Goal: Information Seeking & Learning: Learn about a topic

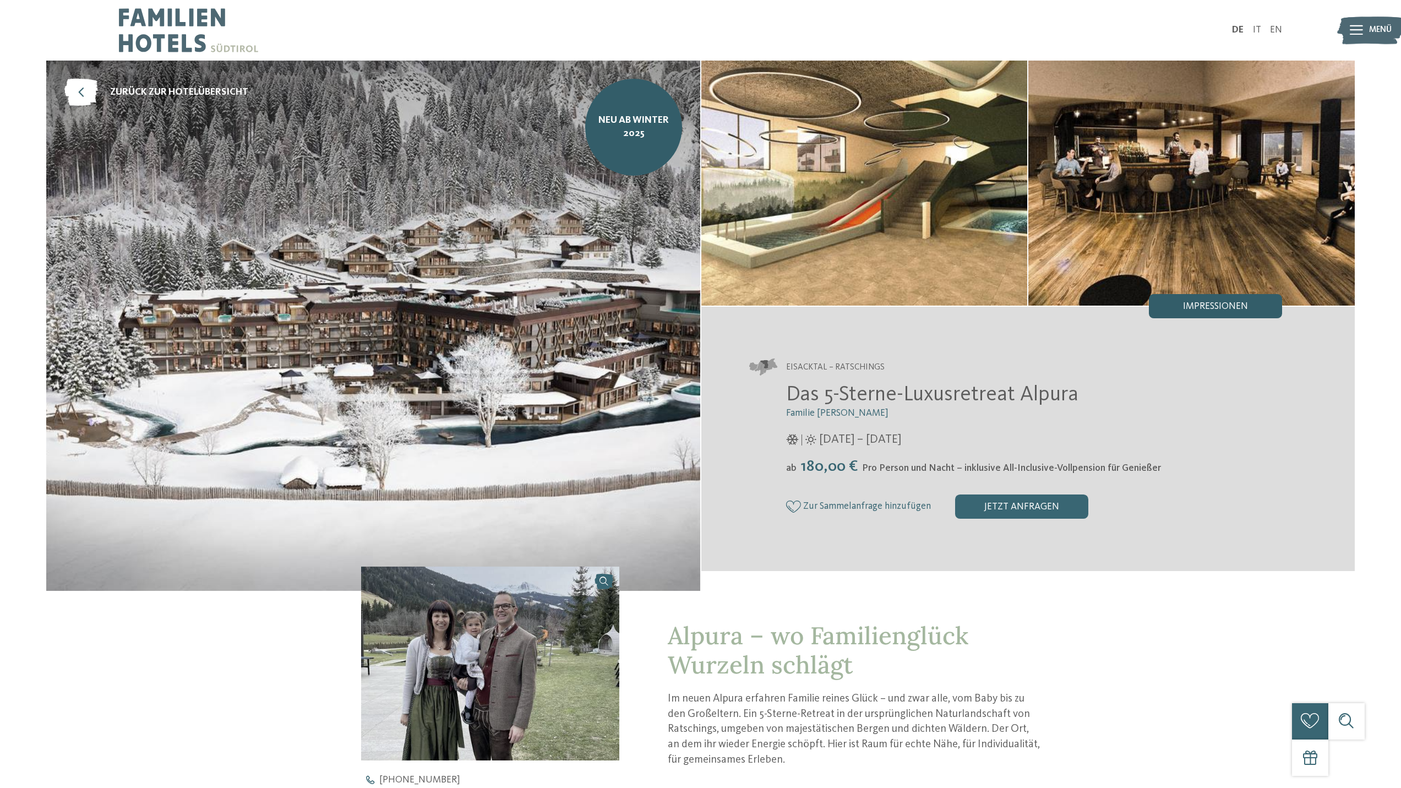
click at [1210, 302] on span "Impressionen" at bounding box center [1215, 307] width 65 height 10
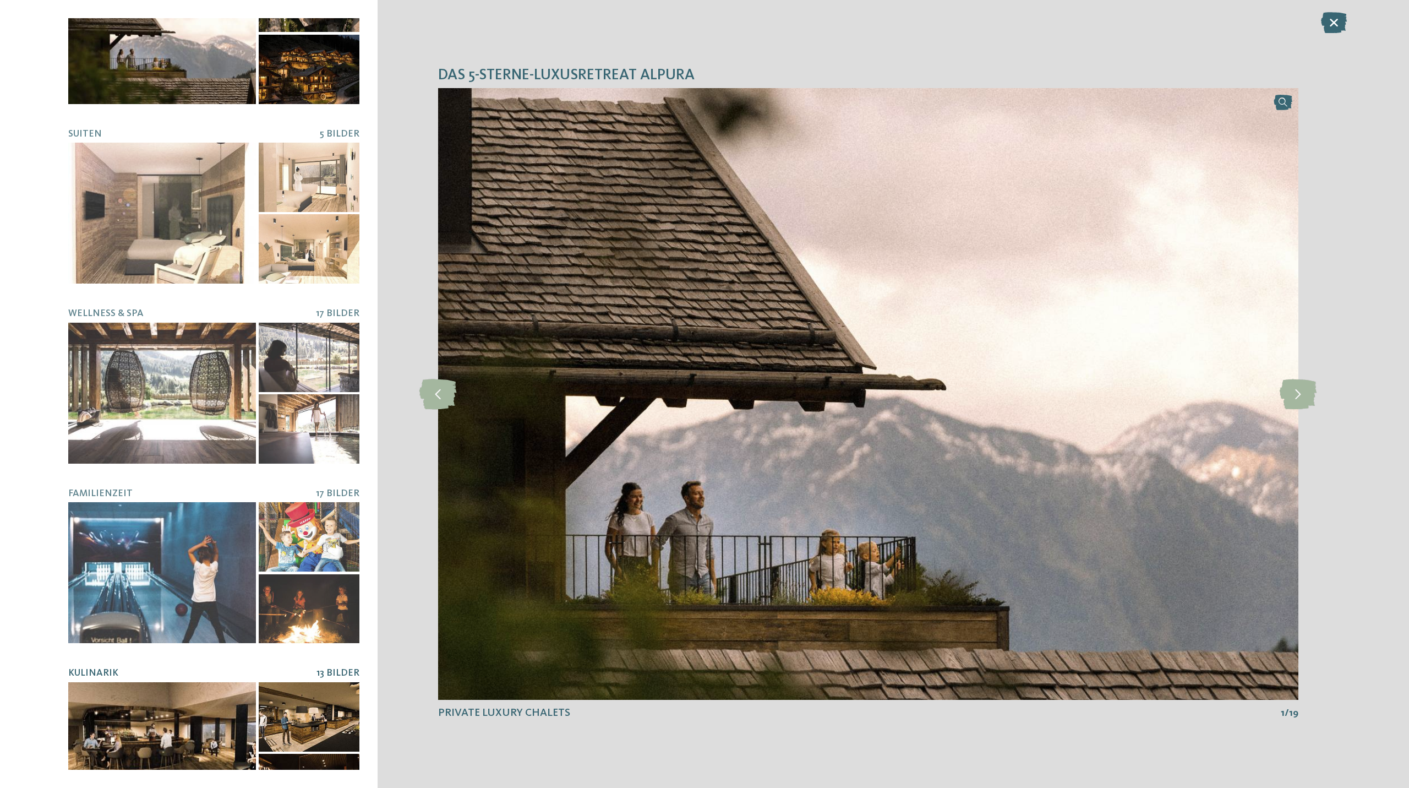
scroll to position [110, 0]
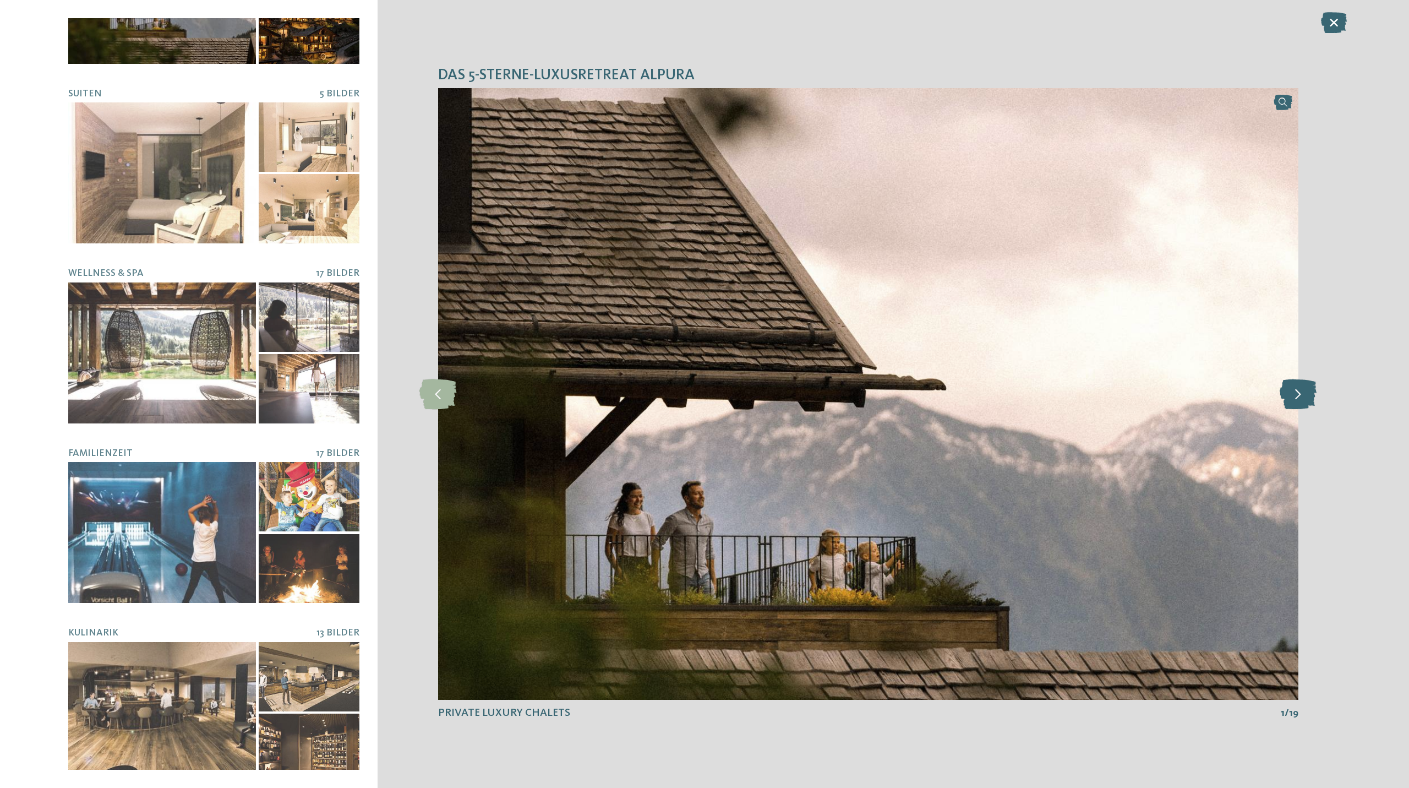
click at [1302, 390] on icon at bounding box center [1298, 394] width 37 height 30
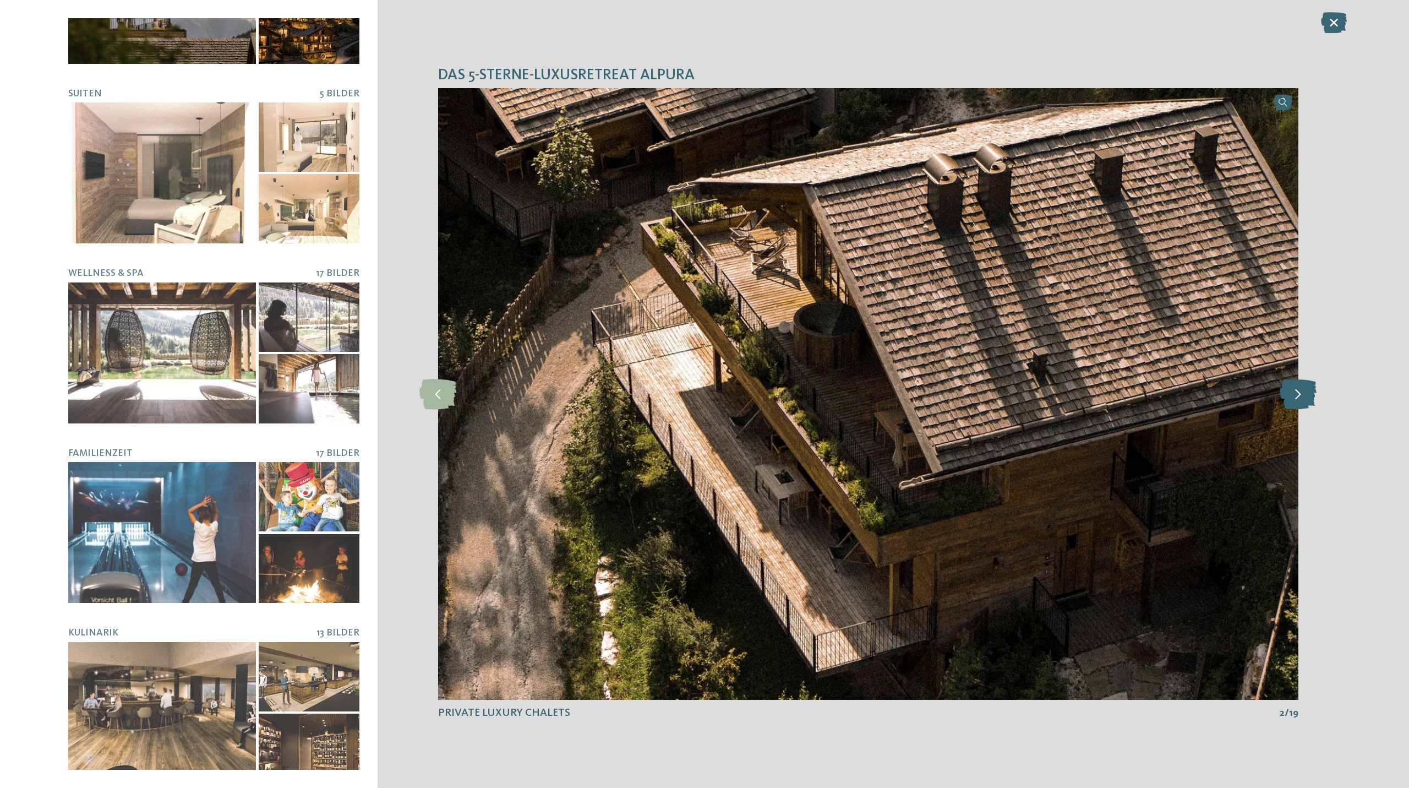
click at [1302, 390] on icon at bounding box center [1298, 394] width 37 height 30
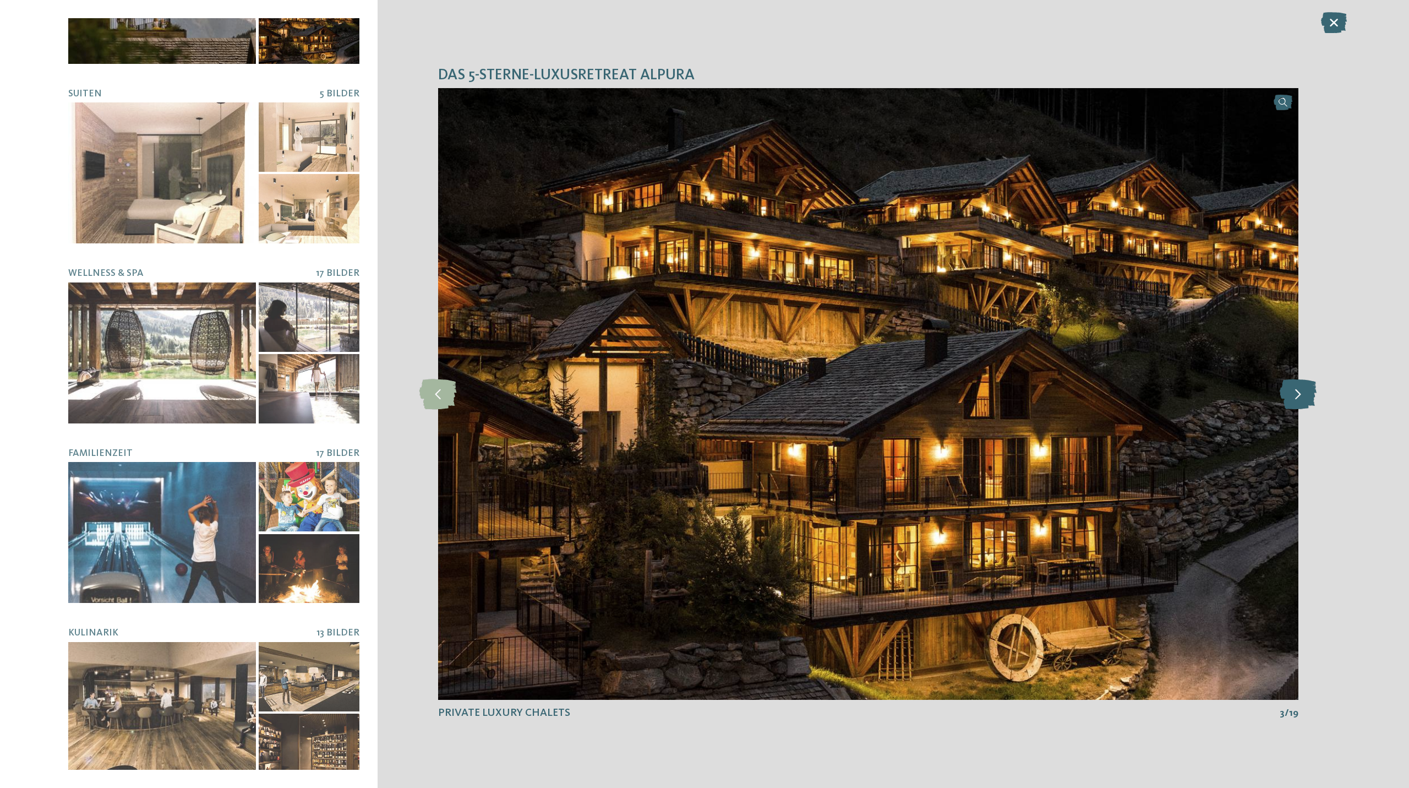
click at [1302, 390] on icon at bounding box center [1298, 394] width 37 height 30
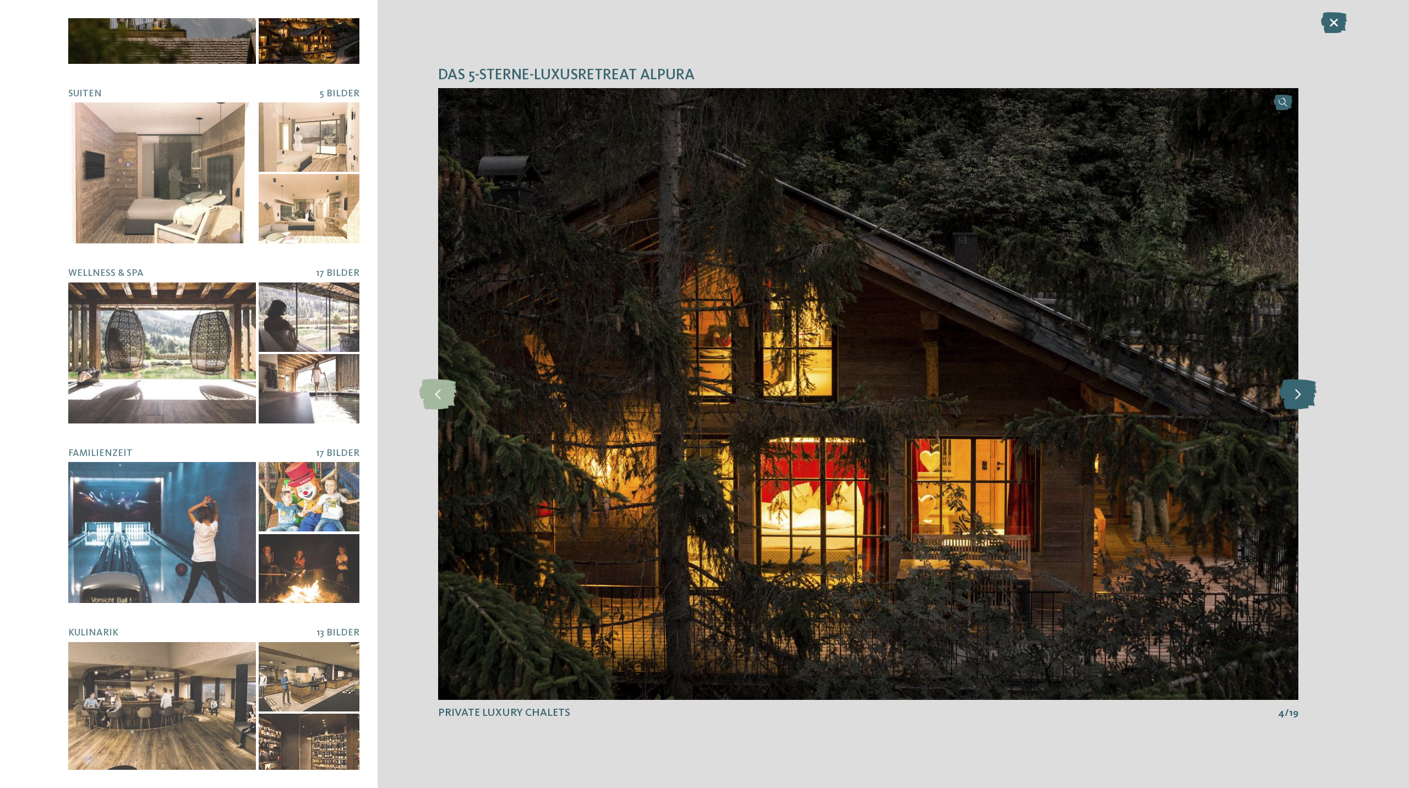
click at [1302, 390] on icon at bounding box center [1298, 394] width 37 height 30
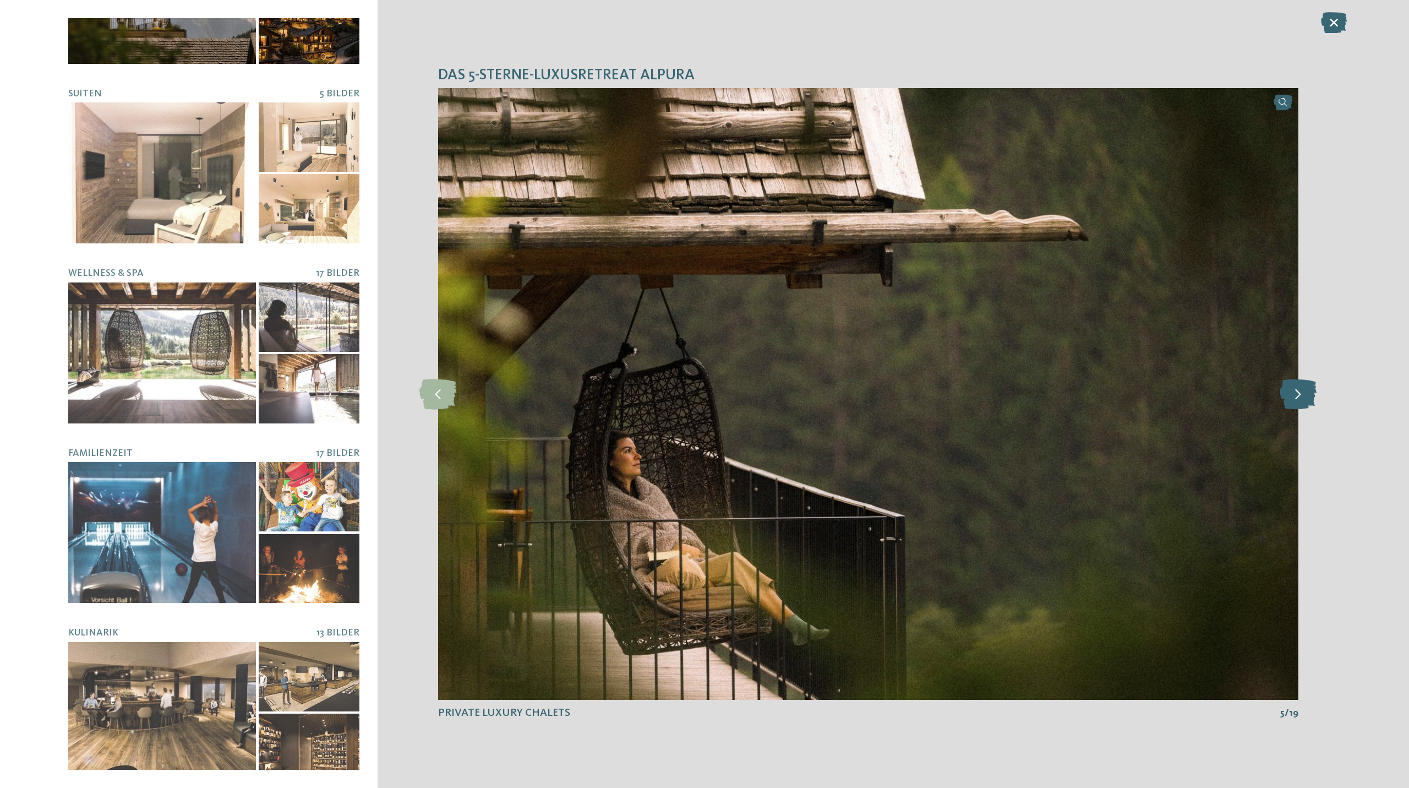
click at [1302, 390] on icon at bounding box center [1298, 394] width 37 height 30
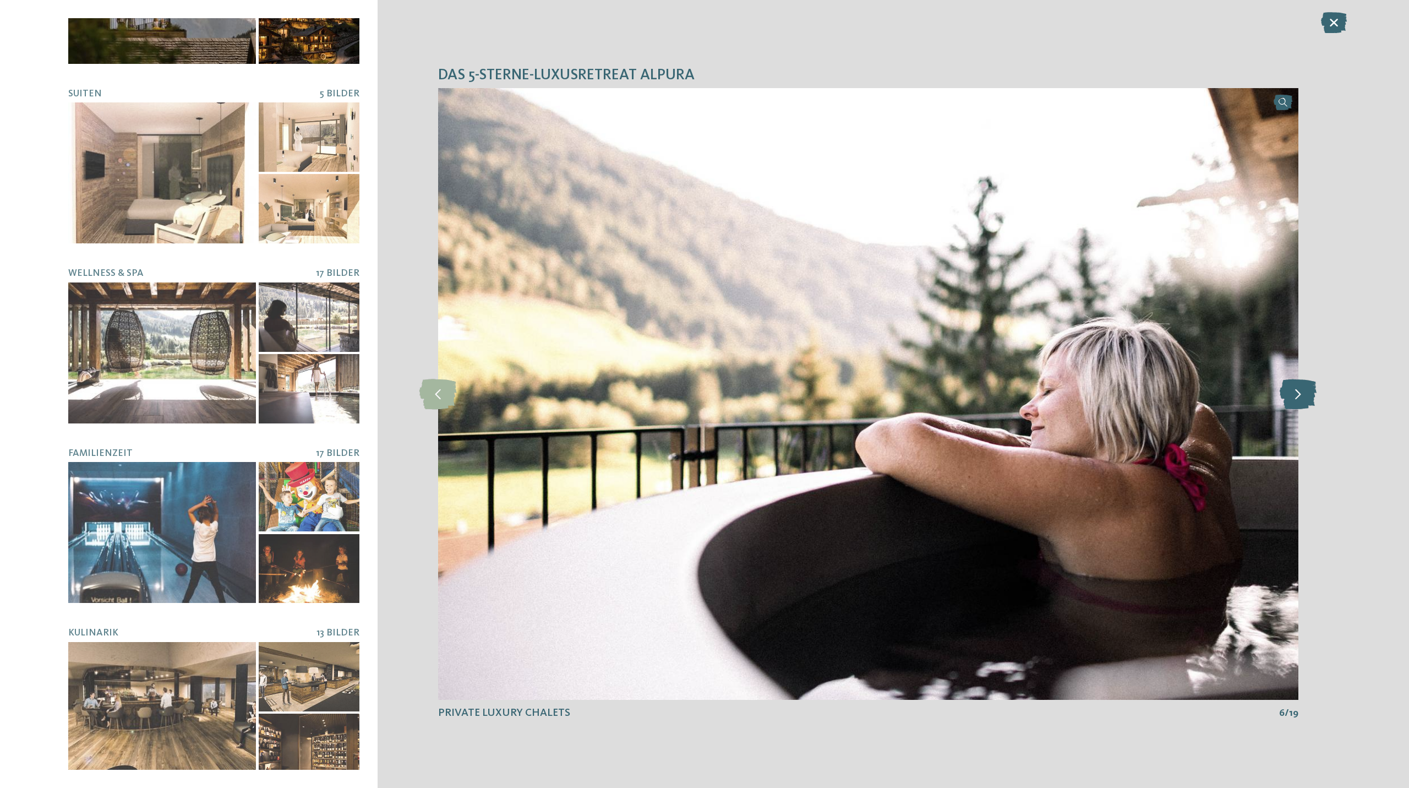
click at [1302, 390] on icon at bounding box center [1298, 394] width 37 height 30
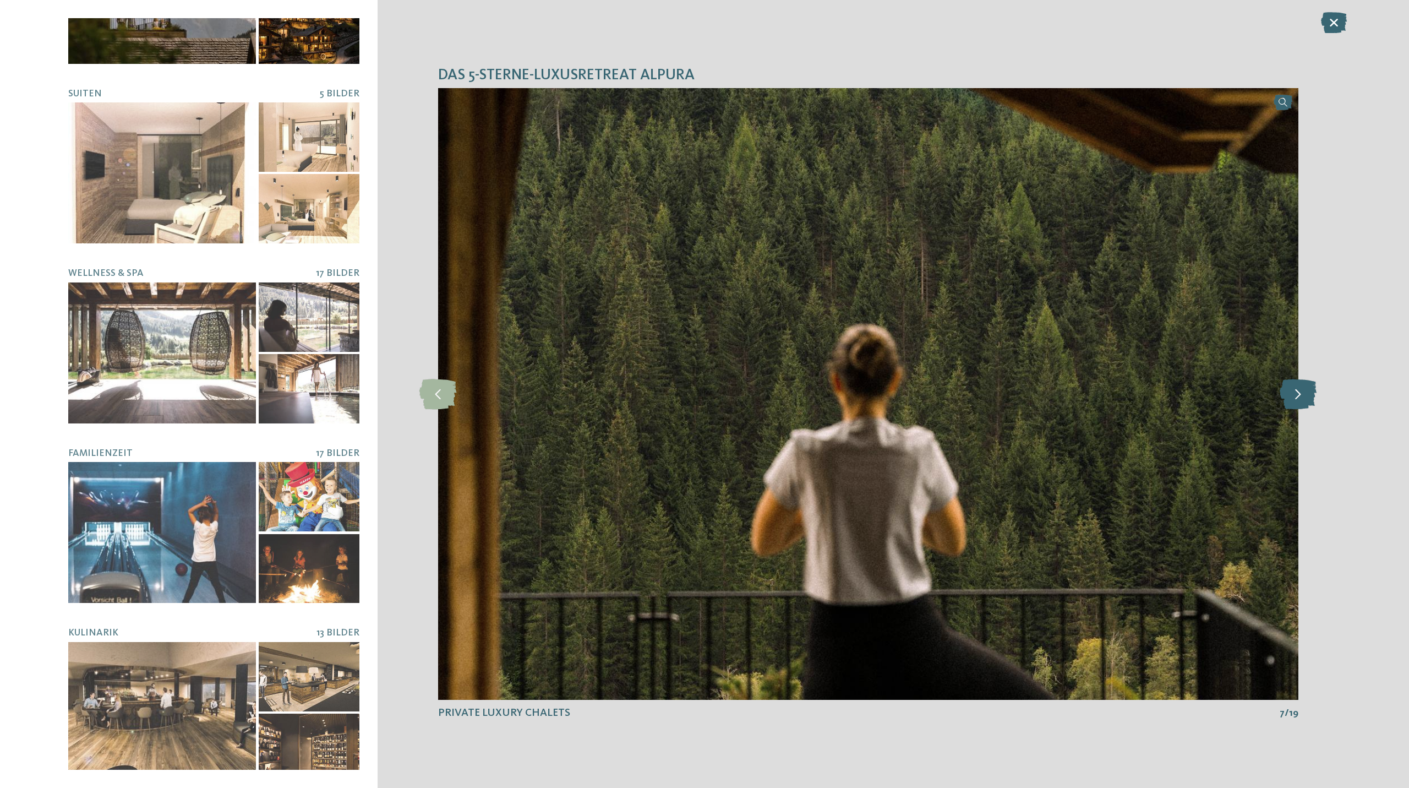
click at [1302, 390] on icon at bounding box center [1298, 394] width 37 height 30
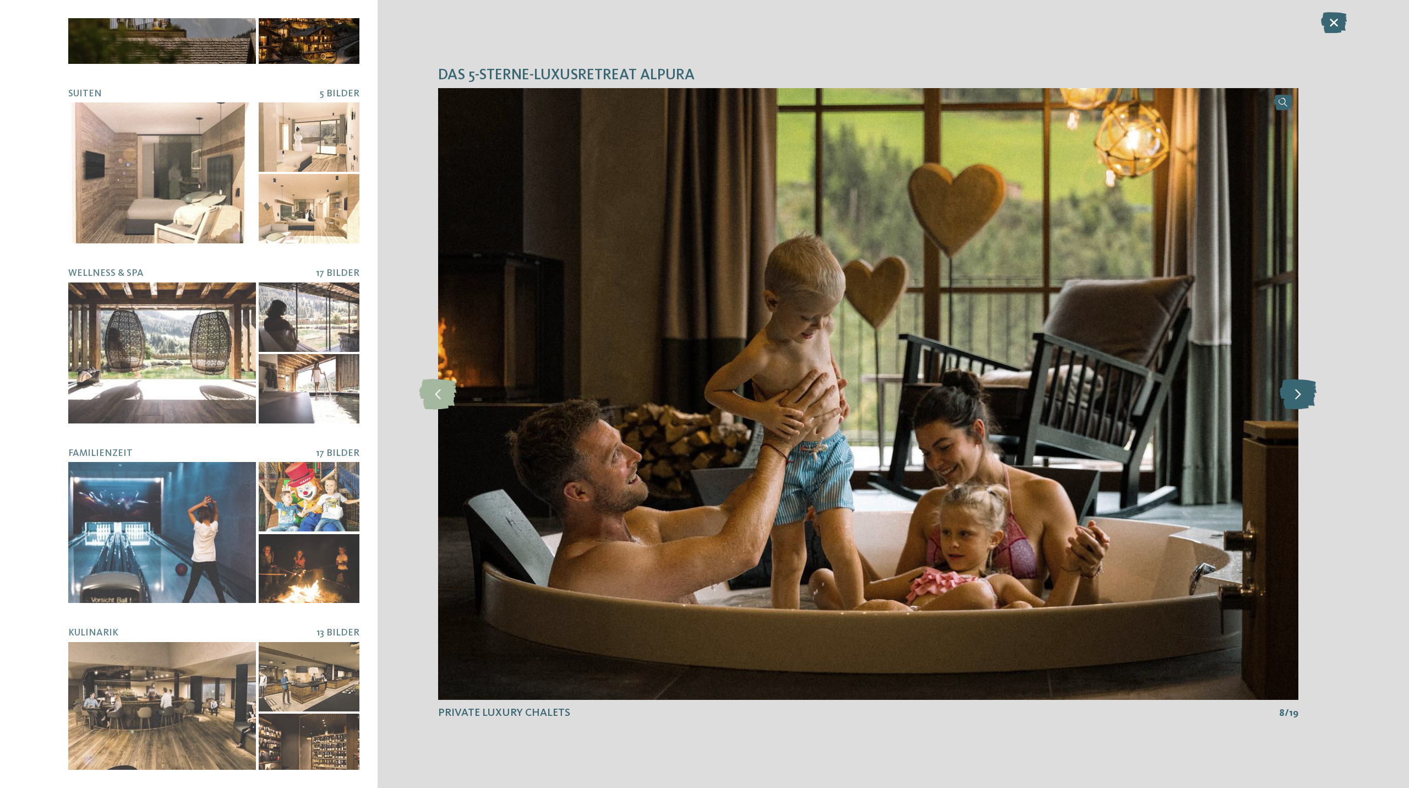
click at [1302, 390] on icon at bounding box center [1298, 394] width 37 height 30
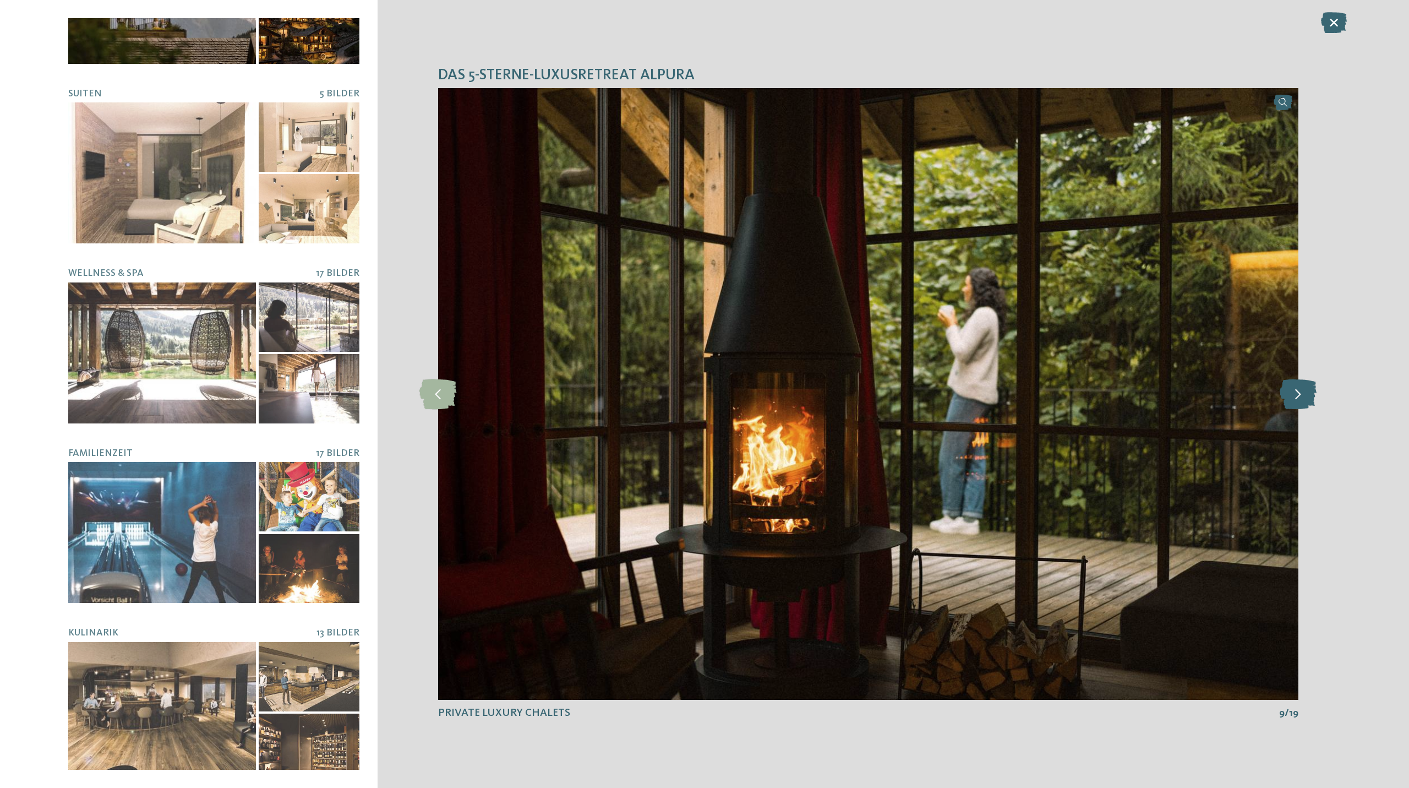
click at [1302, 390] on icon at bounding box center [1298, 394] width 37 height 30
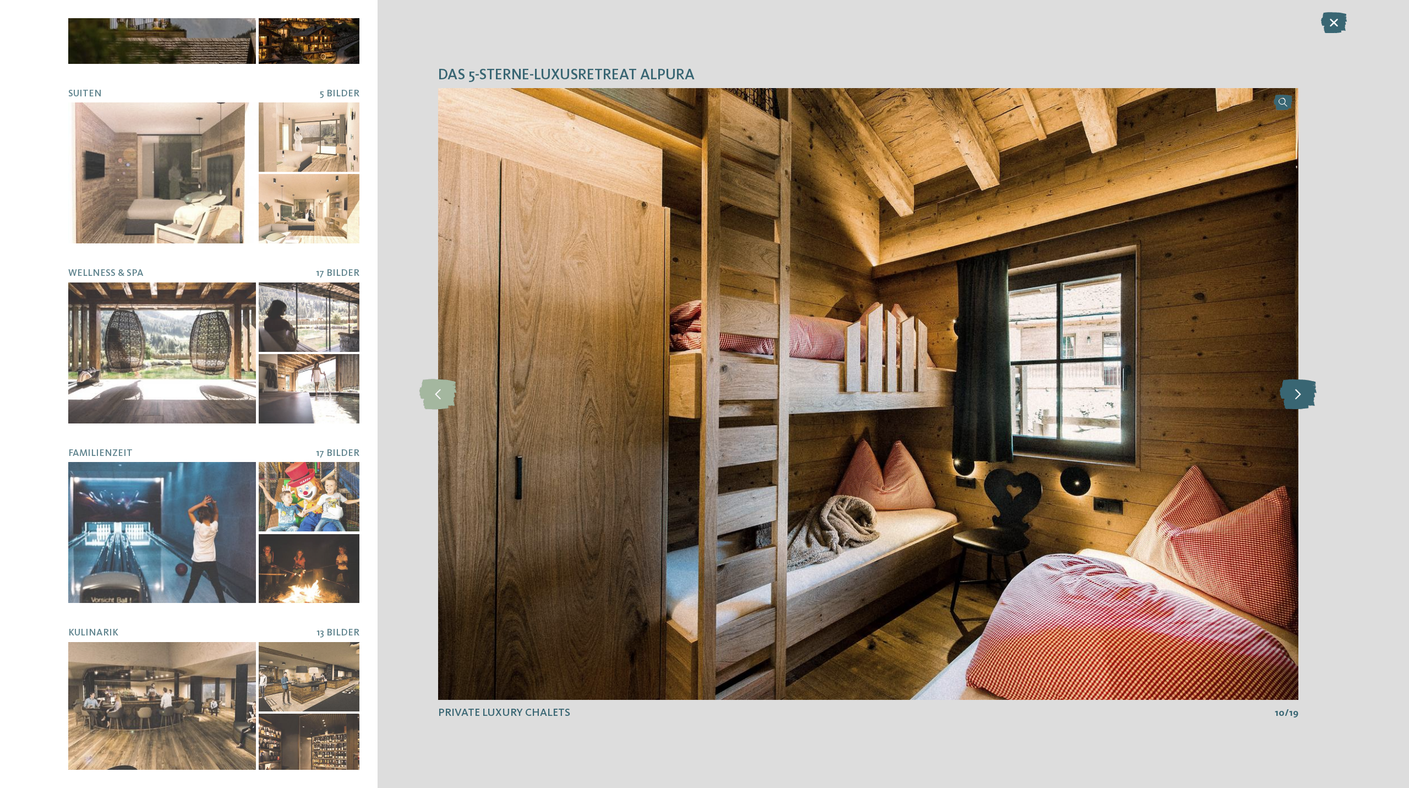
click at [1302, 390] on icon at bounding box center [1298, 394] width 37 height 30
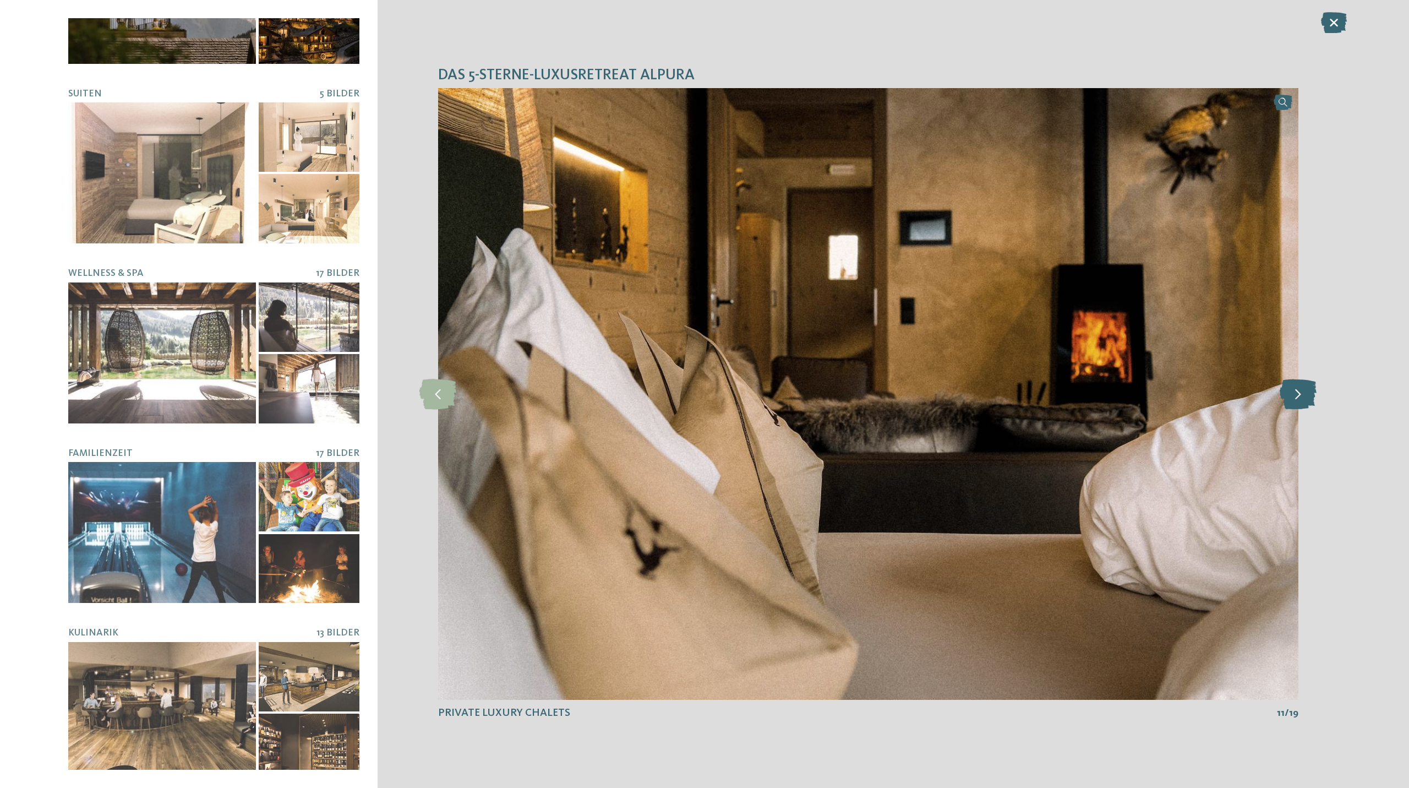
click at [1302, 390] on icon at bounding box center [1298, 394] width 37 height 30
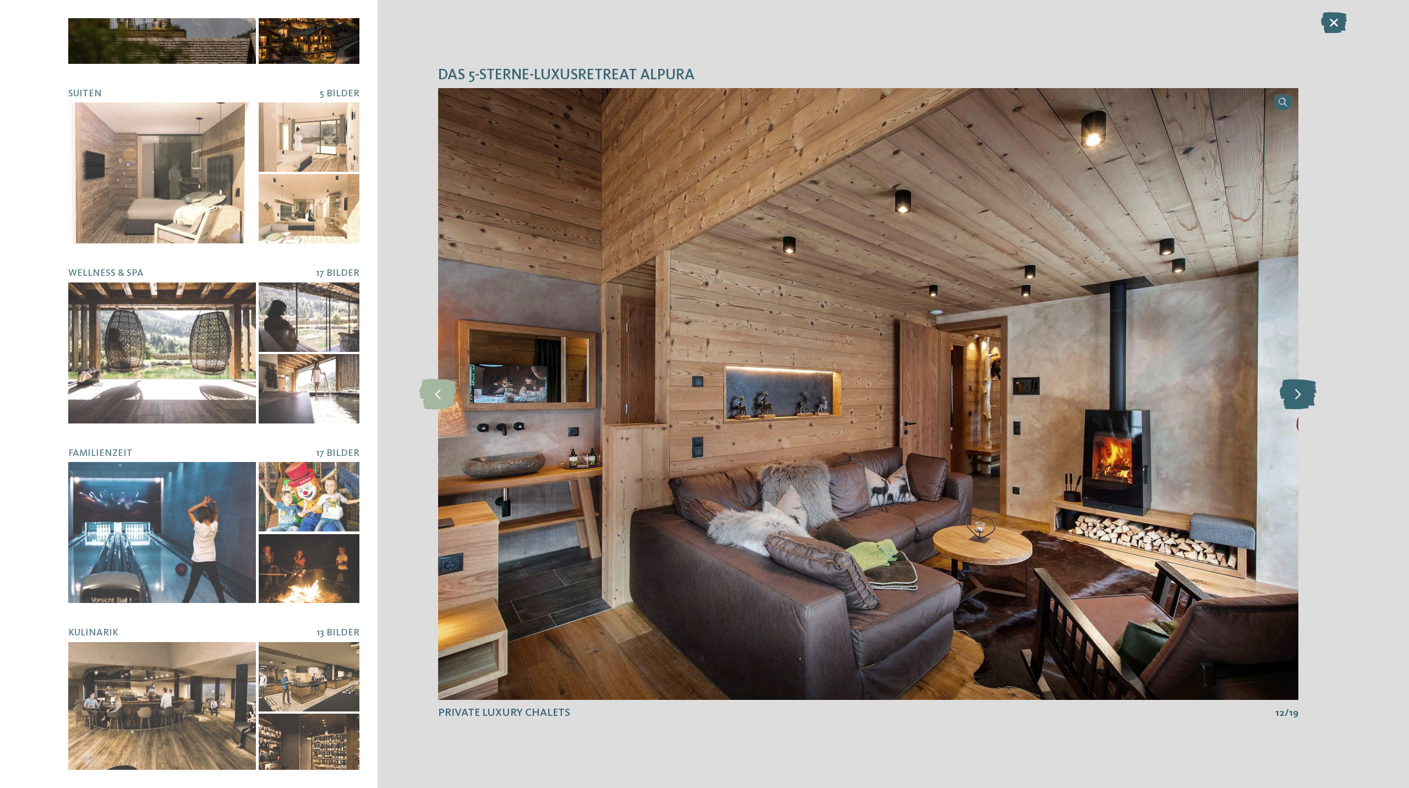
click at [1302, 390] on icon at bounding box center [1298, 394] width 37 height 30
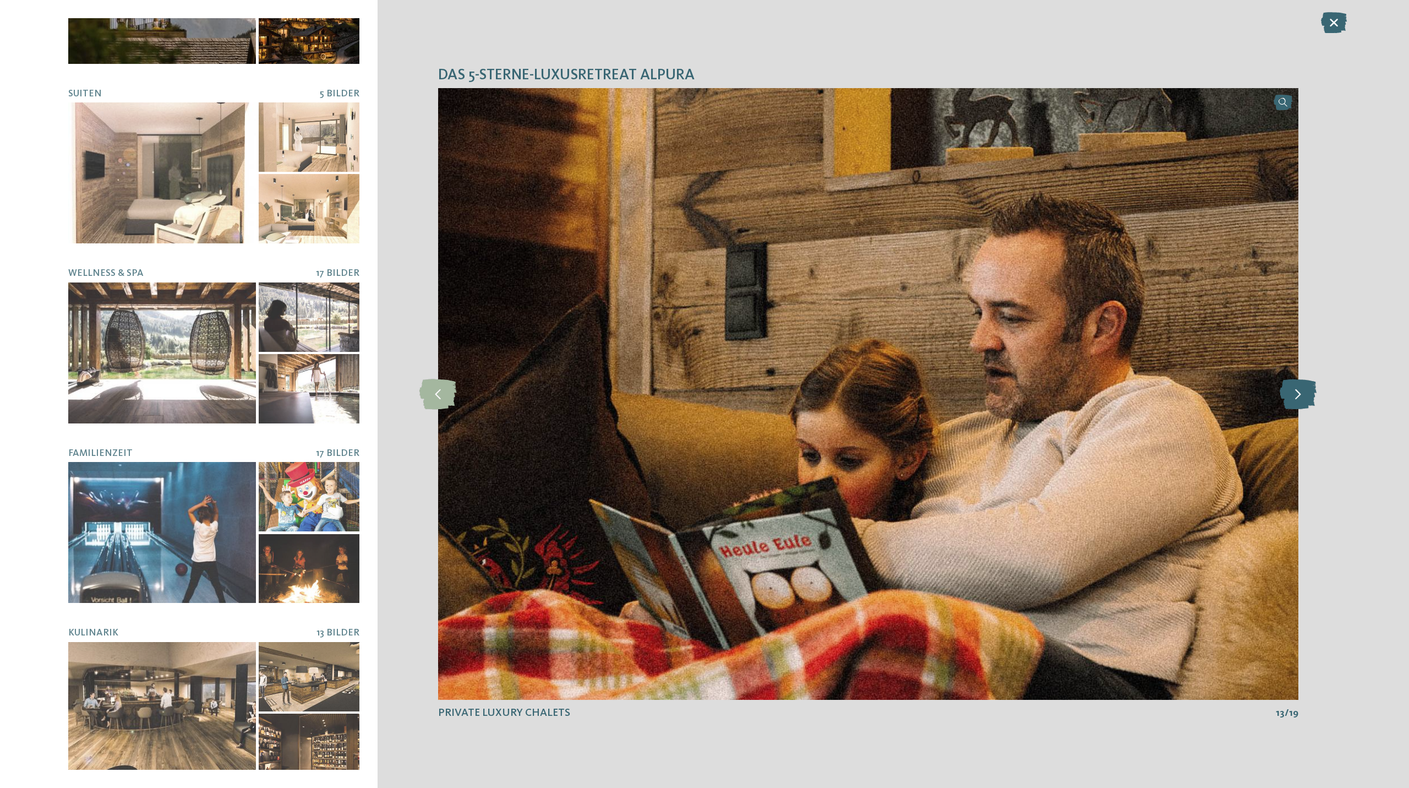
click at [1302, 390] on icon at bounding box center [1298, 394] width 37 height 30
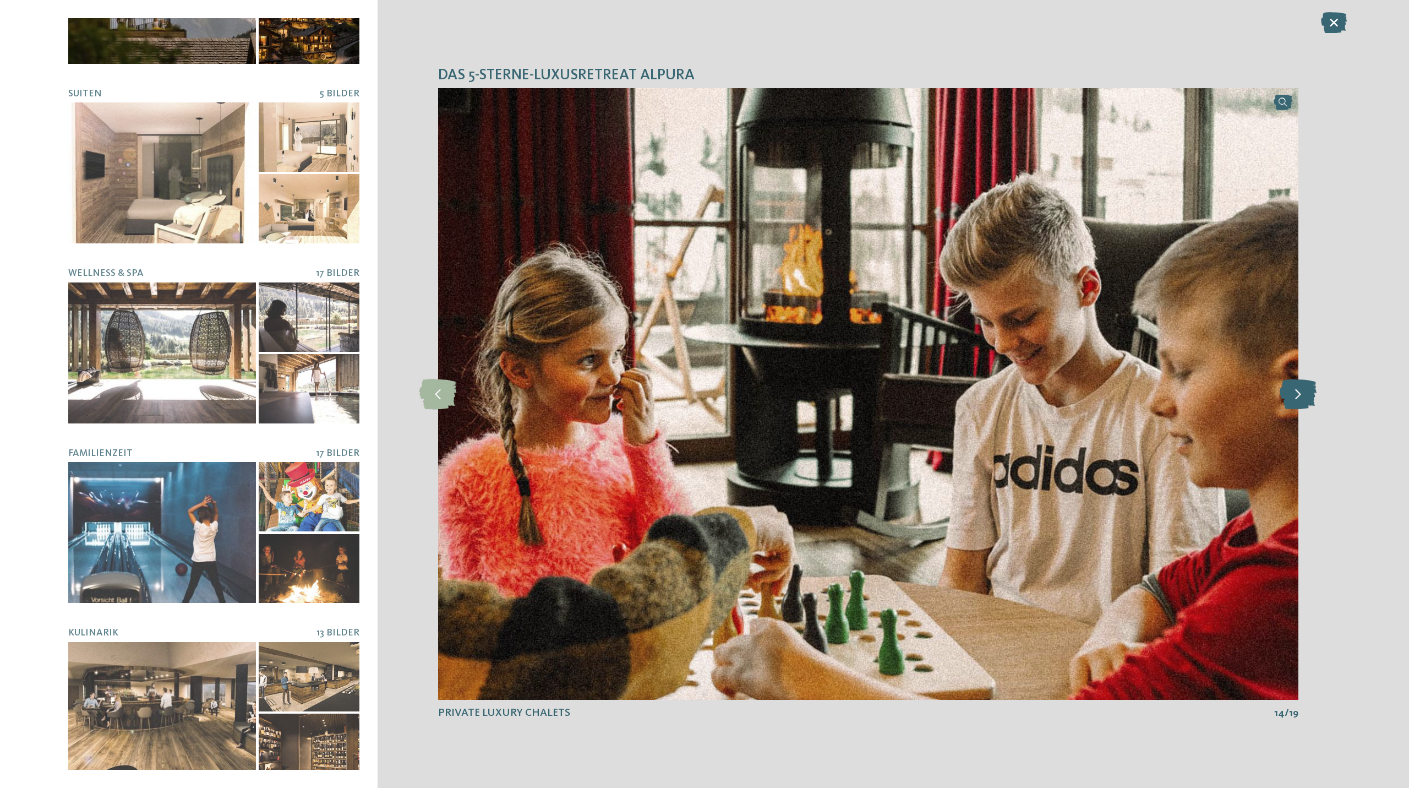
click at [1302, 390] on icon at bounding box center [1298, 394] width 37 height 30
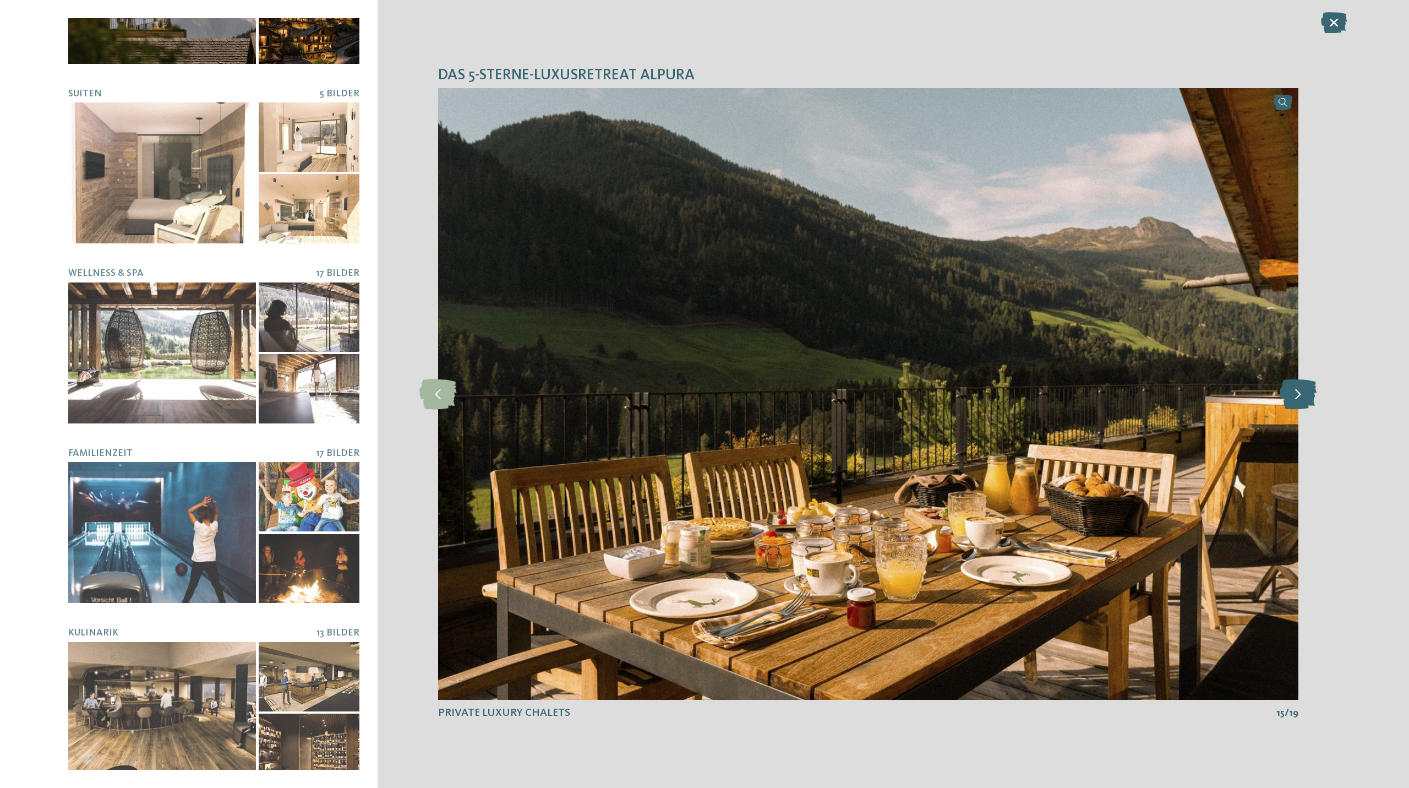
click at [1302, 390] on icon at bounding box center [1298, 394] width 37 height 30
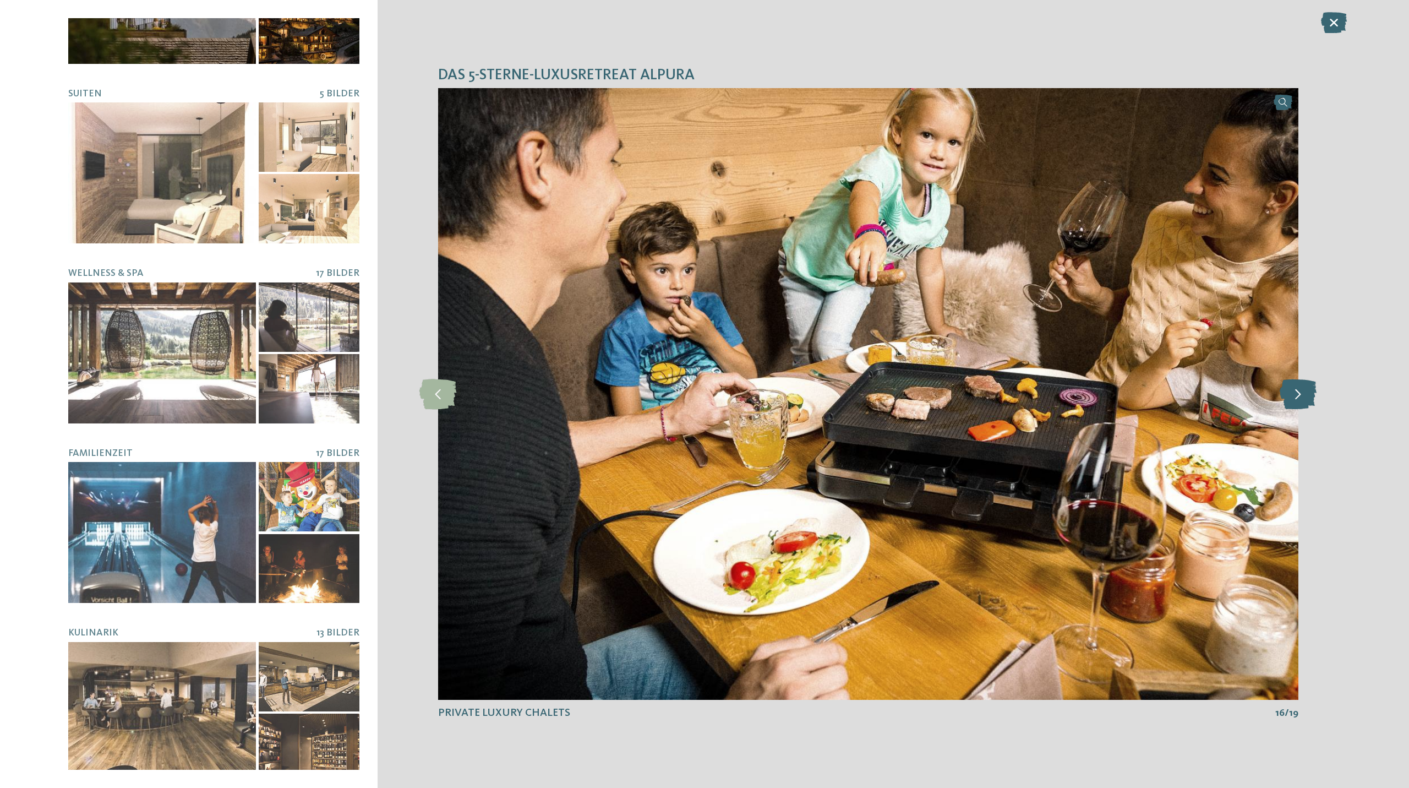
click at [1302, 390] on icon at bounding box center [1298, 394] width 37 height 30
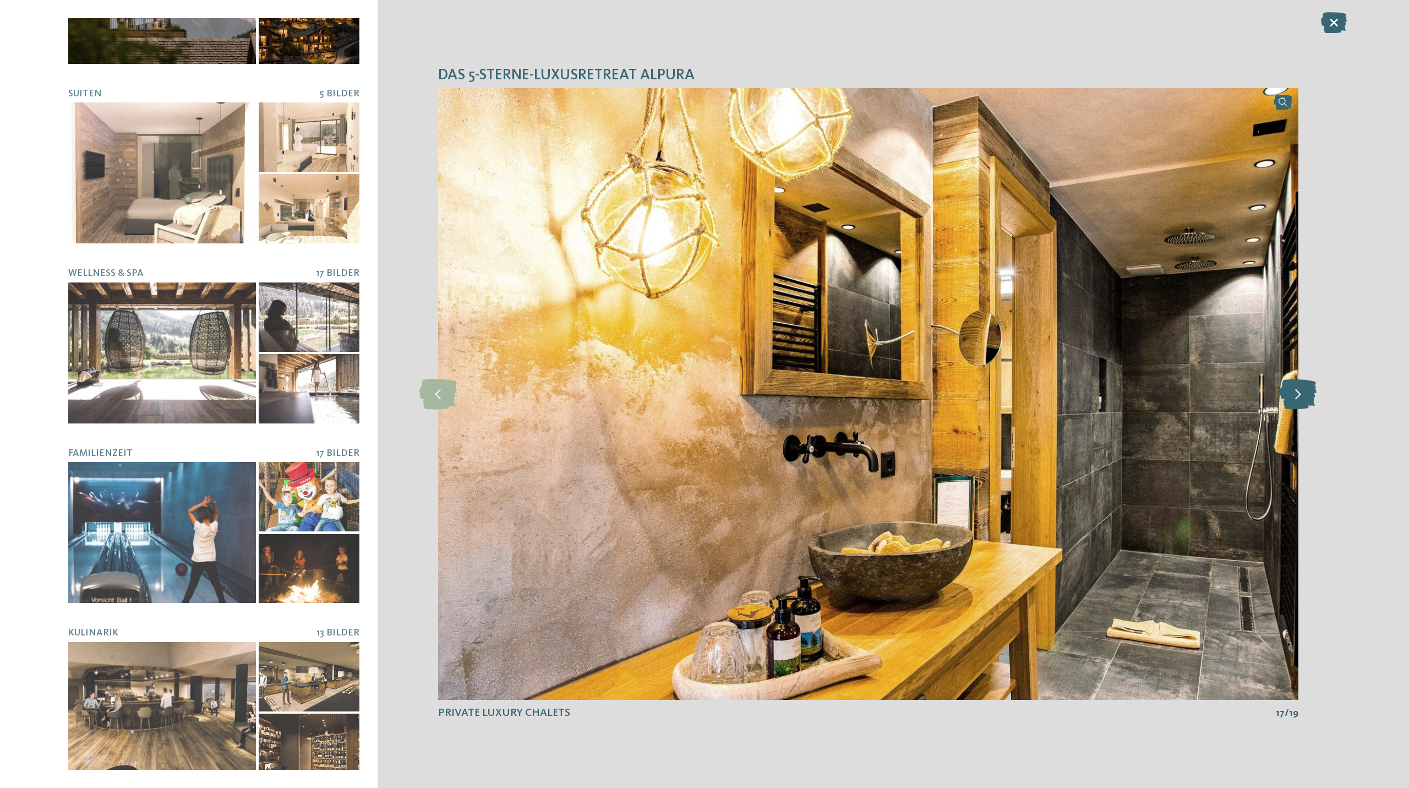
click at [1302, 390] on icon at bounding box center [1298, 394] width 37 height 30
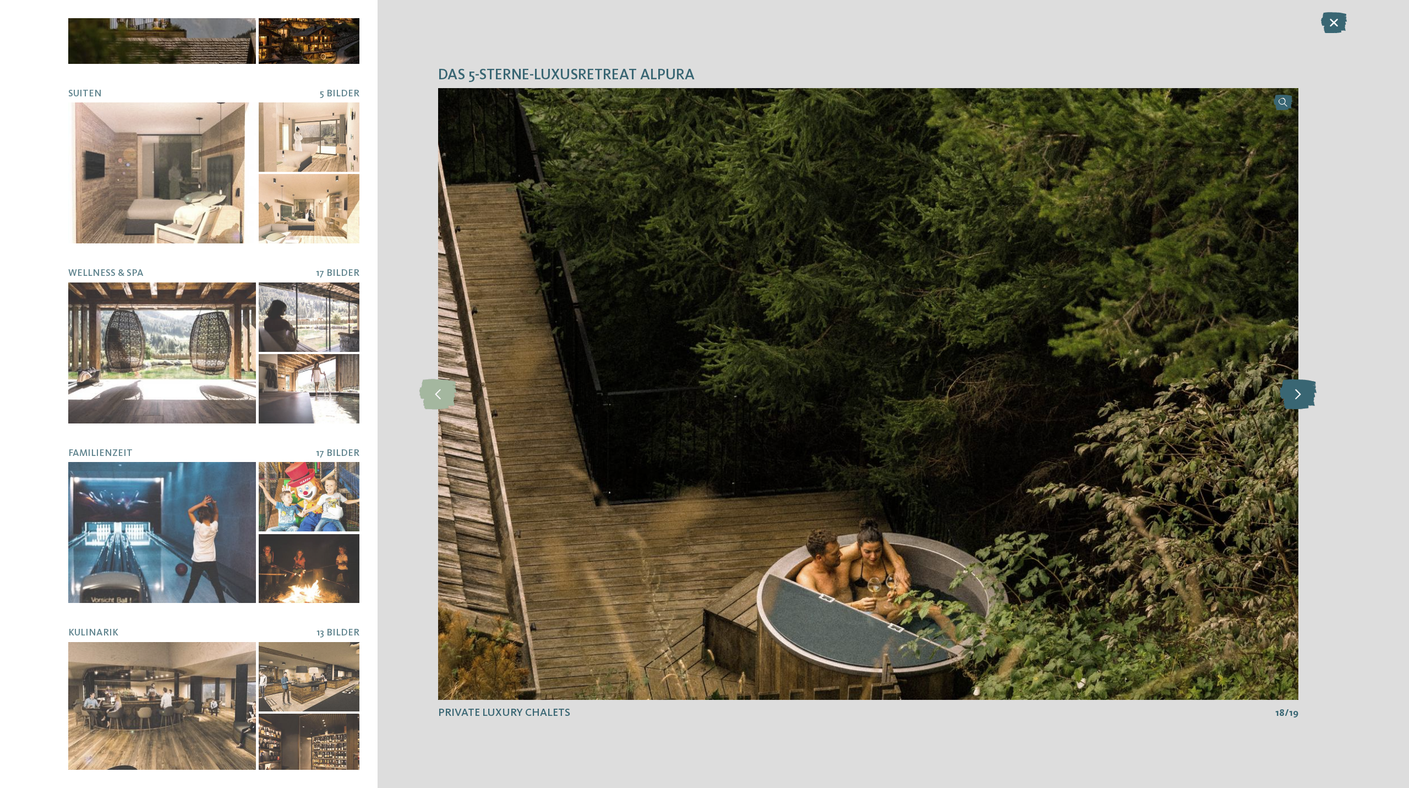
click at [1302, 390] on icon at bounding box center [1298, 394] width 37 height 30
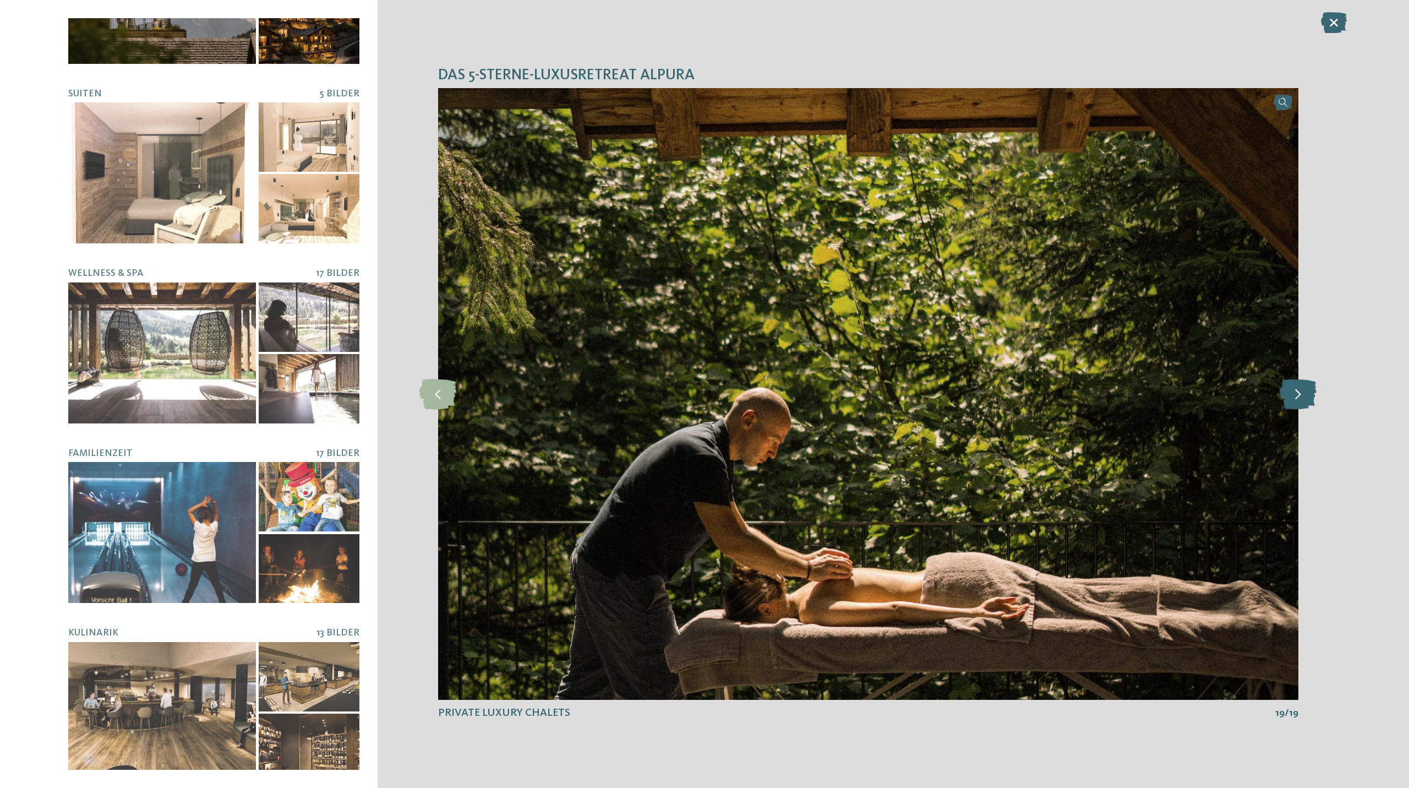
click at [1302, 390] on icon at bounding box center [1298, 394] width 37 height 30
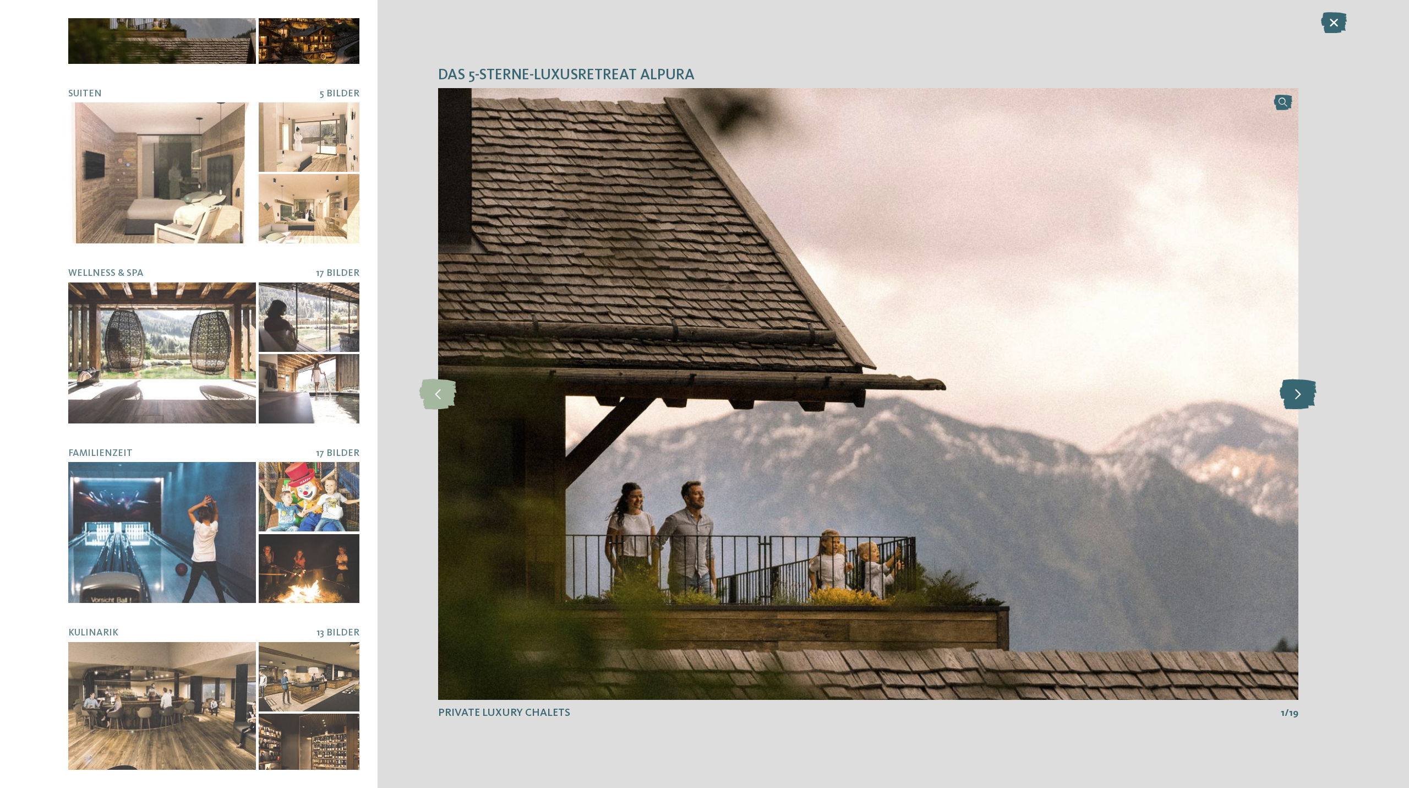
click at [1302, 390] on icon at bounding box center [1298, 394] width 37 height 30
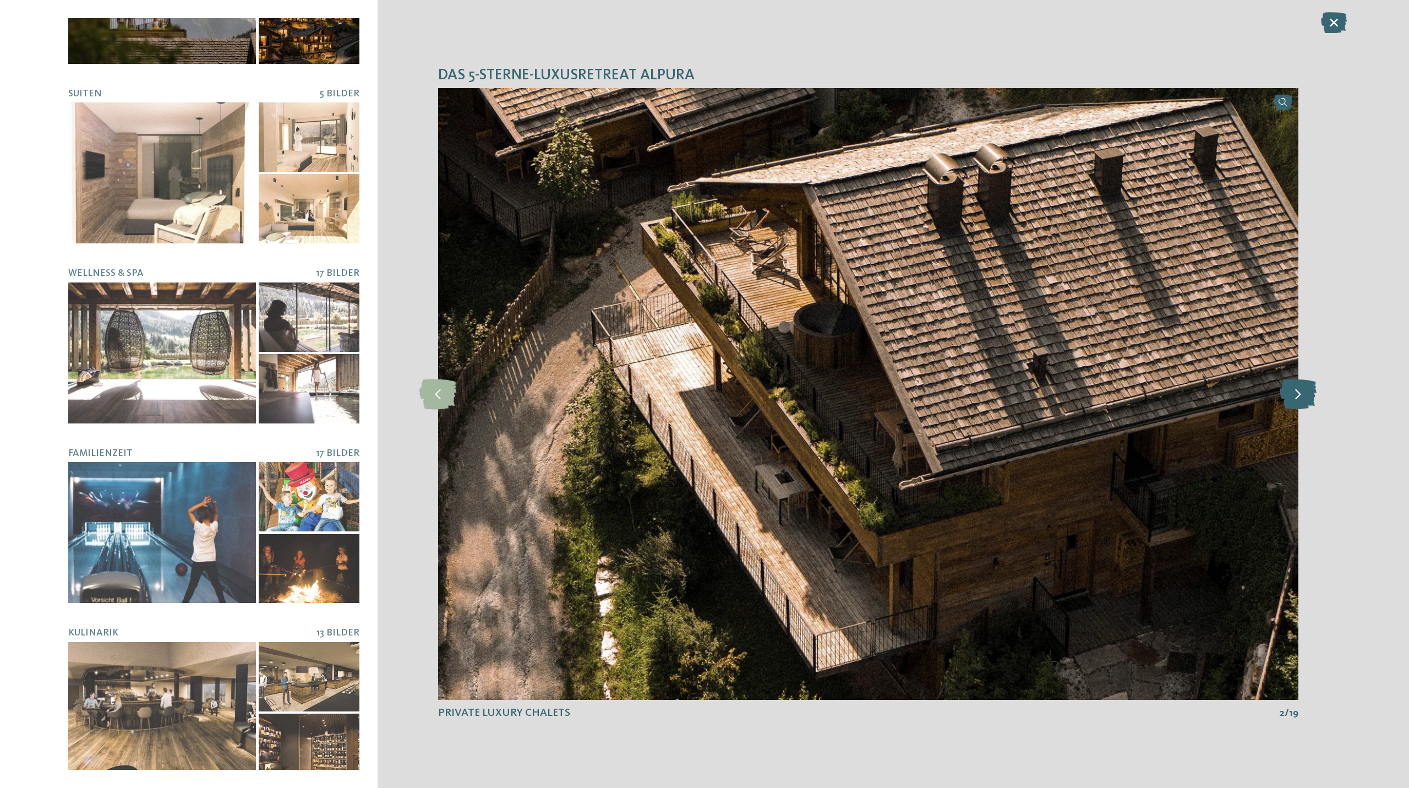
click at [1302, 390] on icon at bounding box center [1298, 394] width 37 height 30
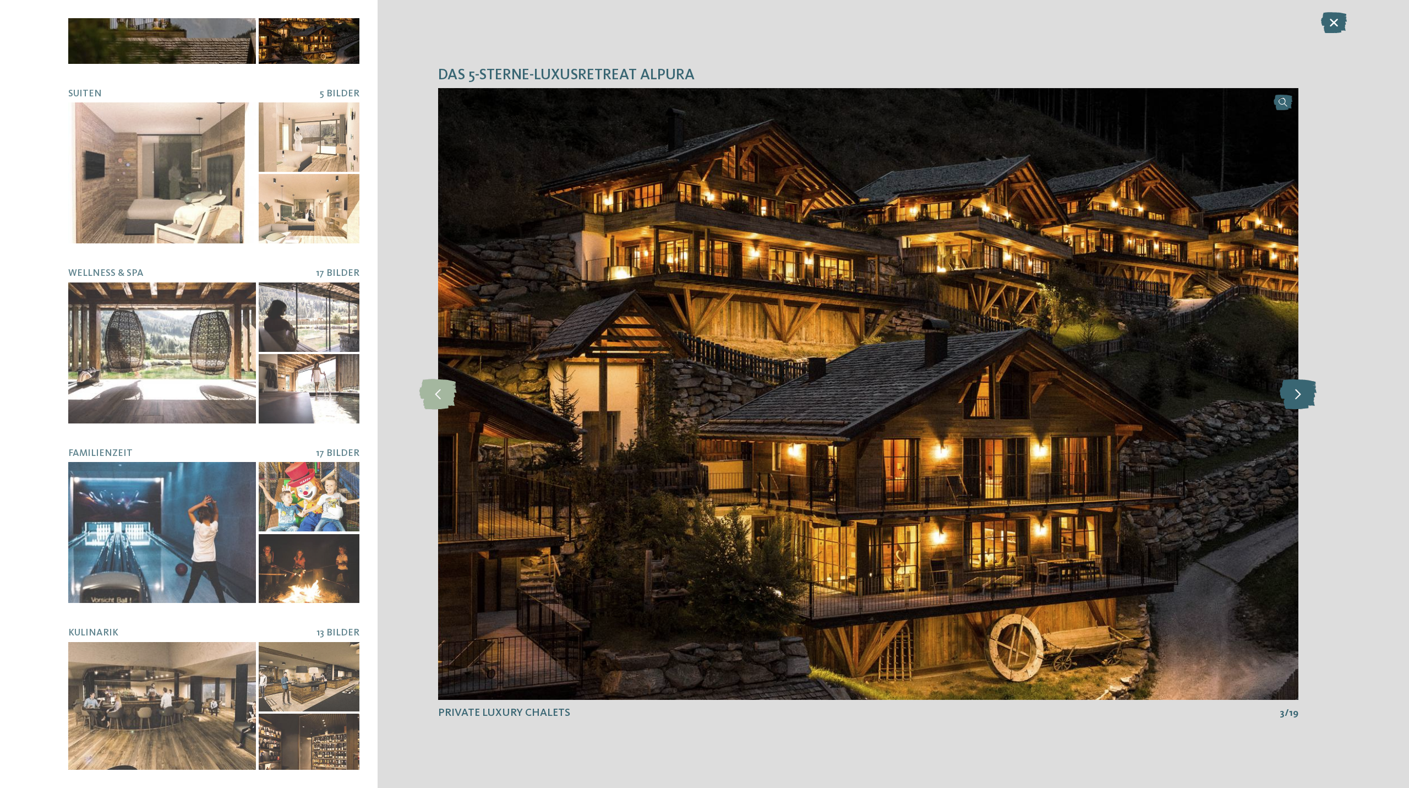
click at [1302, 390] on icon at bounding box center [1298, 394] width 37 height 30
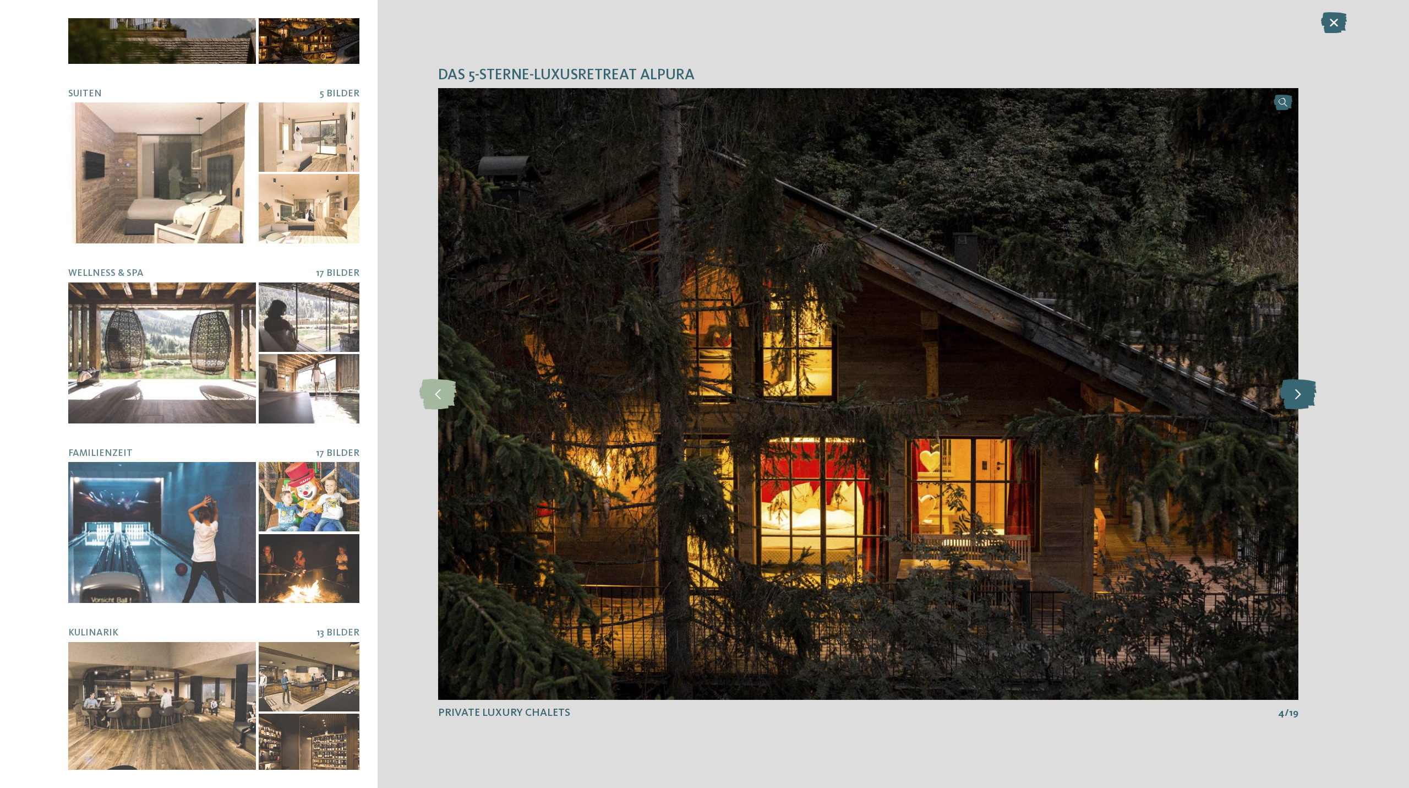
click at [1302, 390] on icon at bounding box center [1298, 394] width 37 height 30
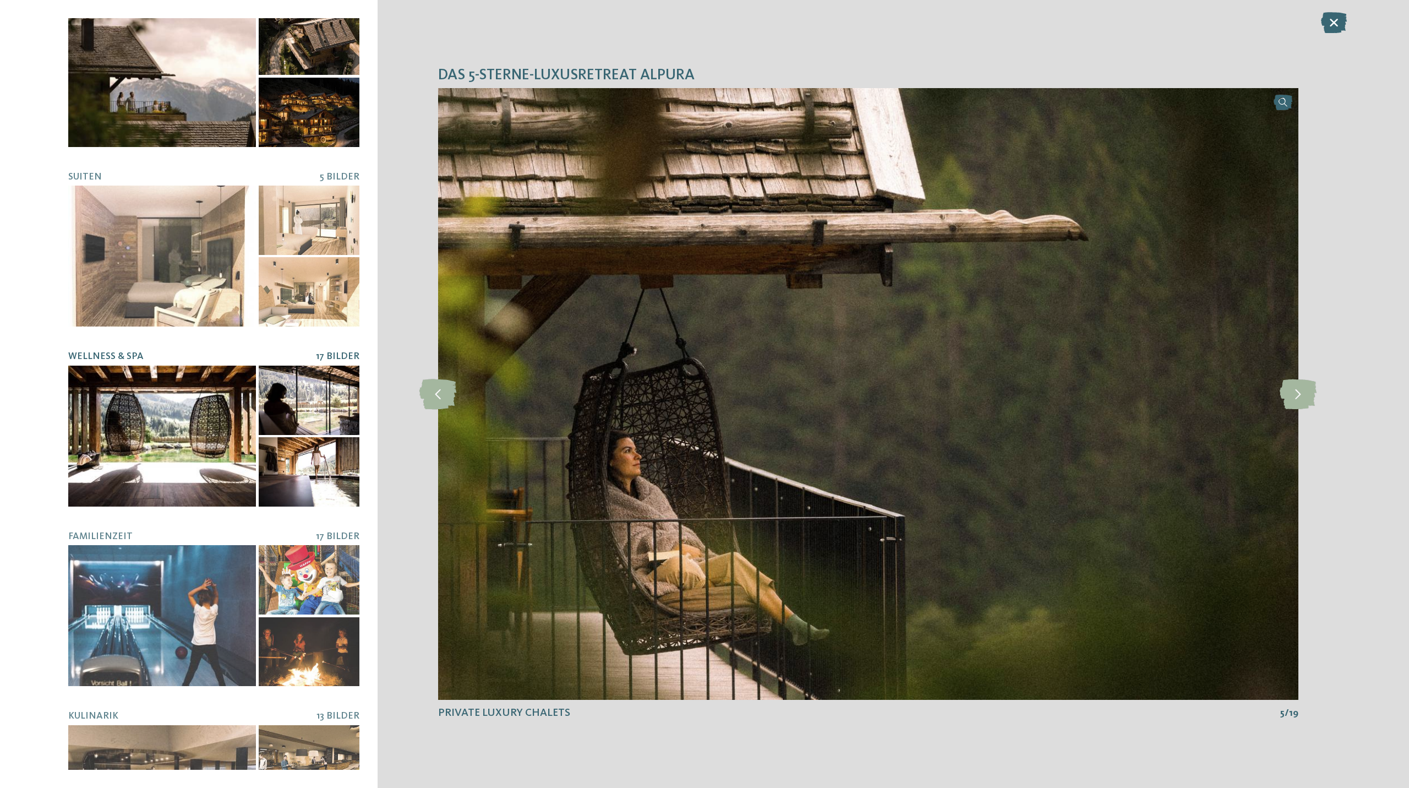
scroll to position [0, 0]
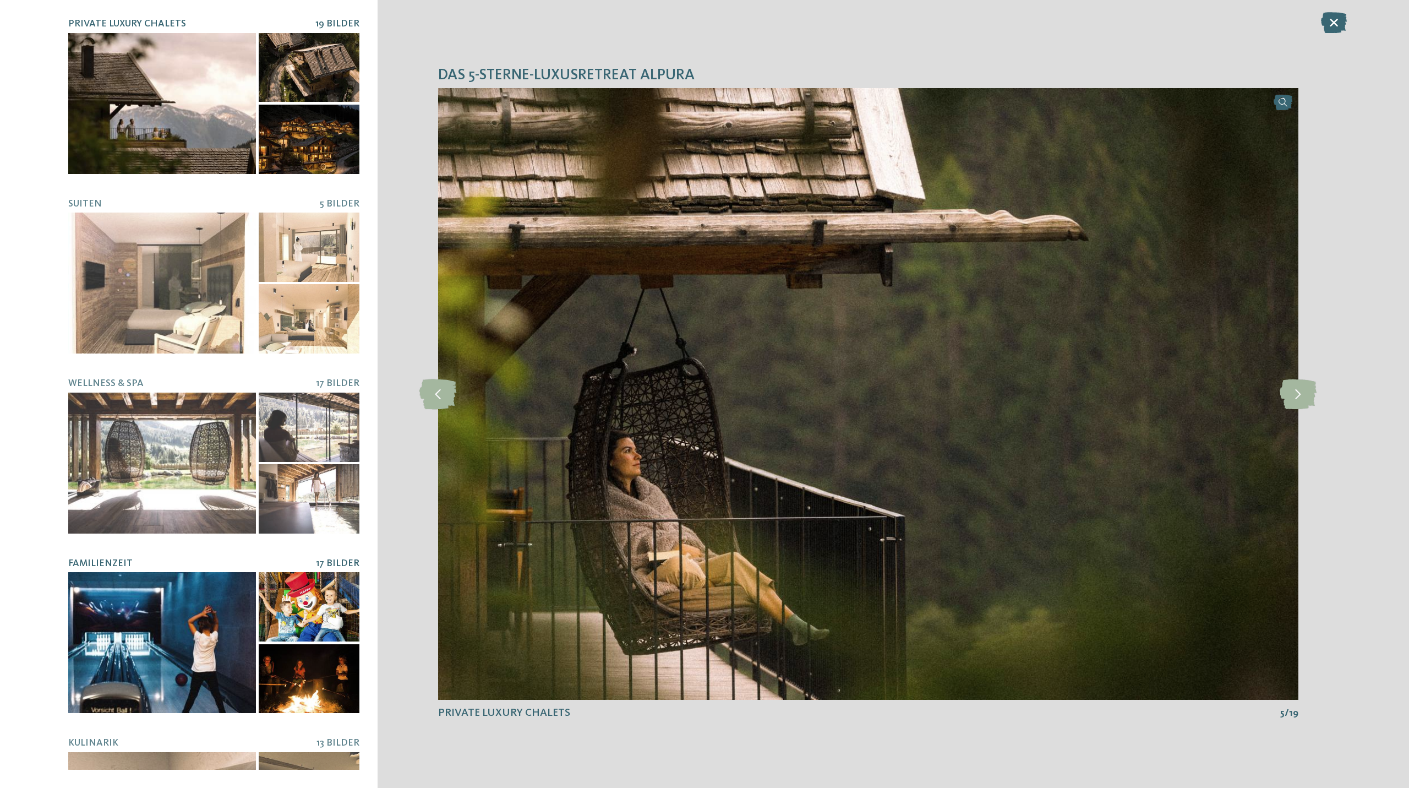
click at [212, 592] on div at bounding box center [162, 642] width 188 height 141
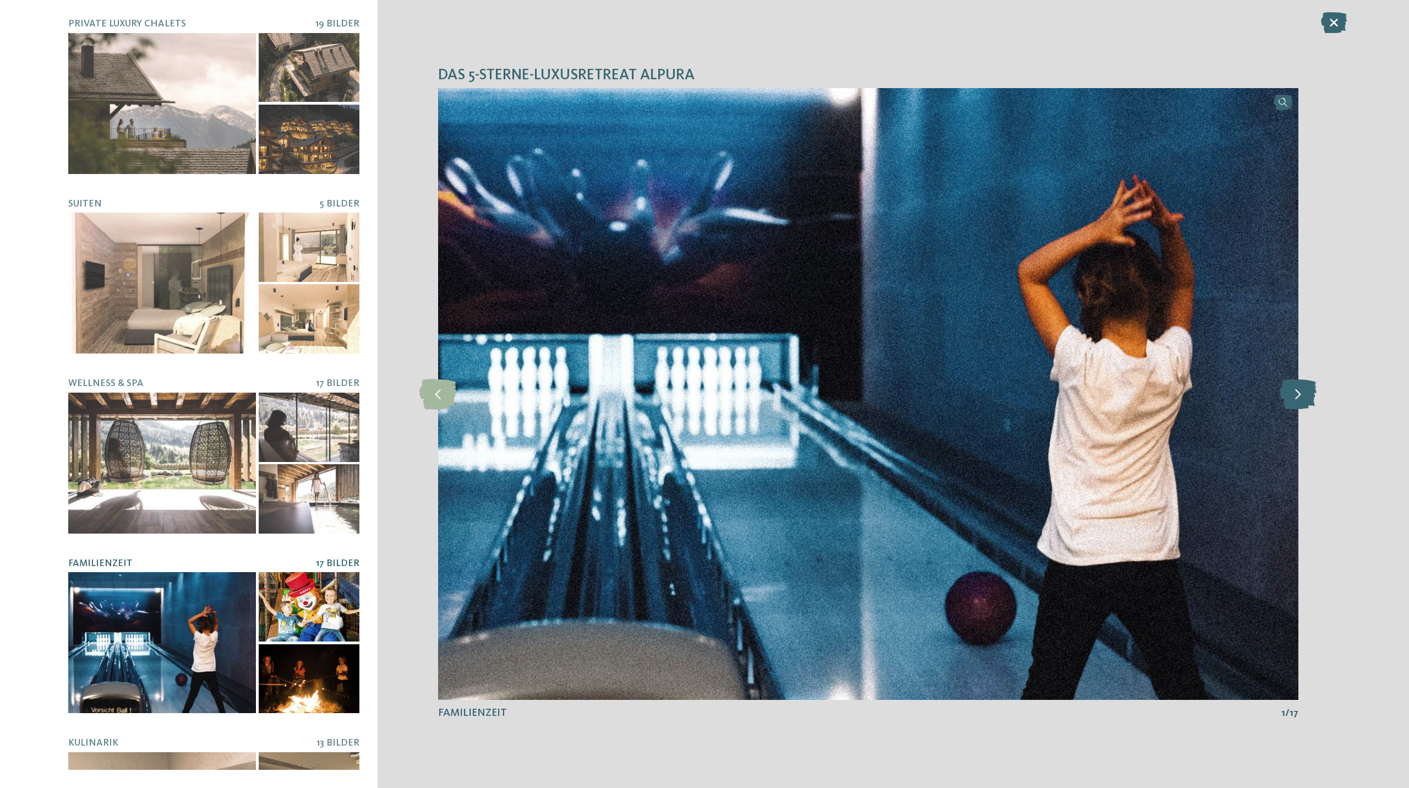
click at [1298, 403] on icon at bounding box center [1298, 394] width 37 height 30
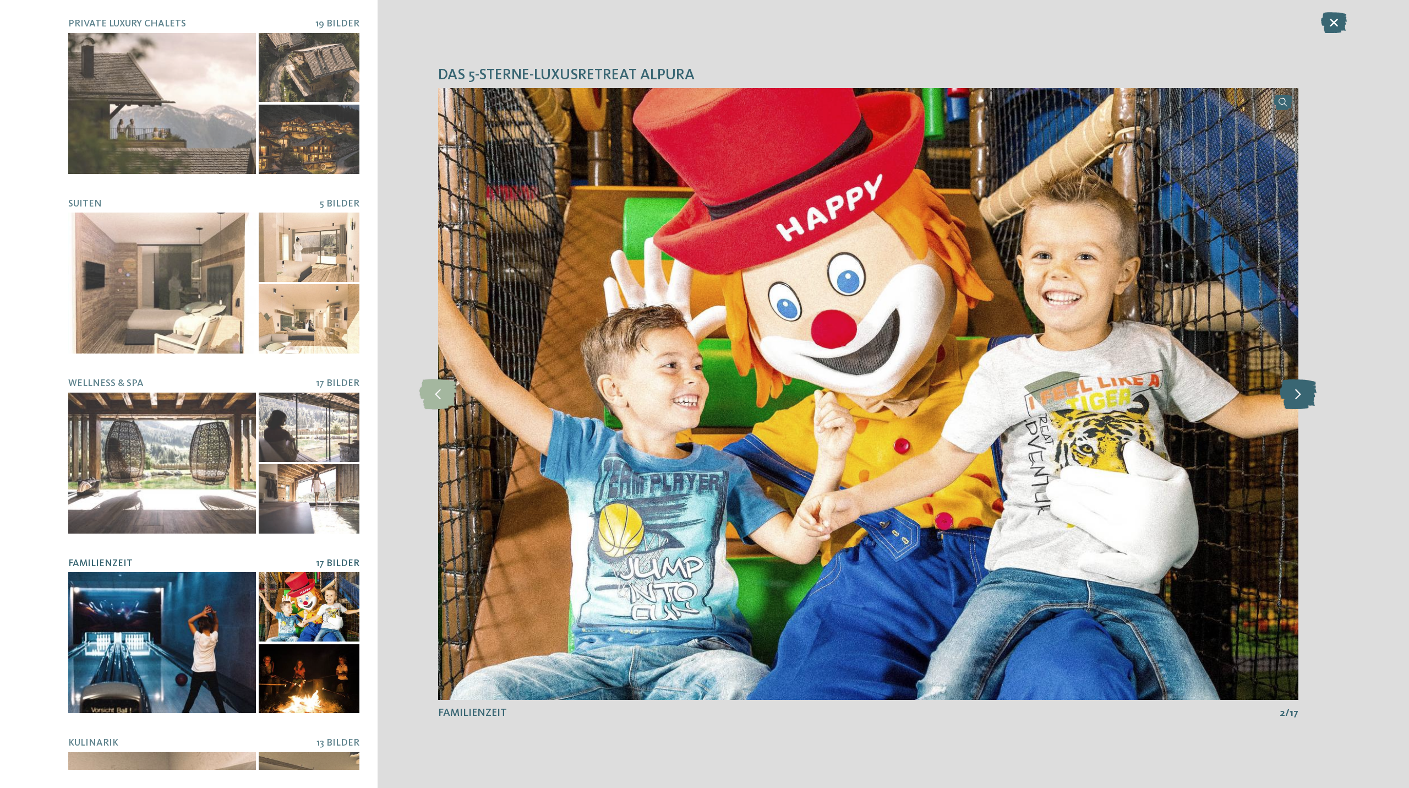
click at [1298, 403] on icon at bounding box center [1298, 394] width 37 height 30
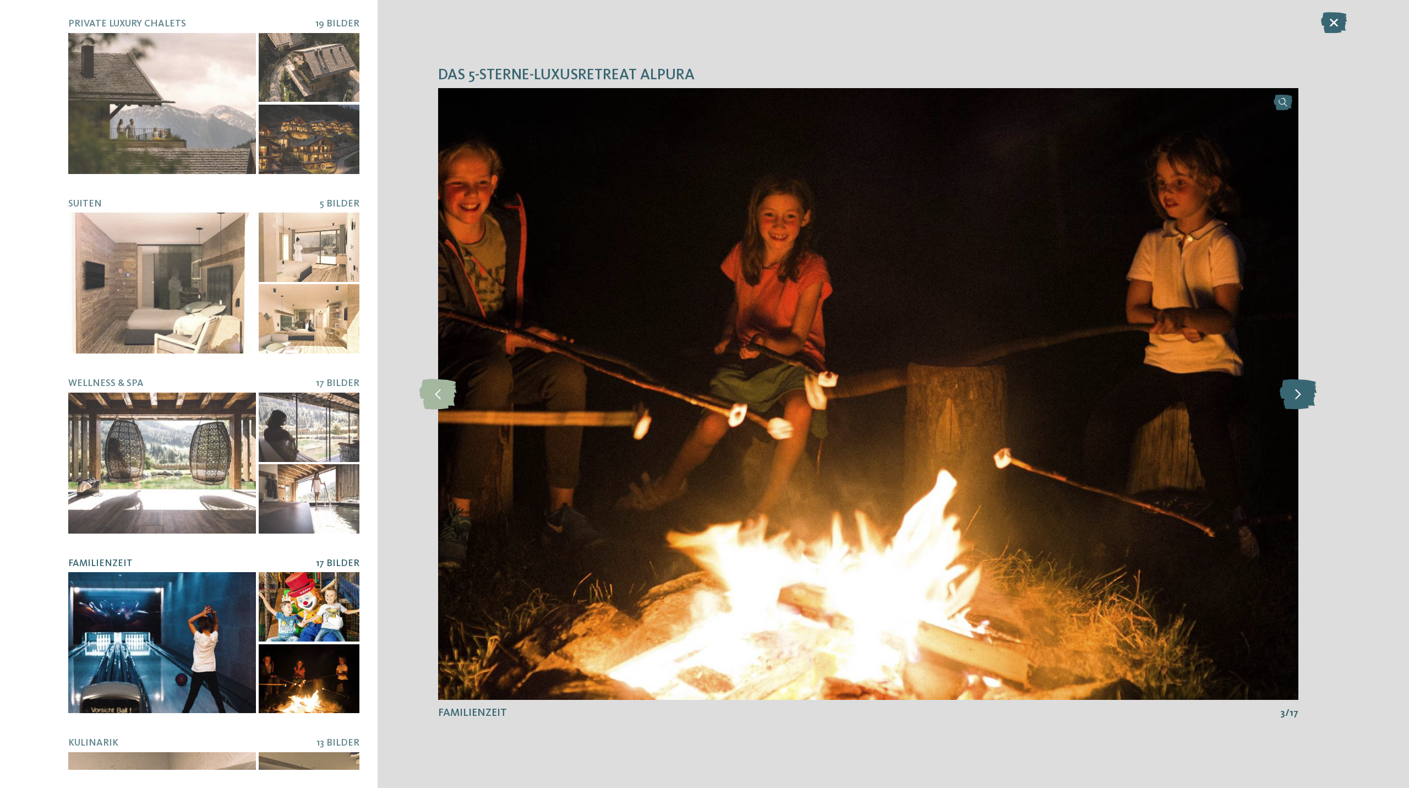
click at [1298, 403] on icon at bounding box center [1298, 394] width 37 height 30
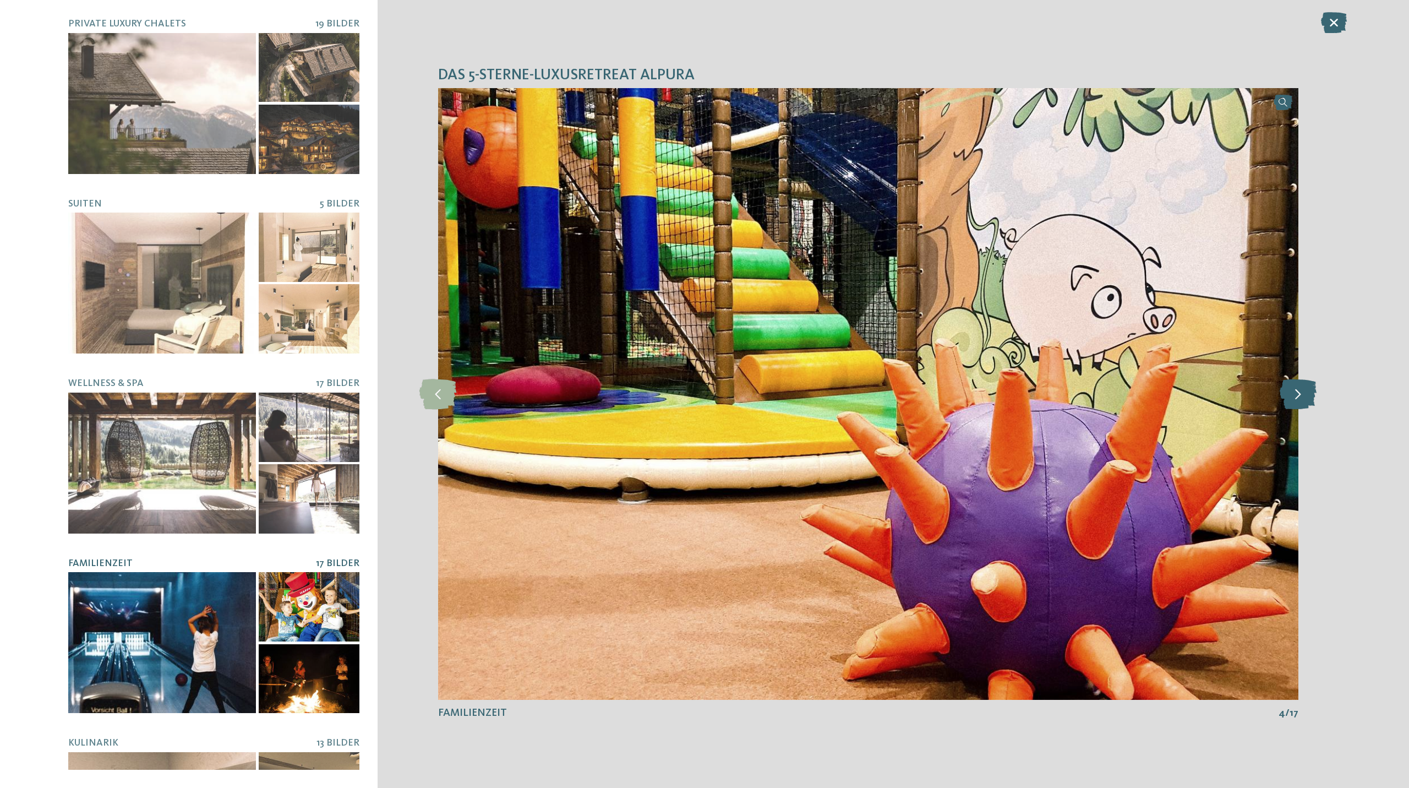
click at [1298, 403] on icon at bounding box center [1298, 394] width 37 height 30
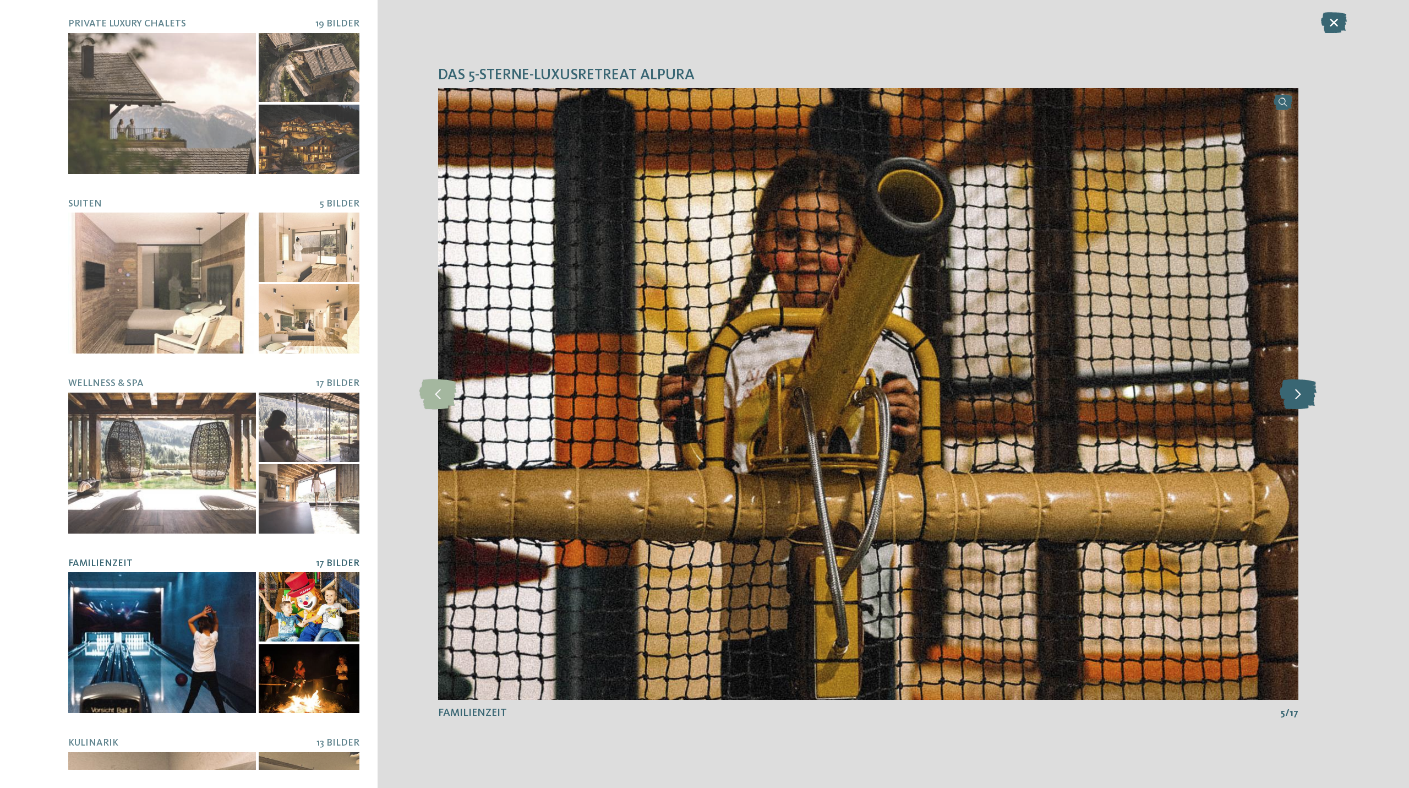
click at [1298, 403] on icon at bounding box center [1298, 394] width 37 height 30
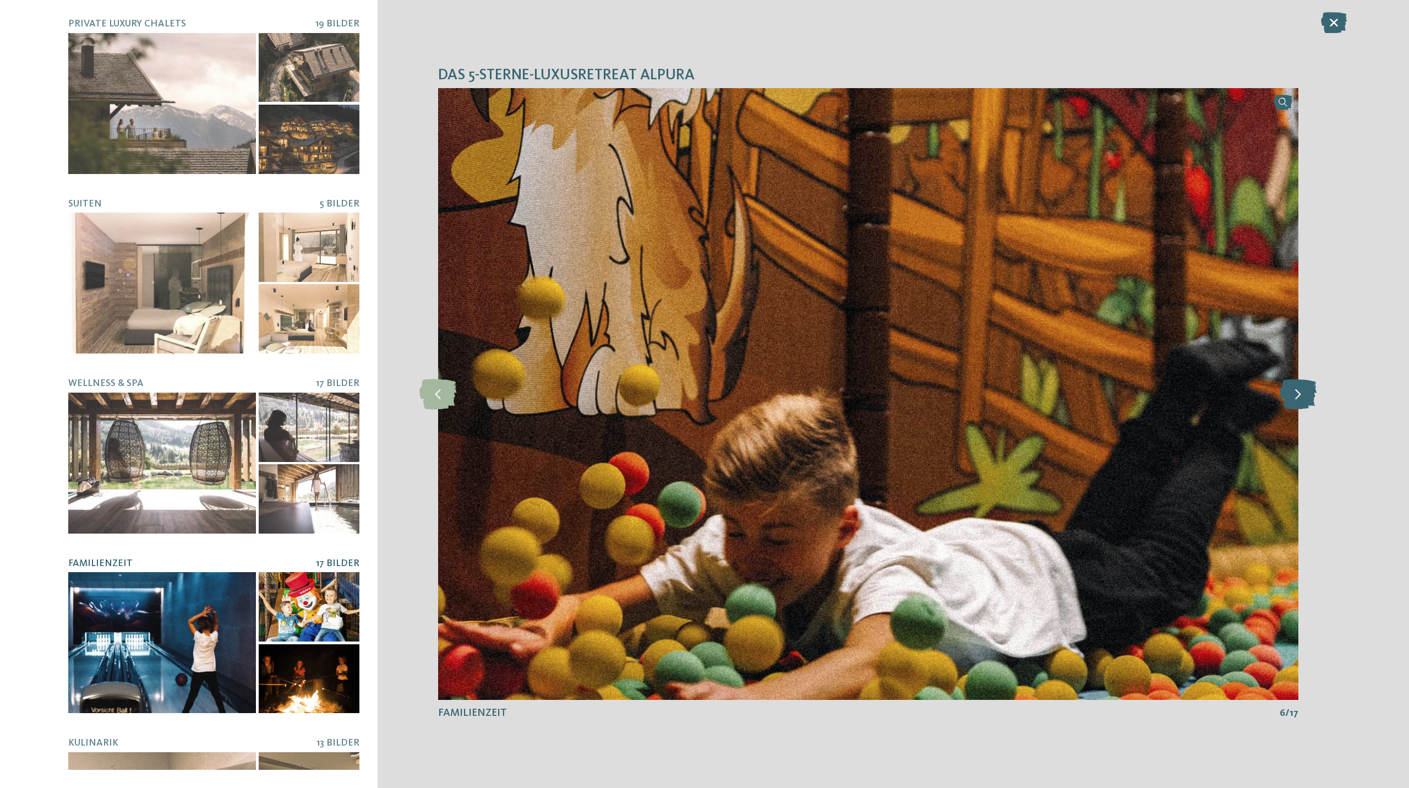
click at [1298, 403] on icon at bounding box center [1298, 394] width 37 height 30
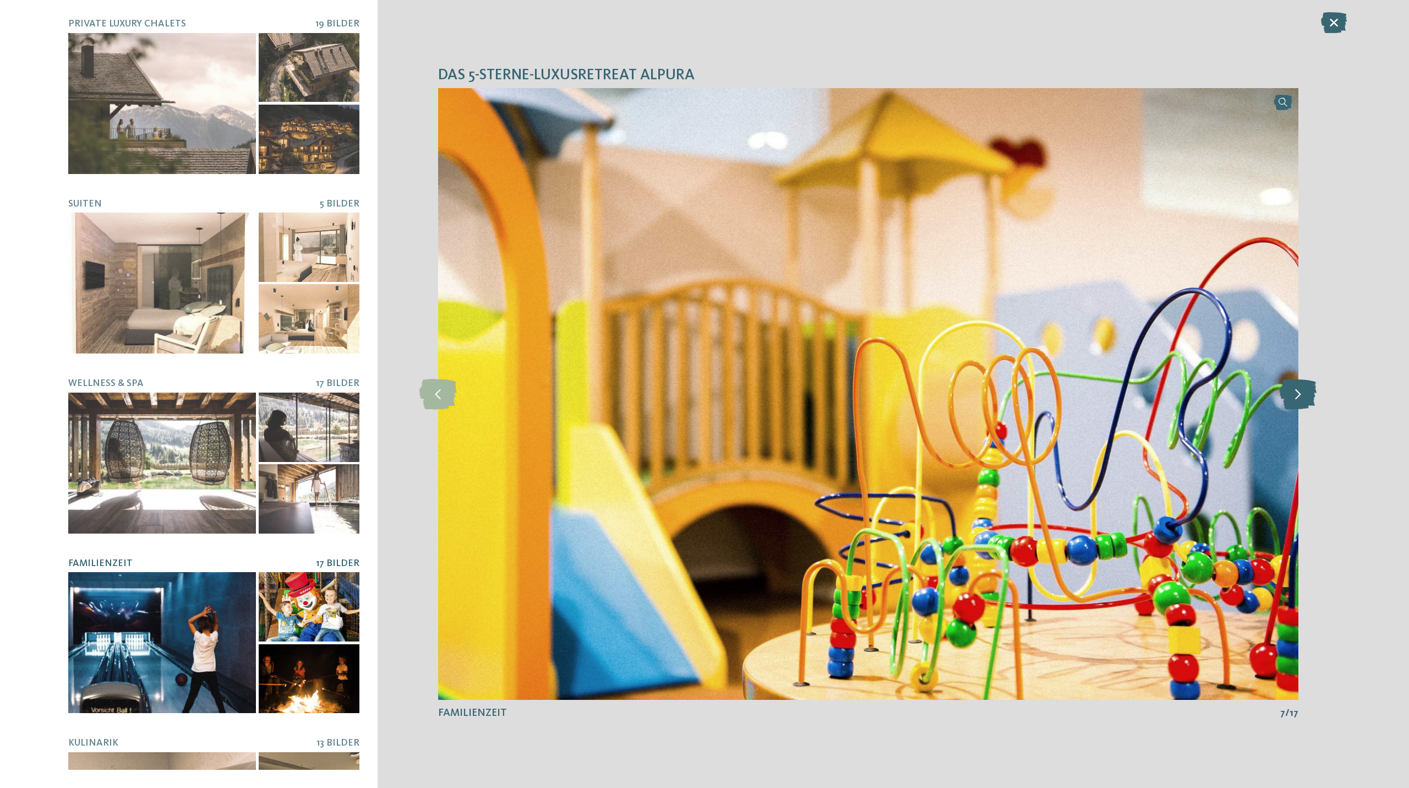
click at [1298, 403] on icon at bounding box center [1298, 394] width 37 height 30
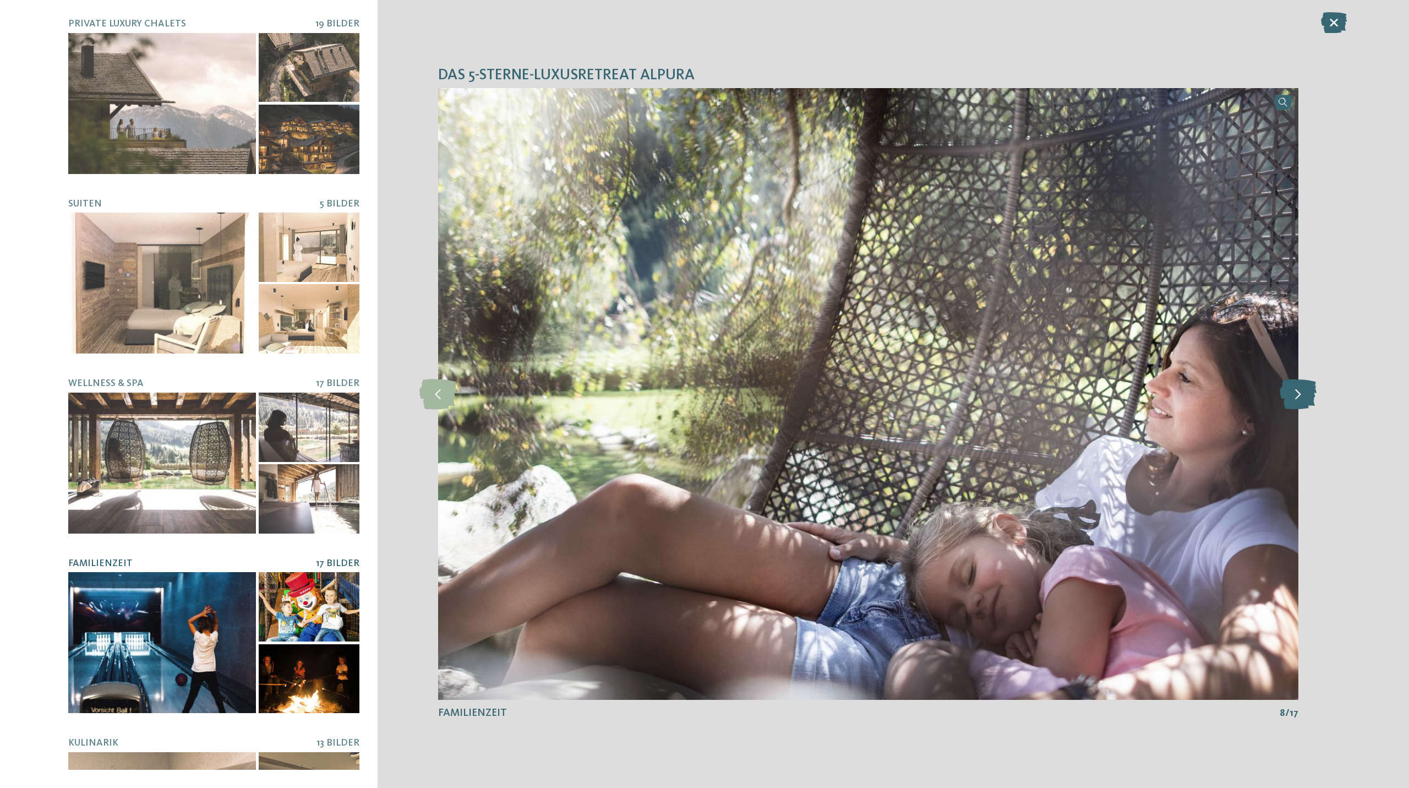
click at [1298, 403] on icon at bounding box center [1298, 394] width 37 height 30
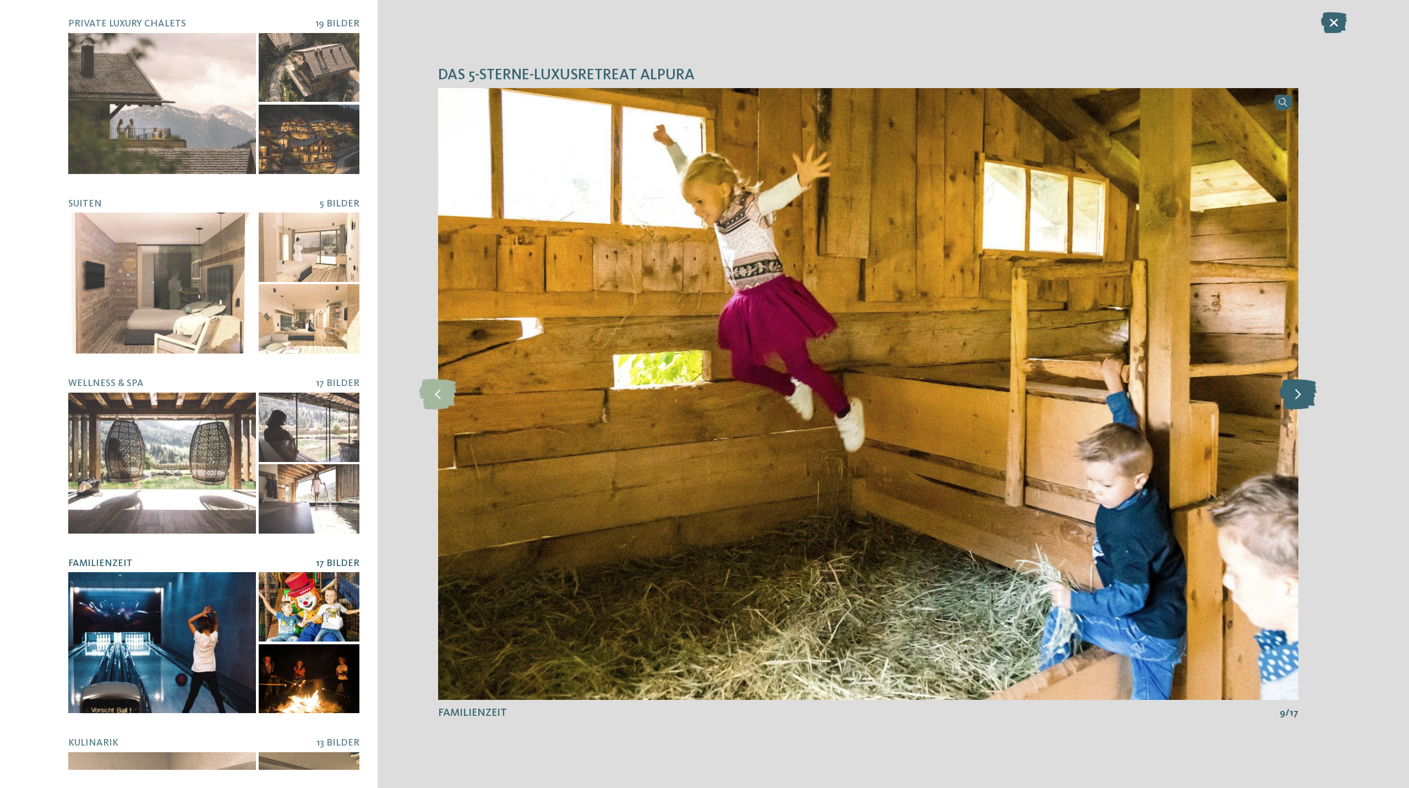
click at [1298, 403] on icon at bounding box center [1298, 394] width 37 height 30
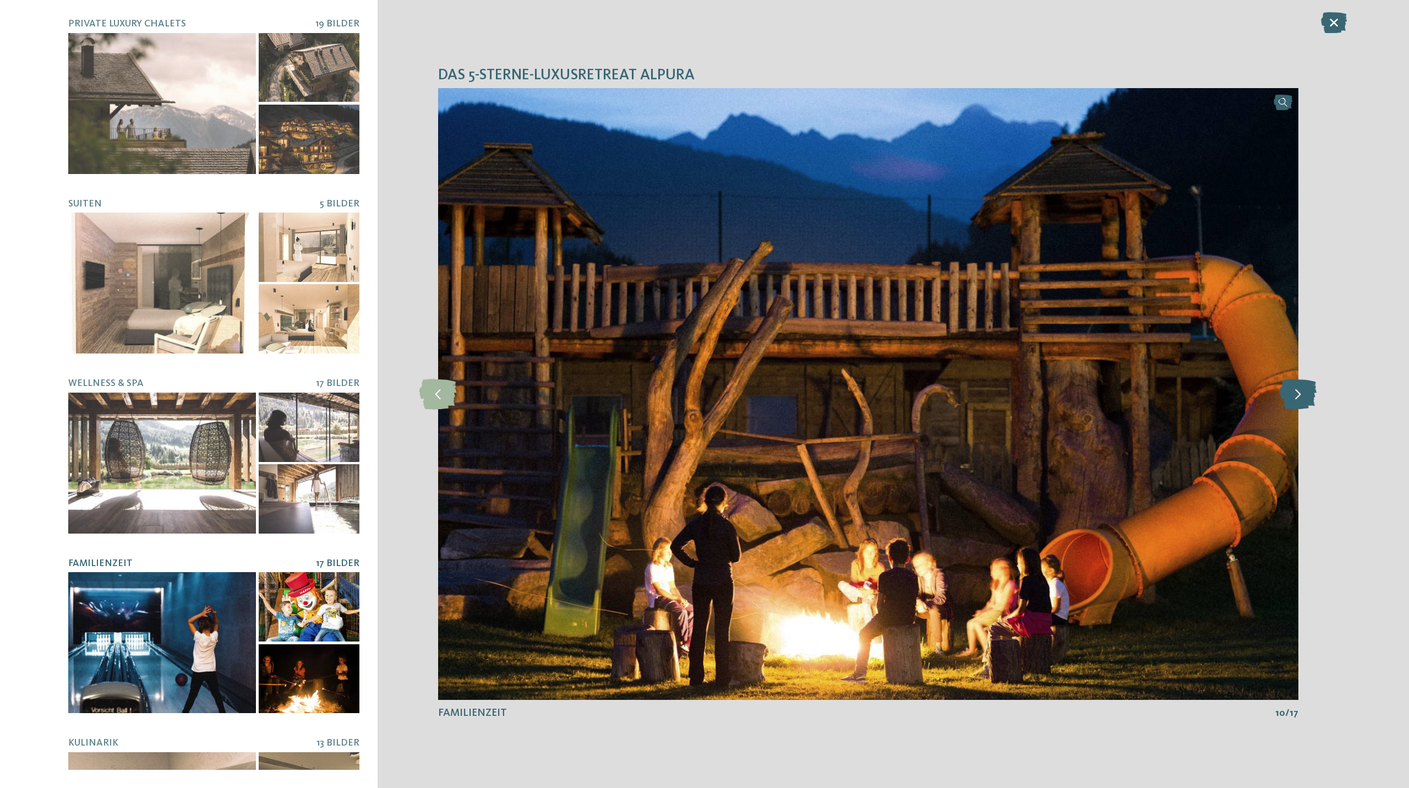
click at [1298, 403] on icon at bounding box center [1298, 394] width 37 height 30
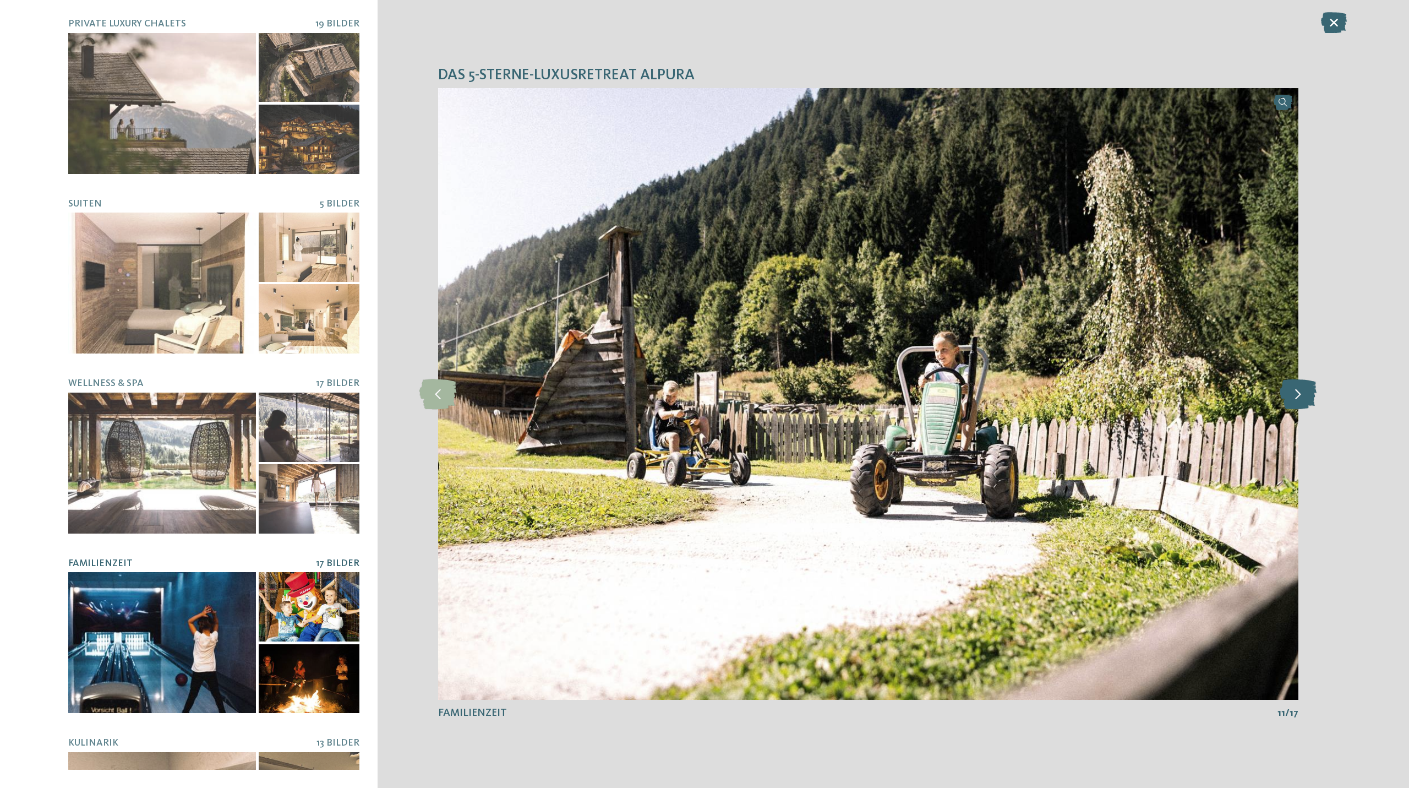
click at [1298, 403] on icon at bounding box center [1298, 394] width 37 height 30
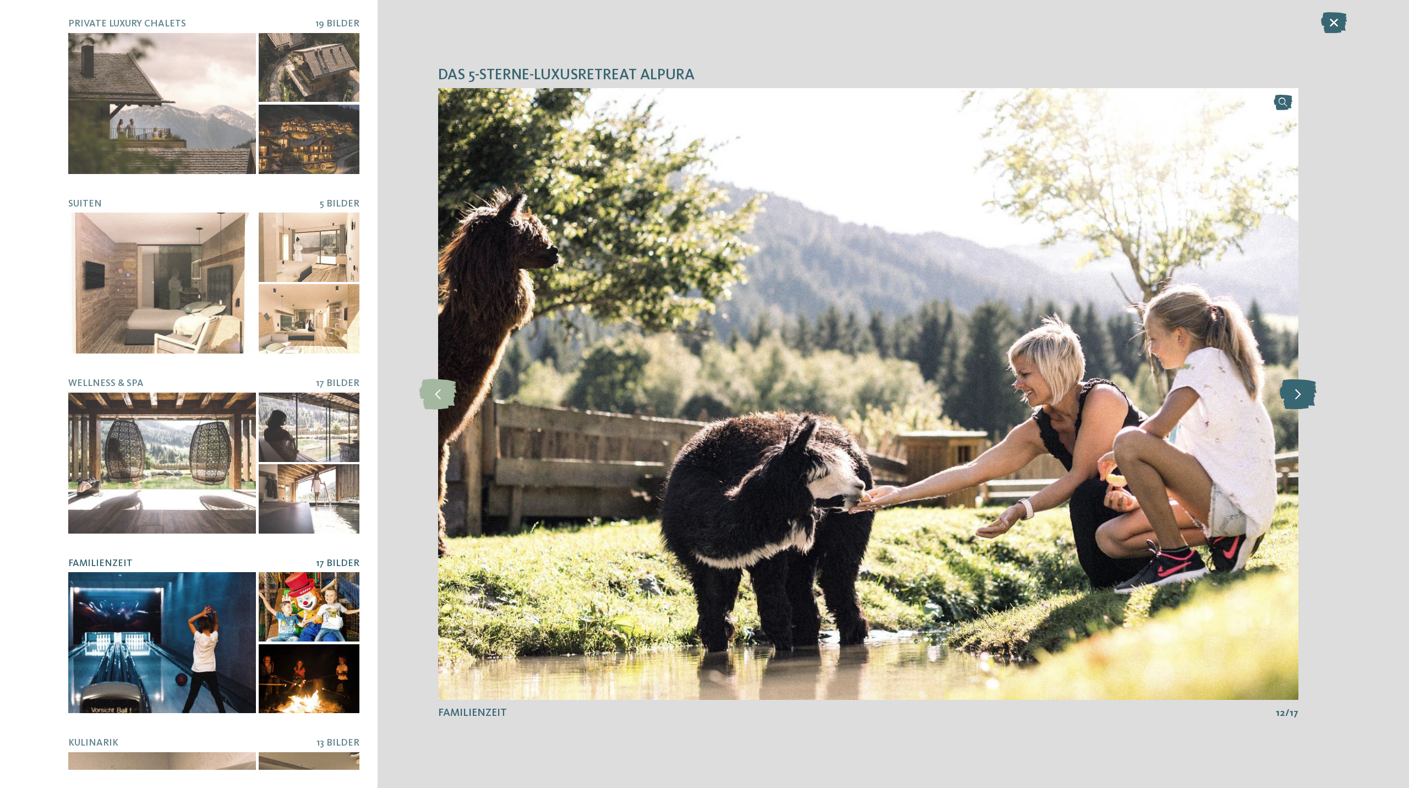
click at [1298, 403] on icon at bounding box center [1298, 394] width 37 height 30
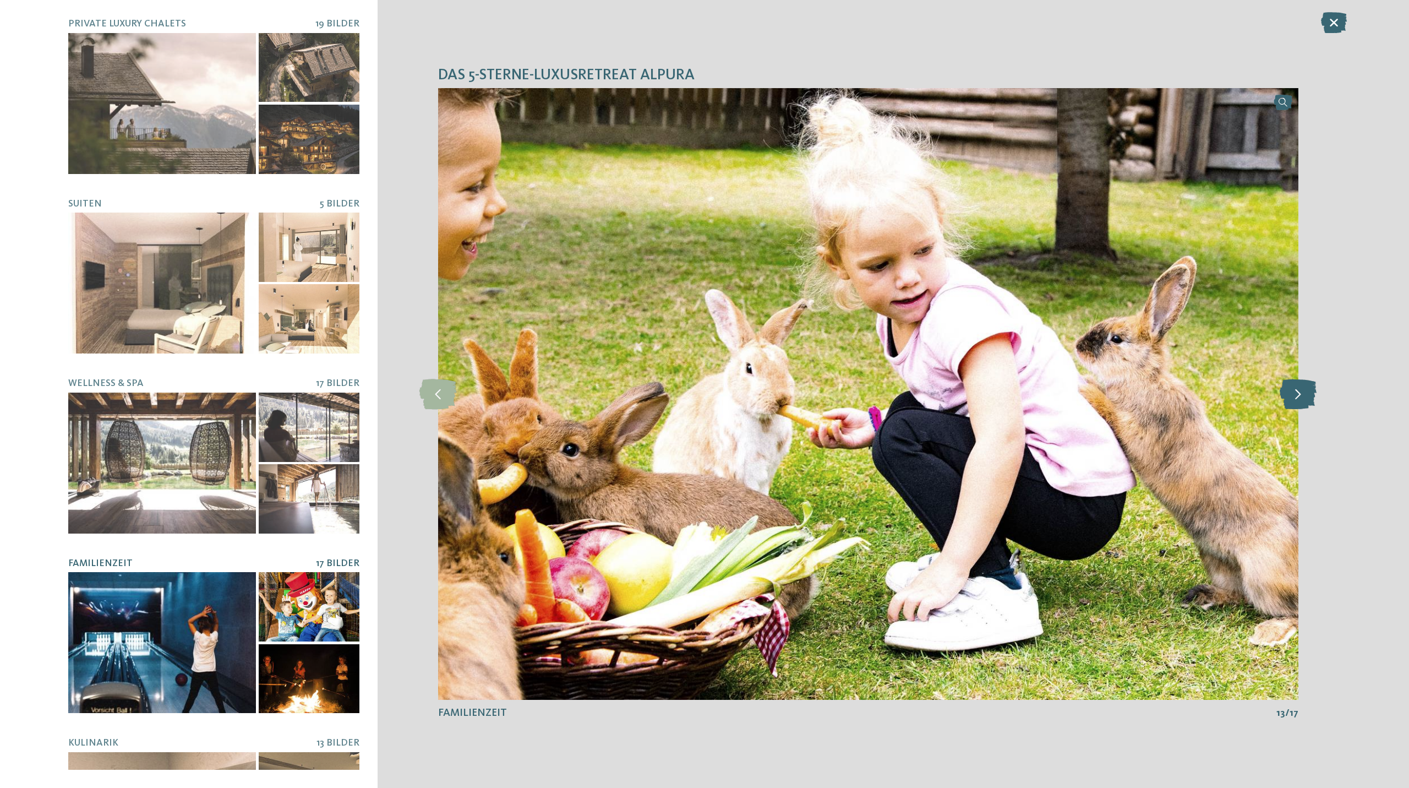
click at [1298, 403] on icon at bounding box center [1298, 394] width 37 height 30
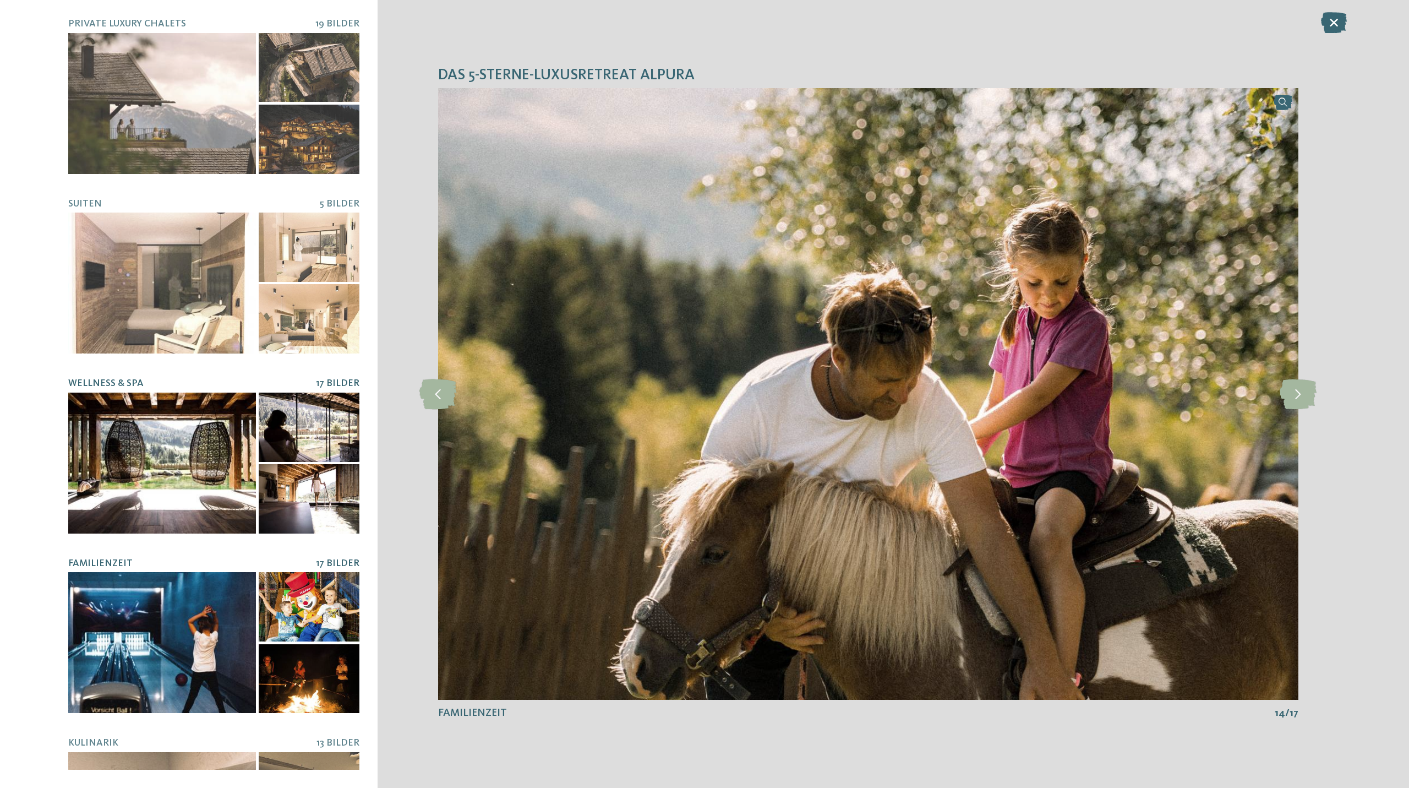
click at [285, 476] on div at bounding box center [309, 498] width 101 height 69
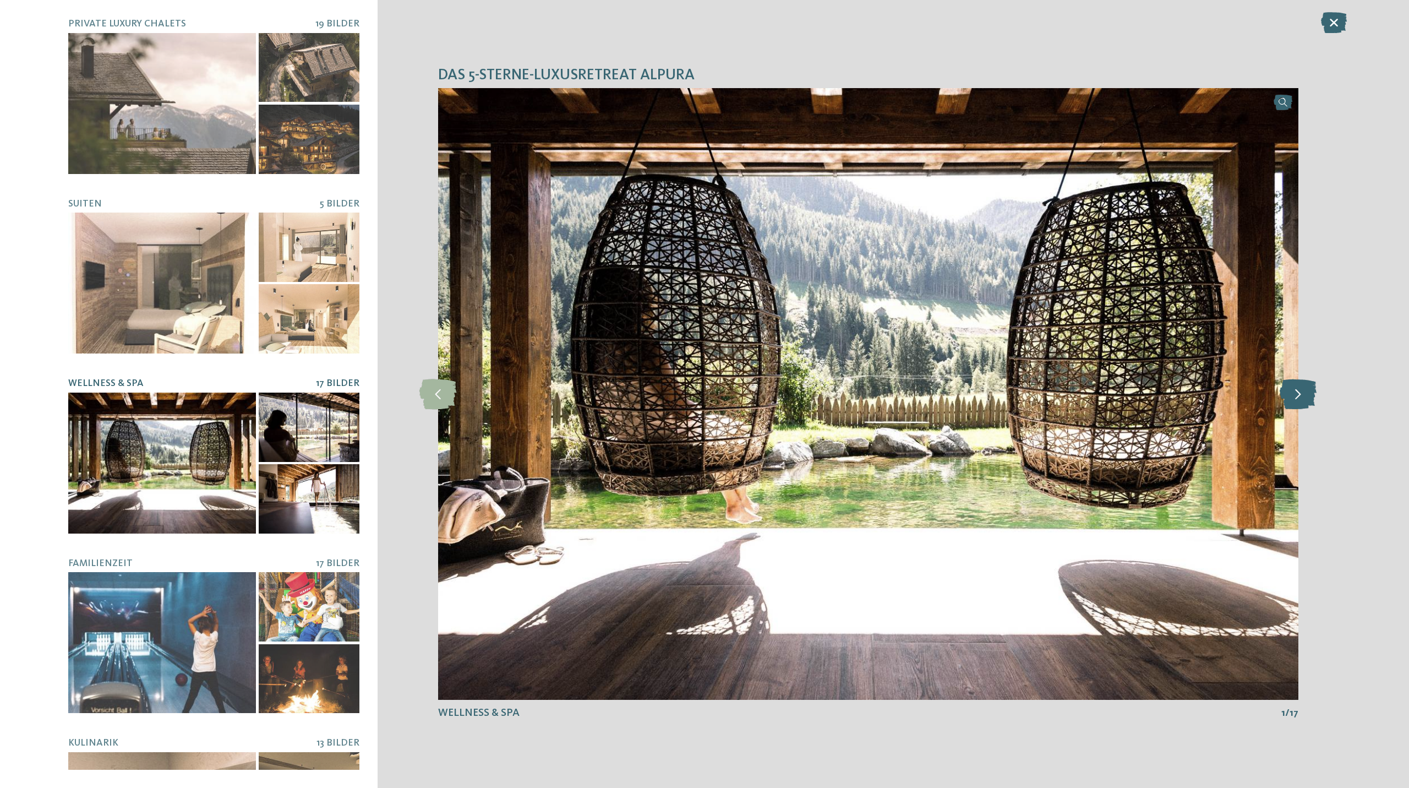
click at [1298, 403] on icon at bounding box center [1298, 394] width 37 height 30
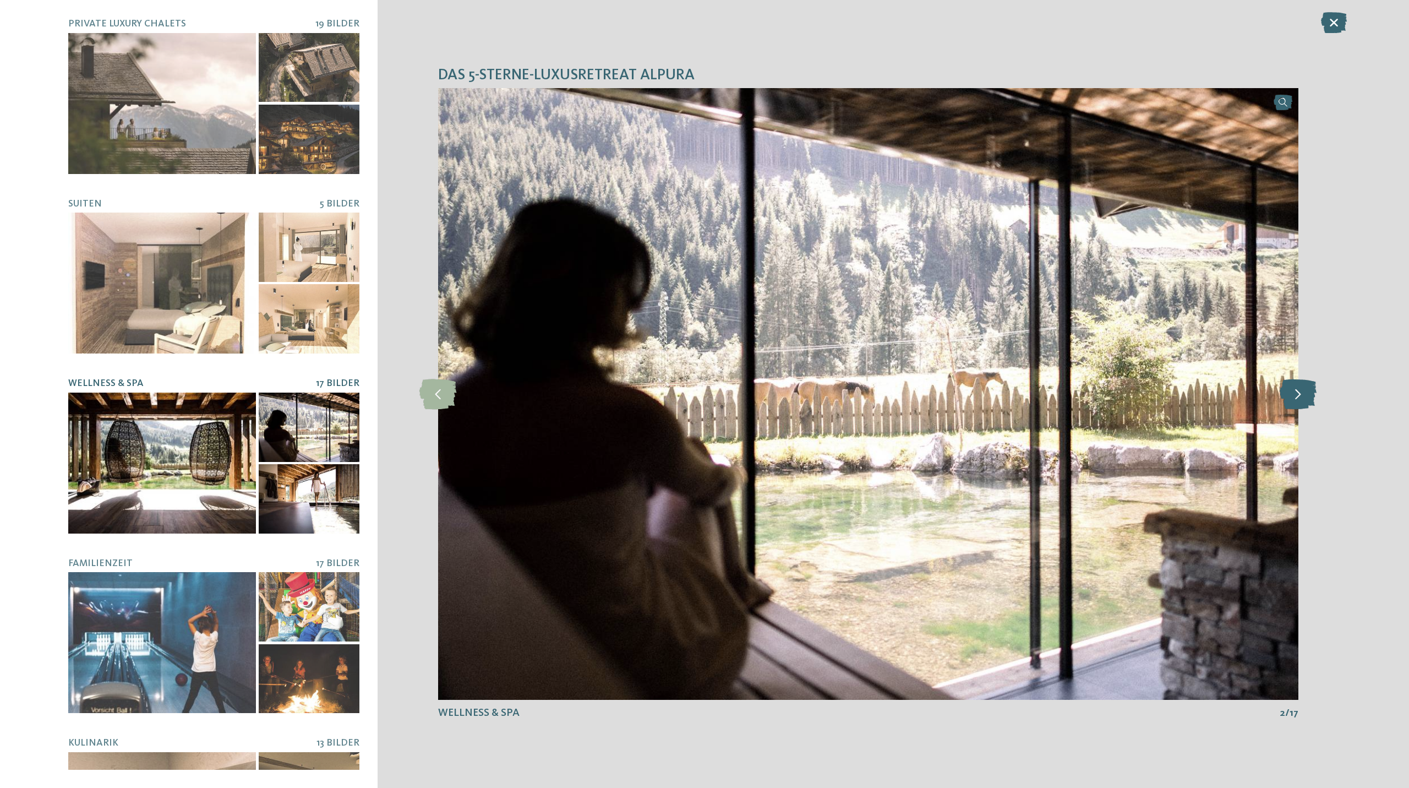
click at [1298, 403] on icon at bounding box center [1298, 394] width 37 height 30
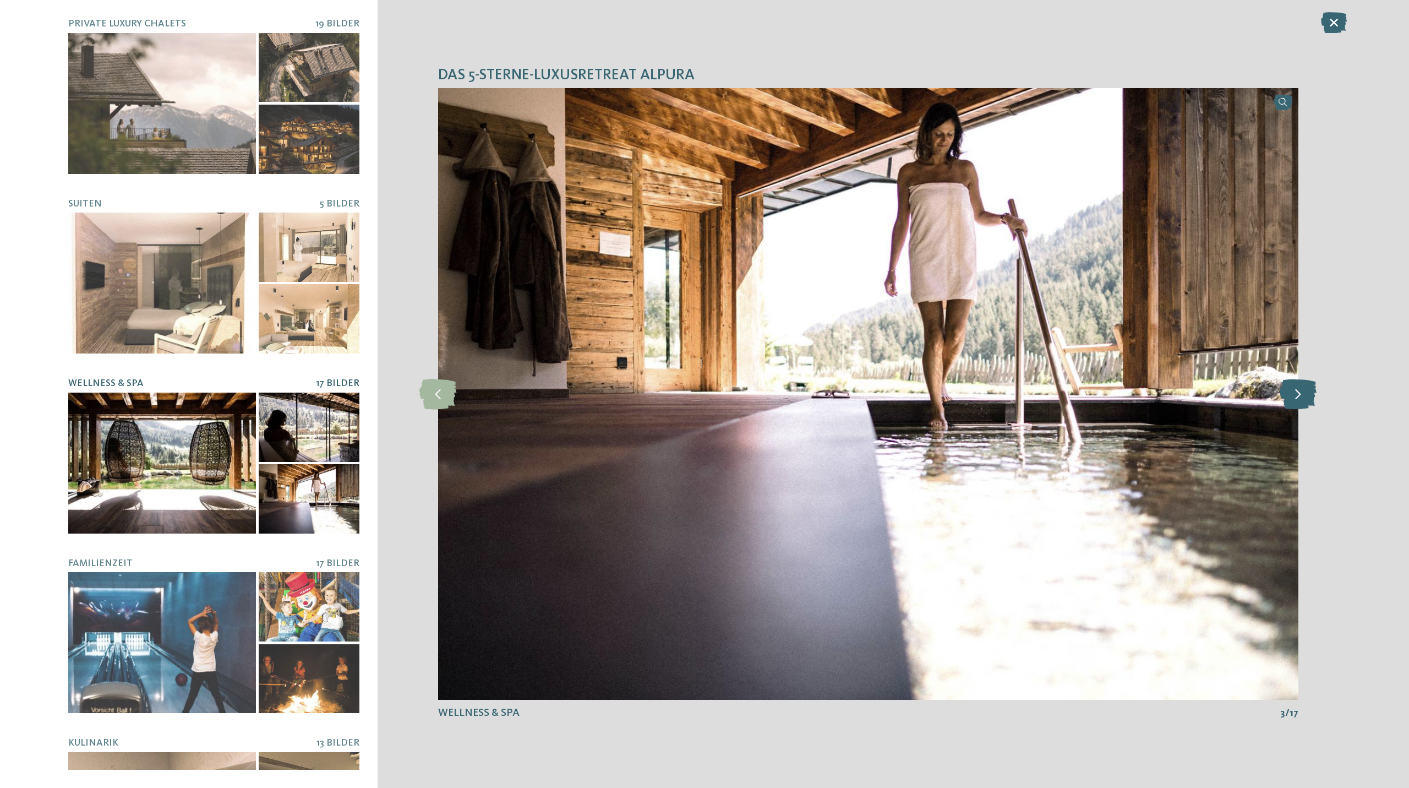
click at [1298, 403] on icon at bounding box center [1298, 394] width 37 height 30
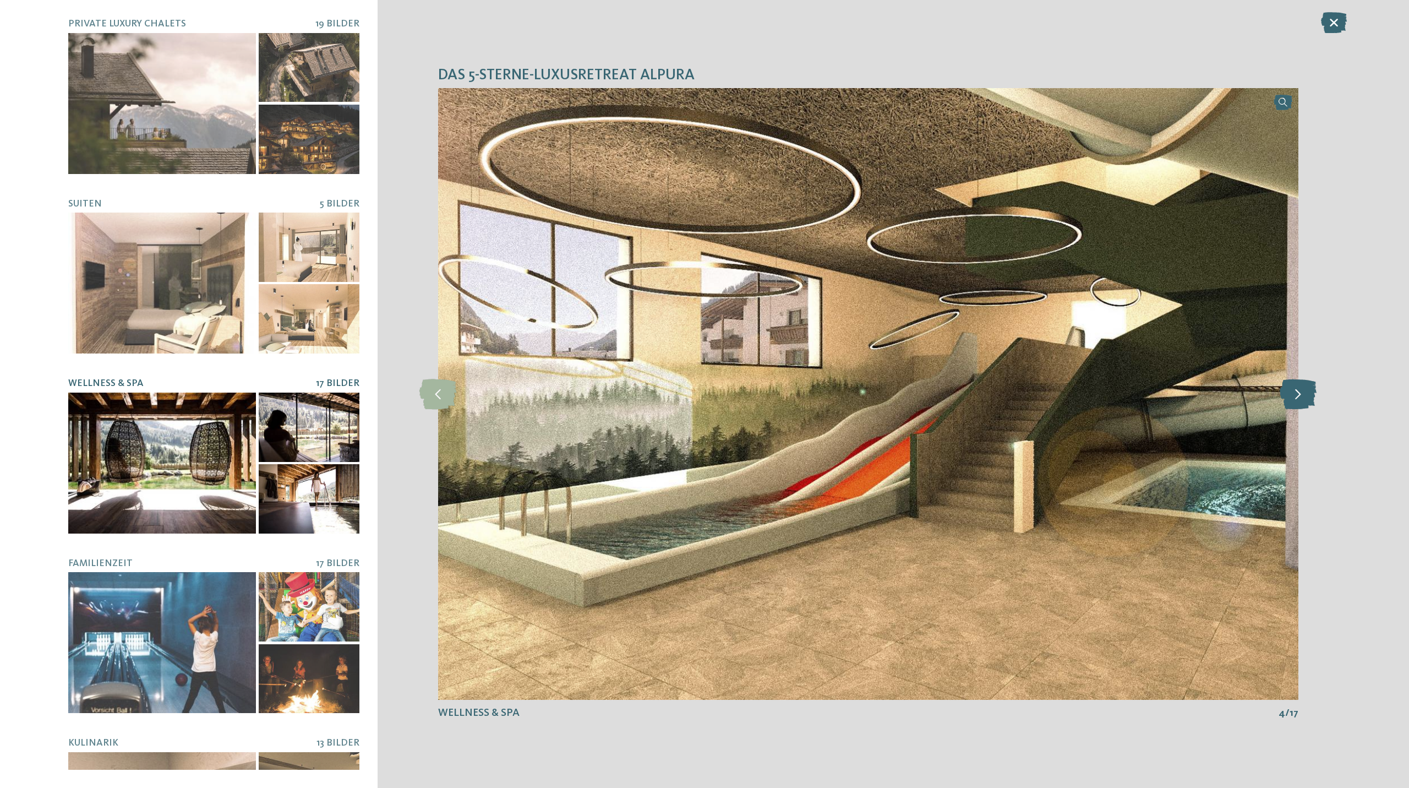
click at [1298, 403] on icon at bounding box center [1298, 394] width 37 height 30
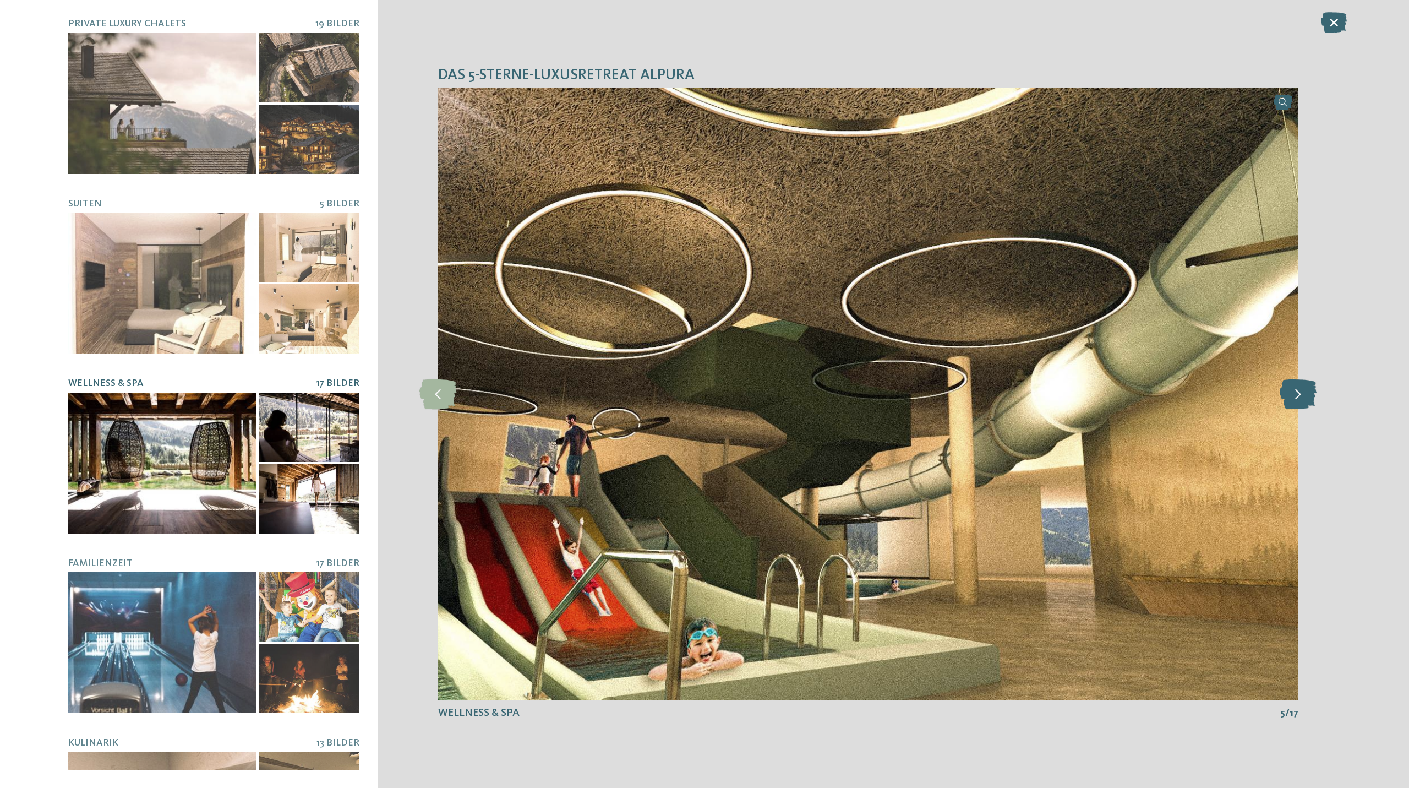
click at [1297, 401] on icon at bounding box center [1298, 394] width 37 height 30
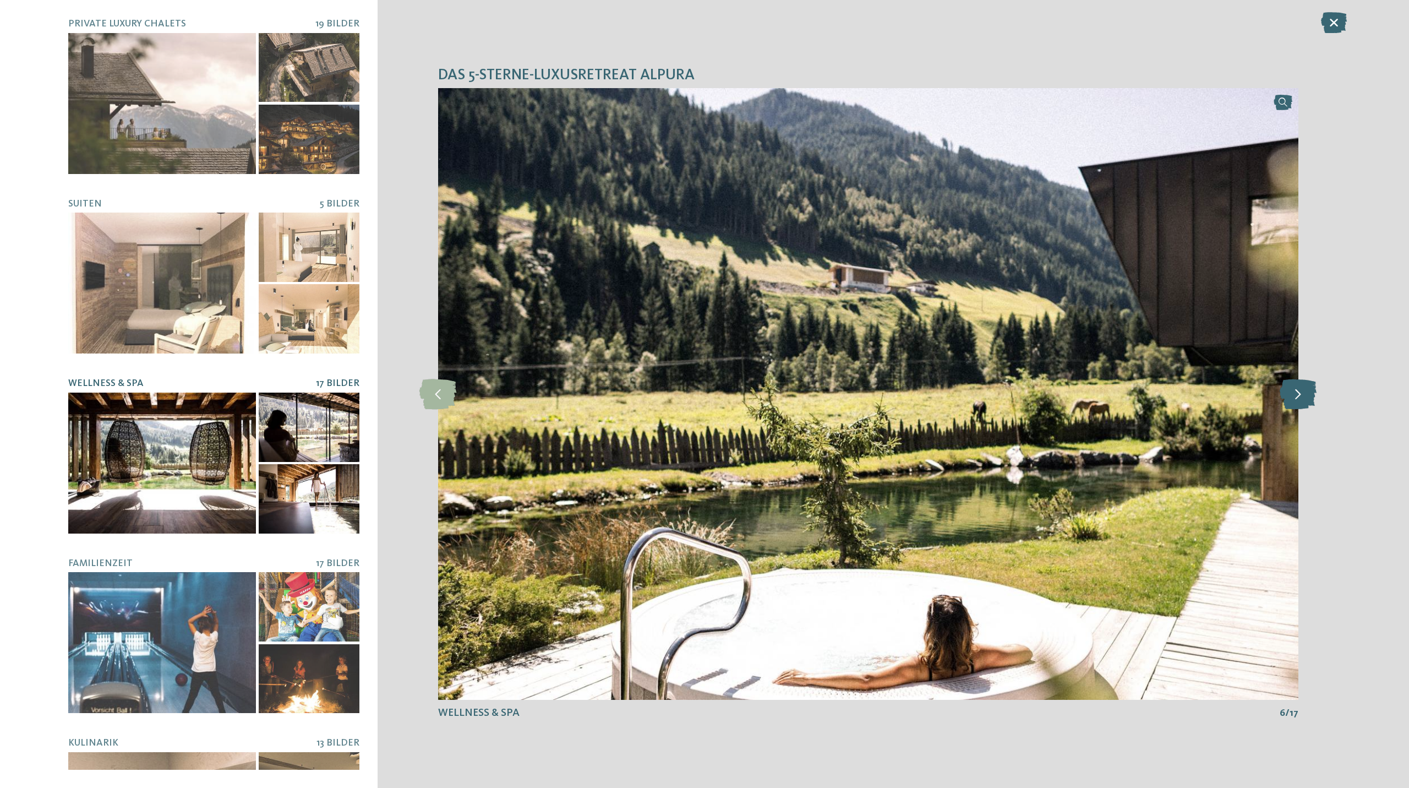
click at [1297, 401] on icon at bounding box center [1298, 394] width 37 height 30
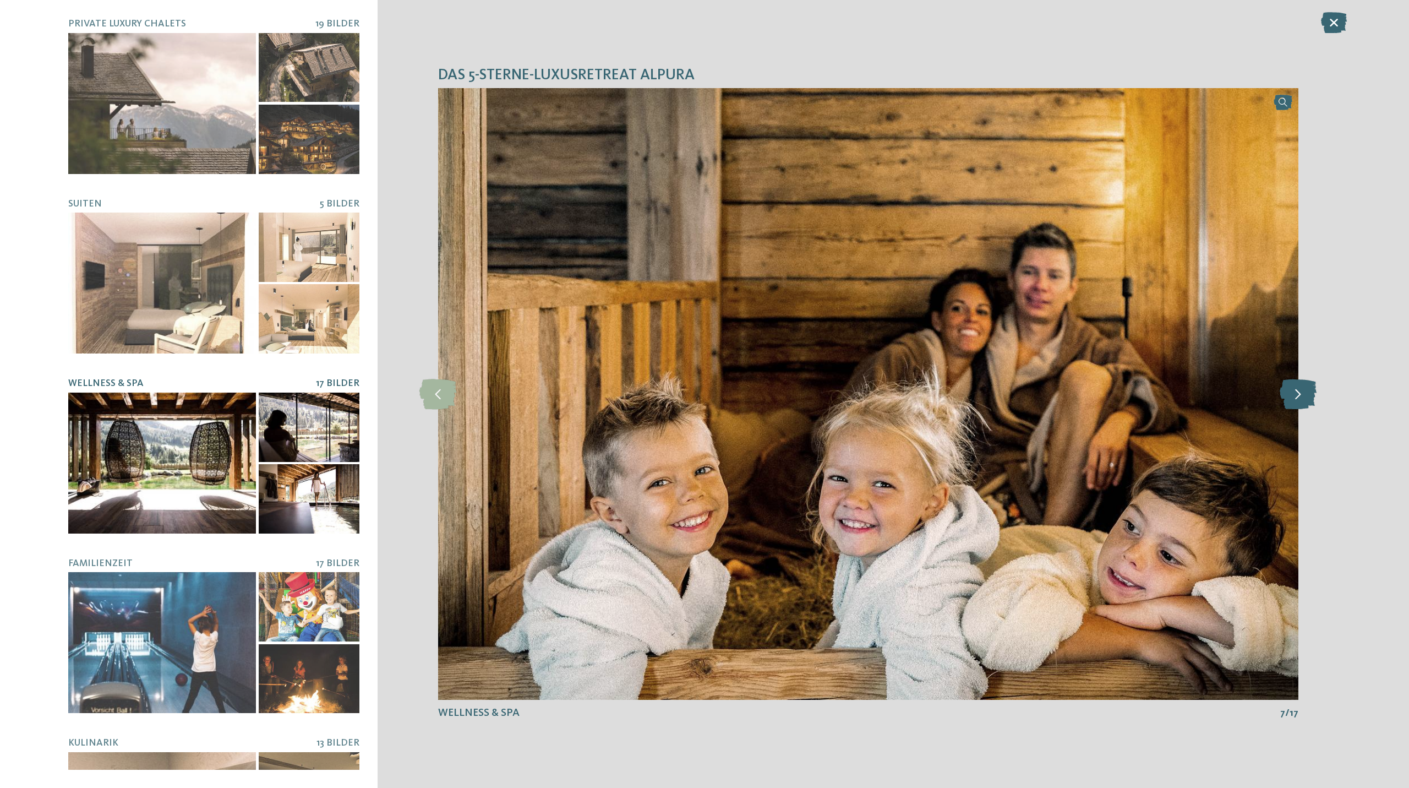
click at [1297, 401] on icon at bounding box center [1298, 394] width 37 height 30
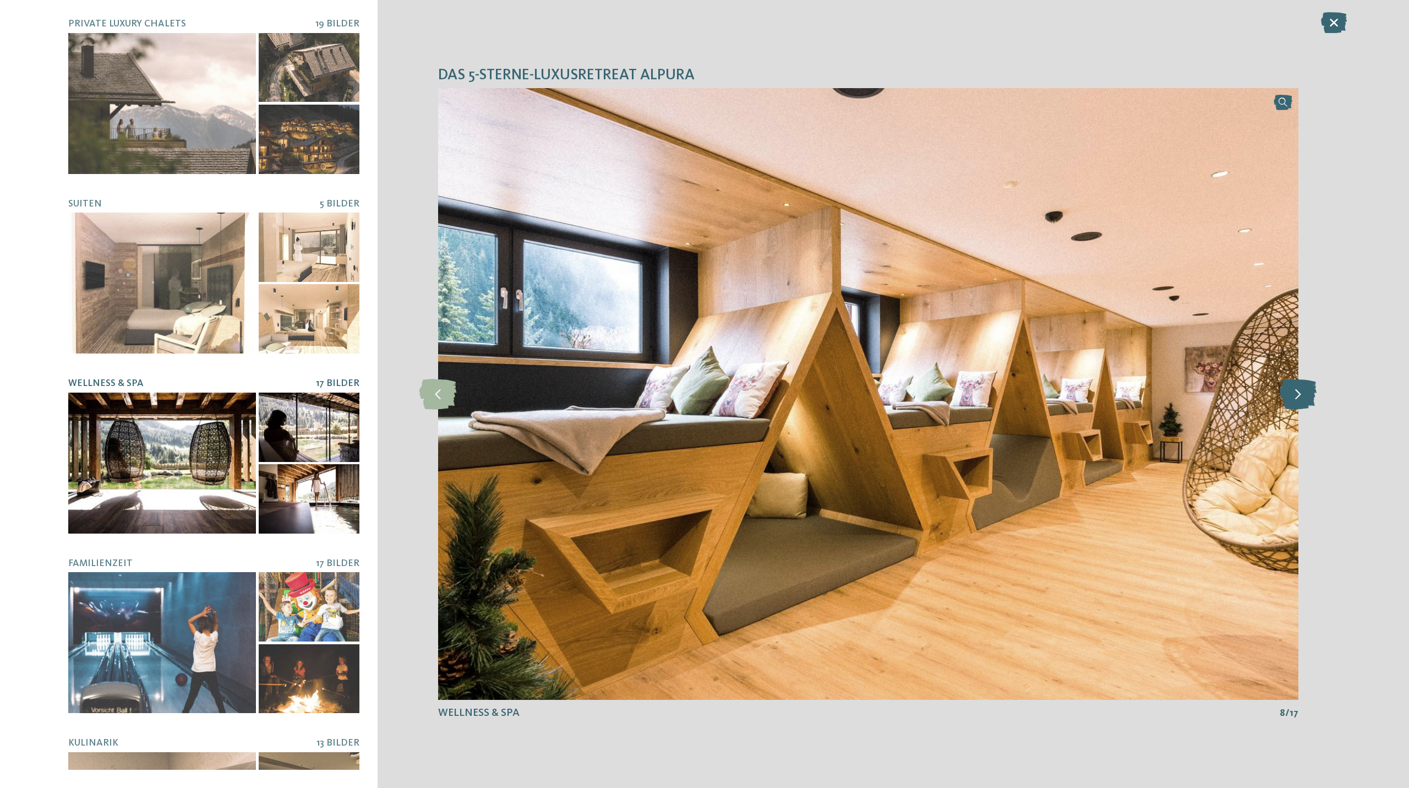
click at [1297, 401] on icon at bounding box center [1298, 394] width 37 height 30
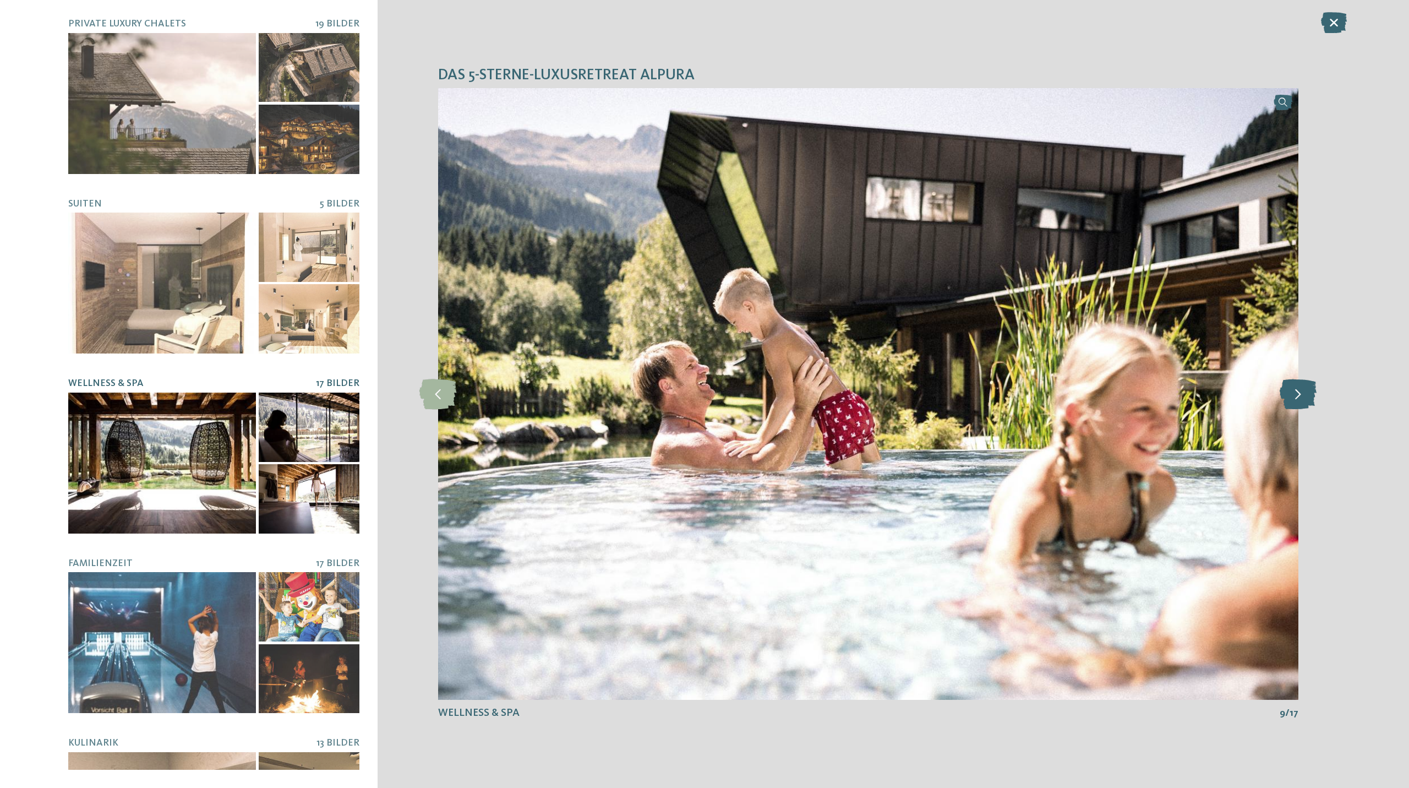
click at [1297, 401] on icon at bounding box center [1298, 394] width 37 height 30
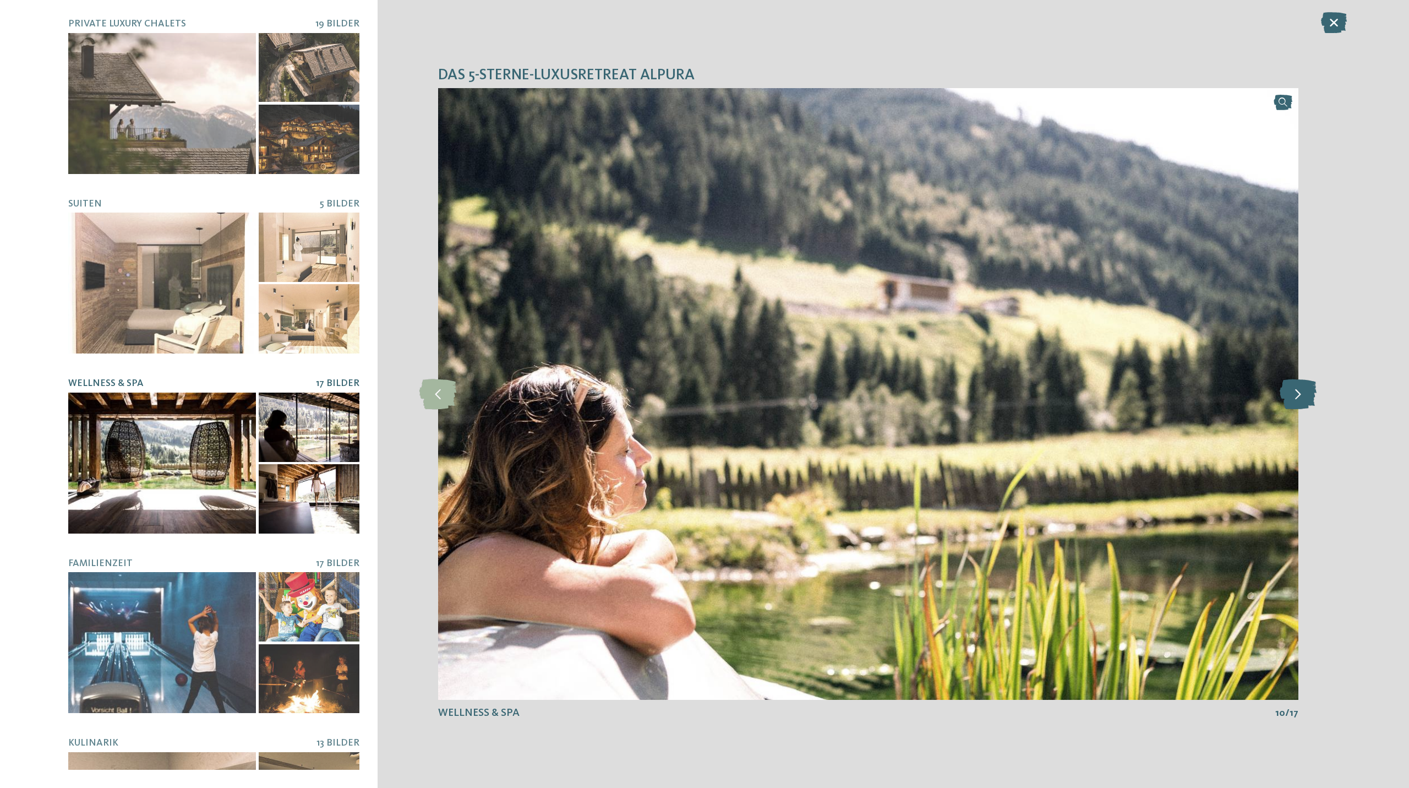
click at [1297, 401] on icon at bounding box center [1298, 394] width 37 height 30
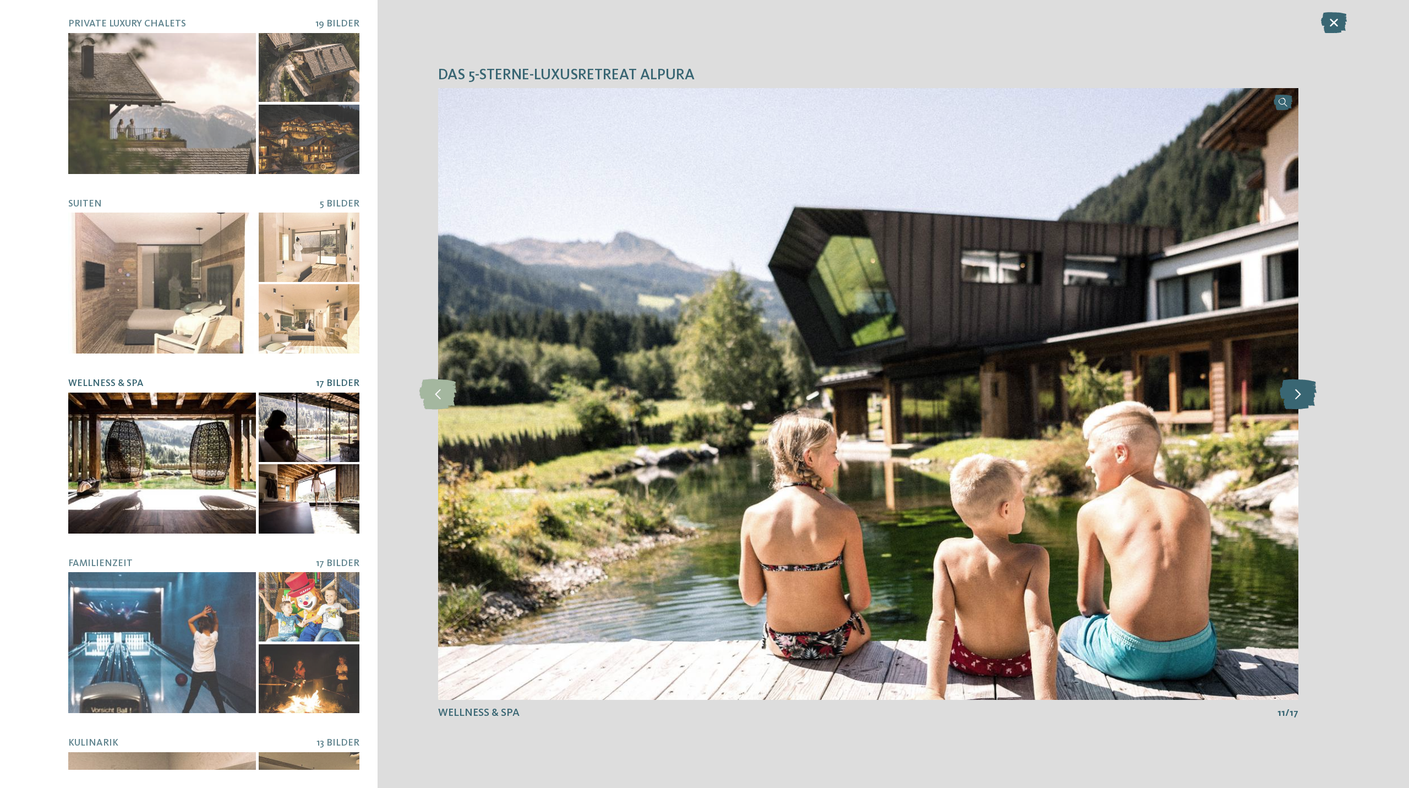
click at [1297, 401] on icon at bounding box center [1298, 394] width 37 height 30
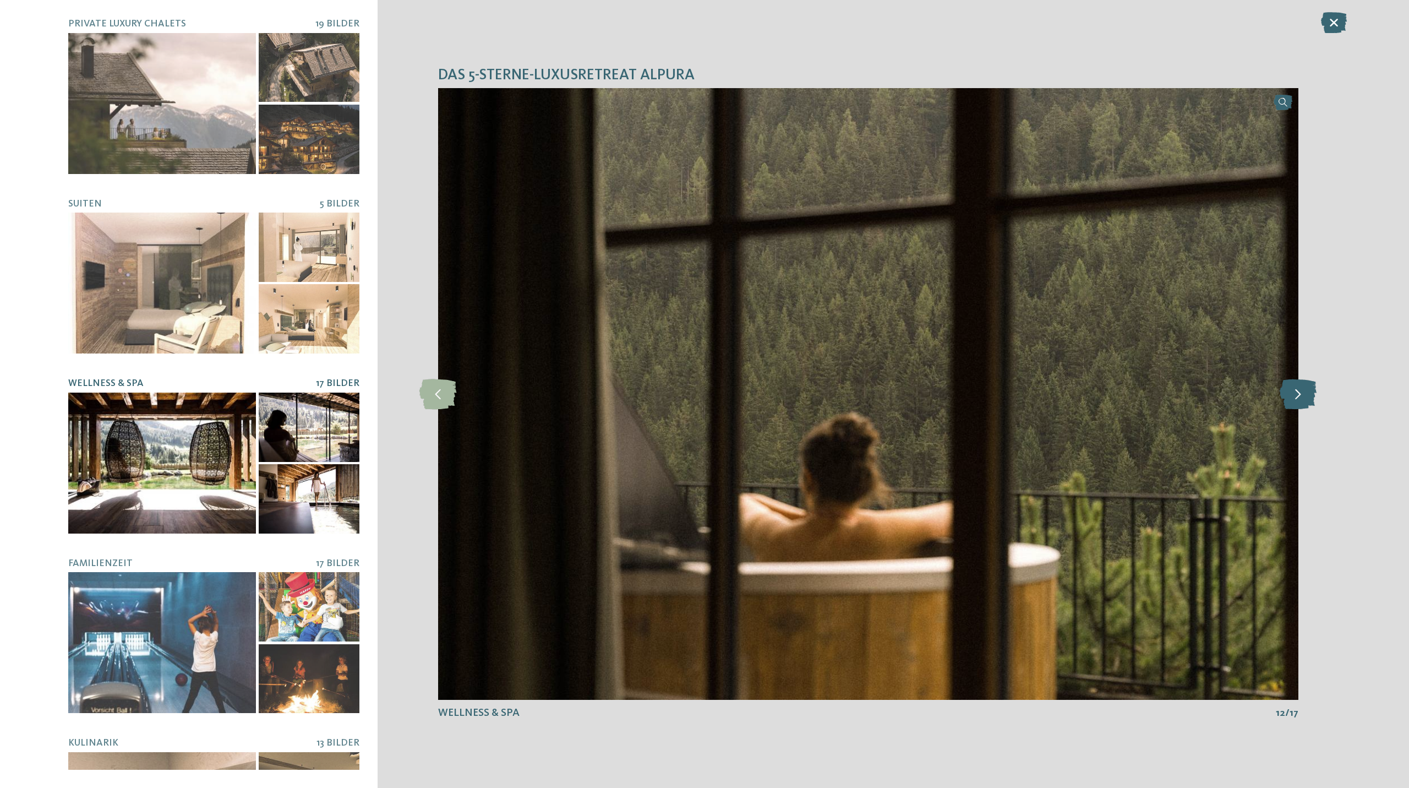
click at [1301, 396] on icon at bounding box center [1298, 394] width 37 height 30
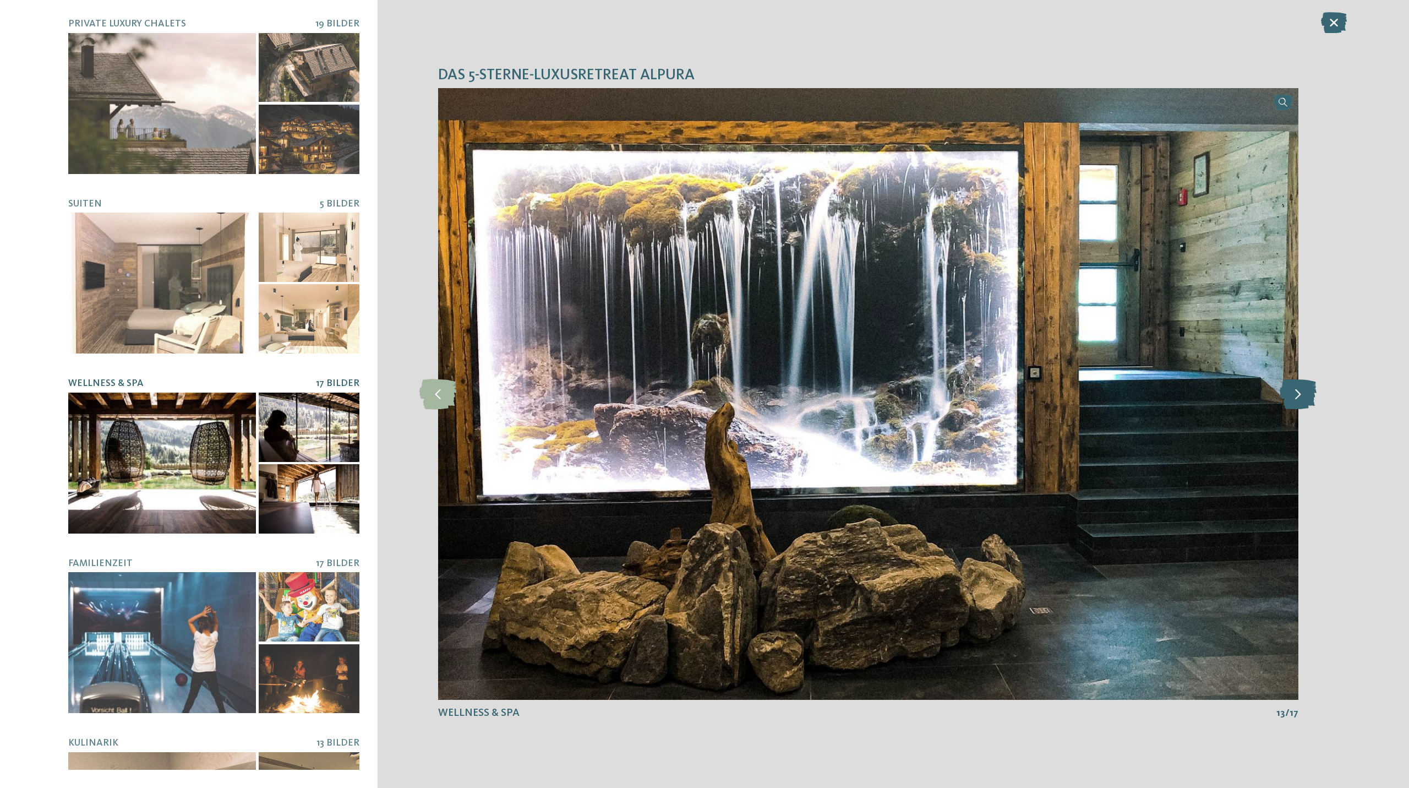
click at [1301, 396] on icon at bounding box center [1298, 394] width 37 height 30
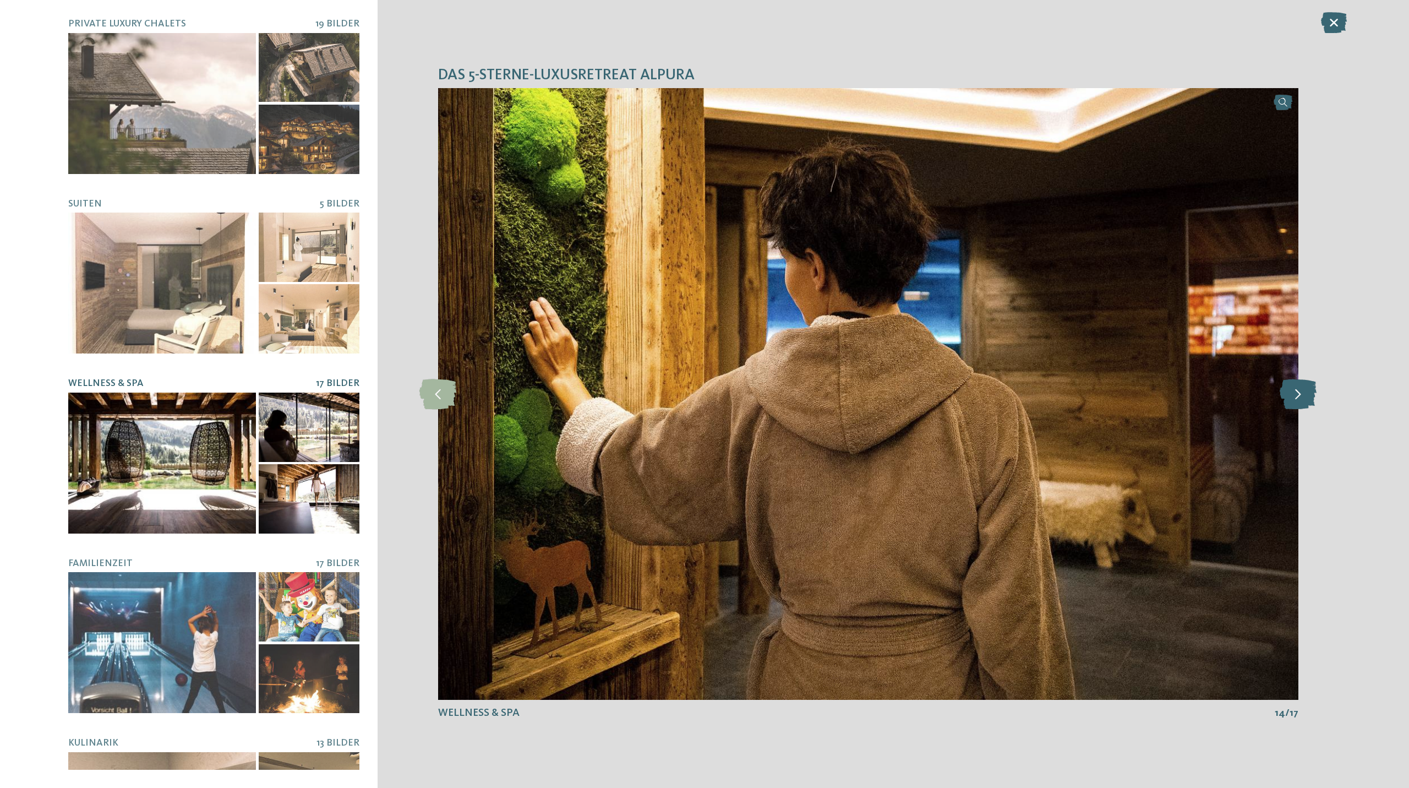
click at [1301, 396] on icon at bounding box center [1298, 394] width 37 height 30
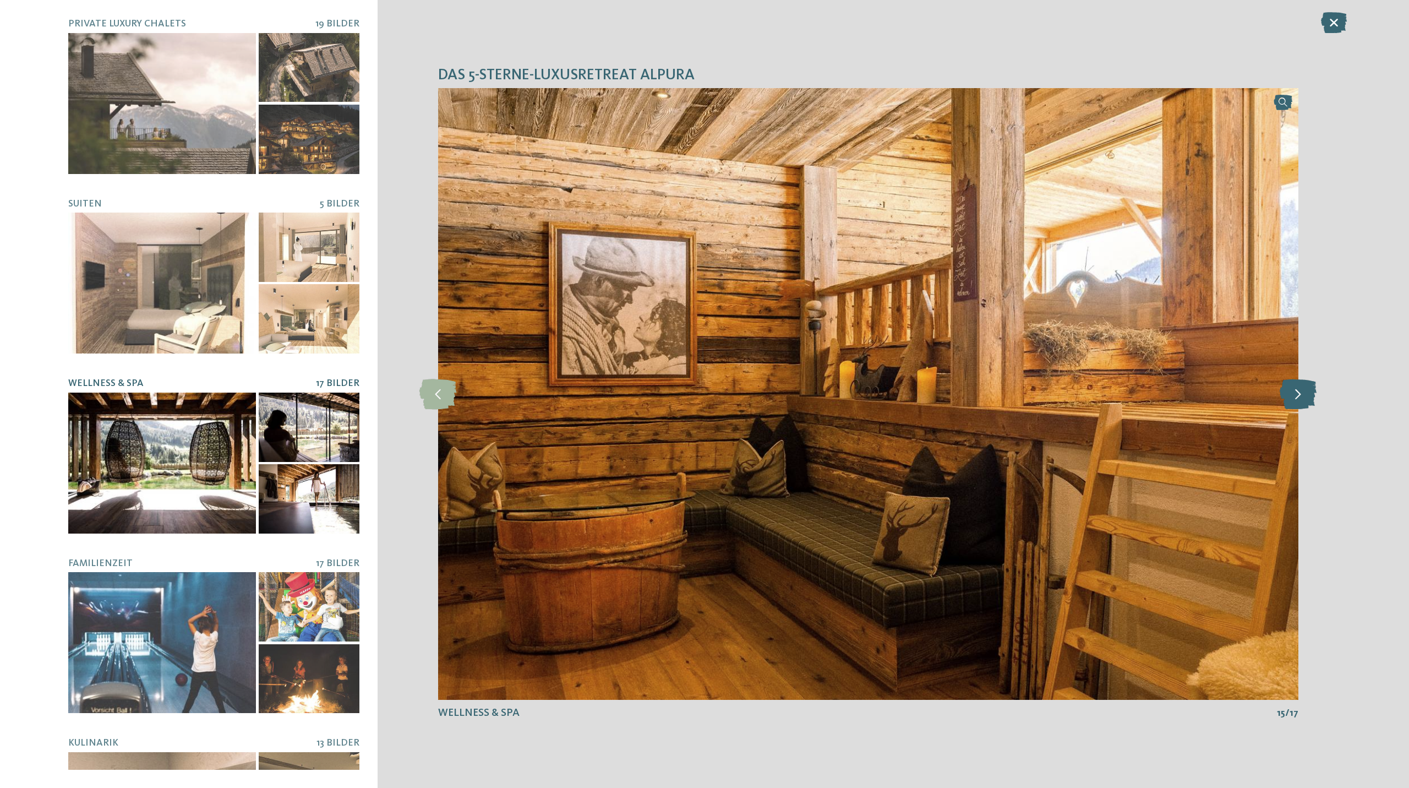
click at [1301, 396] on icon at bounding box center [1298, 394] width 37 height 30
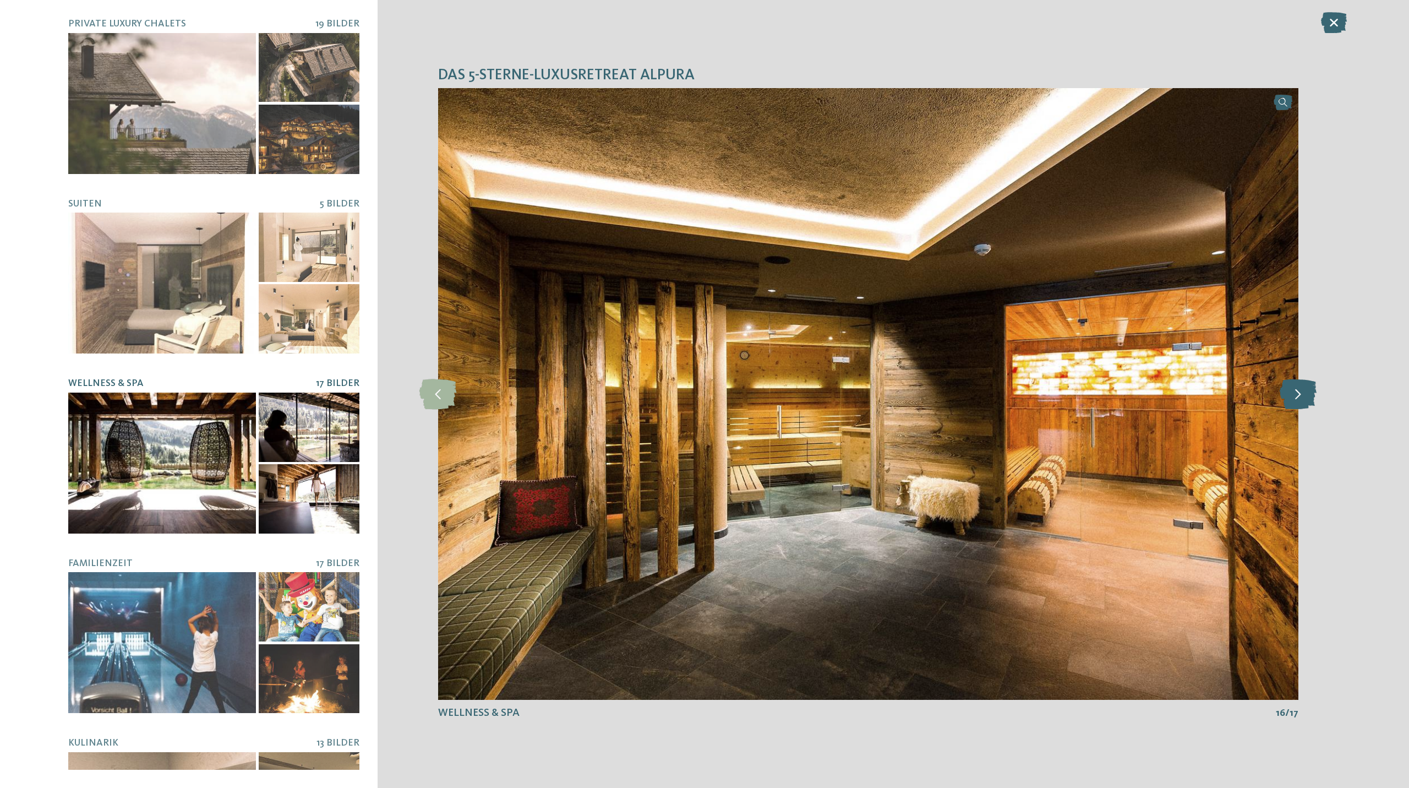
click at [1301, 396] on icon at bounding box center [1298, 394] width 37 height 30
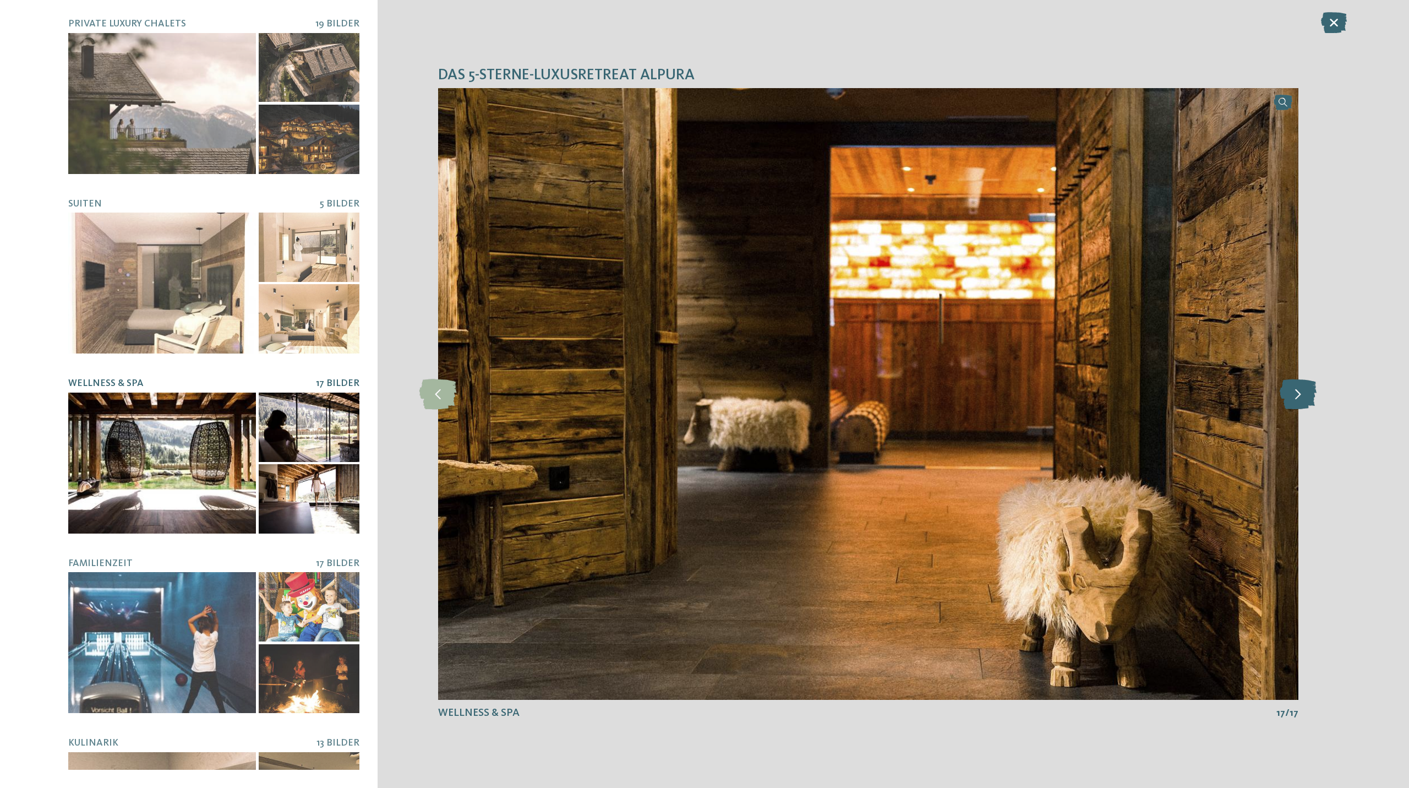
click at [1301, 396] on icon at bounding box center [1298, 394] width 37 height 30
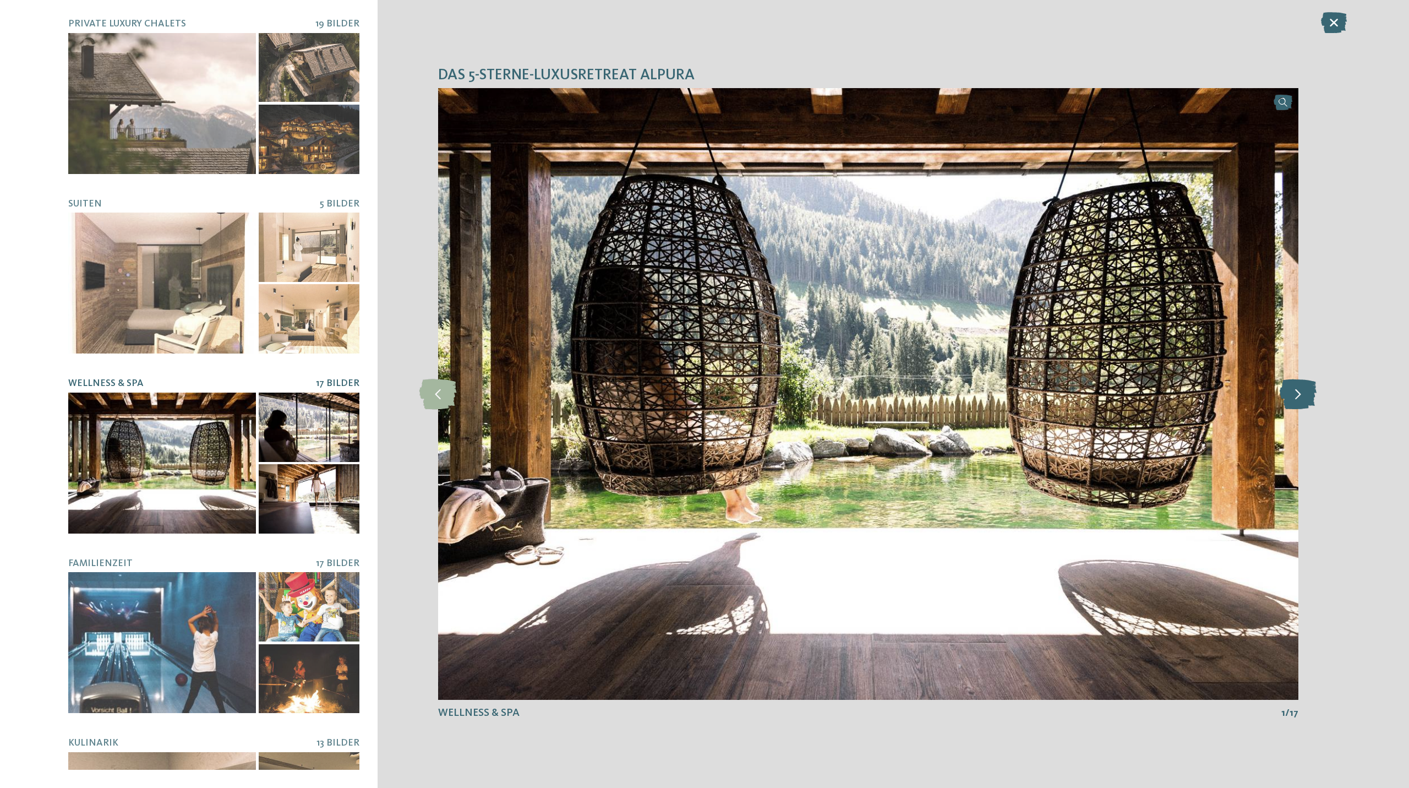
click at [1301, 396] on icon at bounding box center [1298, 394] width 37 height 30
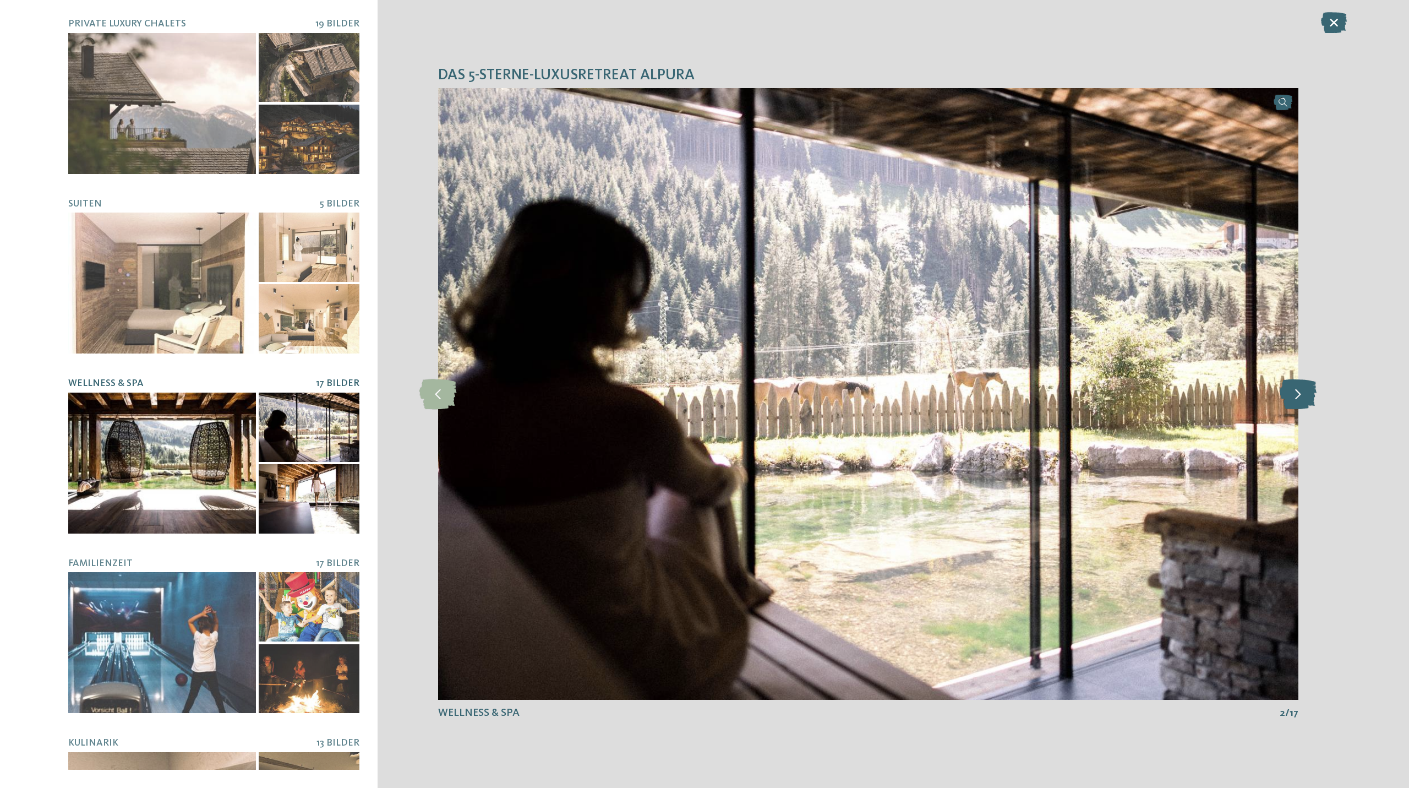
click at [1301, 396] on icon at bounding box center [1298, 394] width 37 height 30
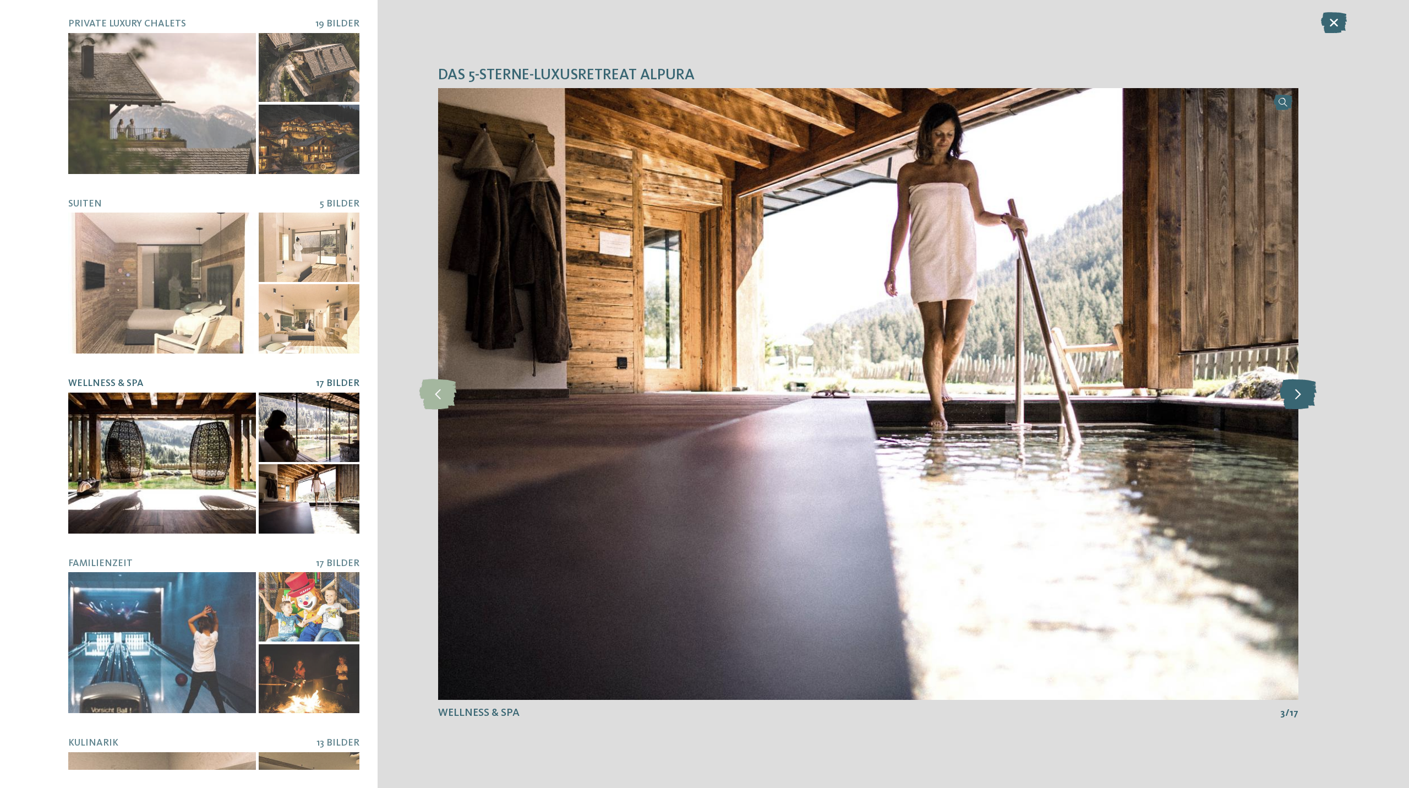
click at [1301, 396] on icon at bounding box center [1298, 394] width 37 height 30
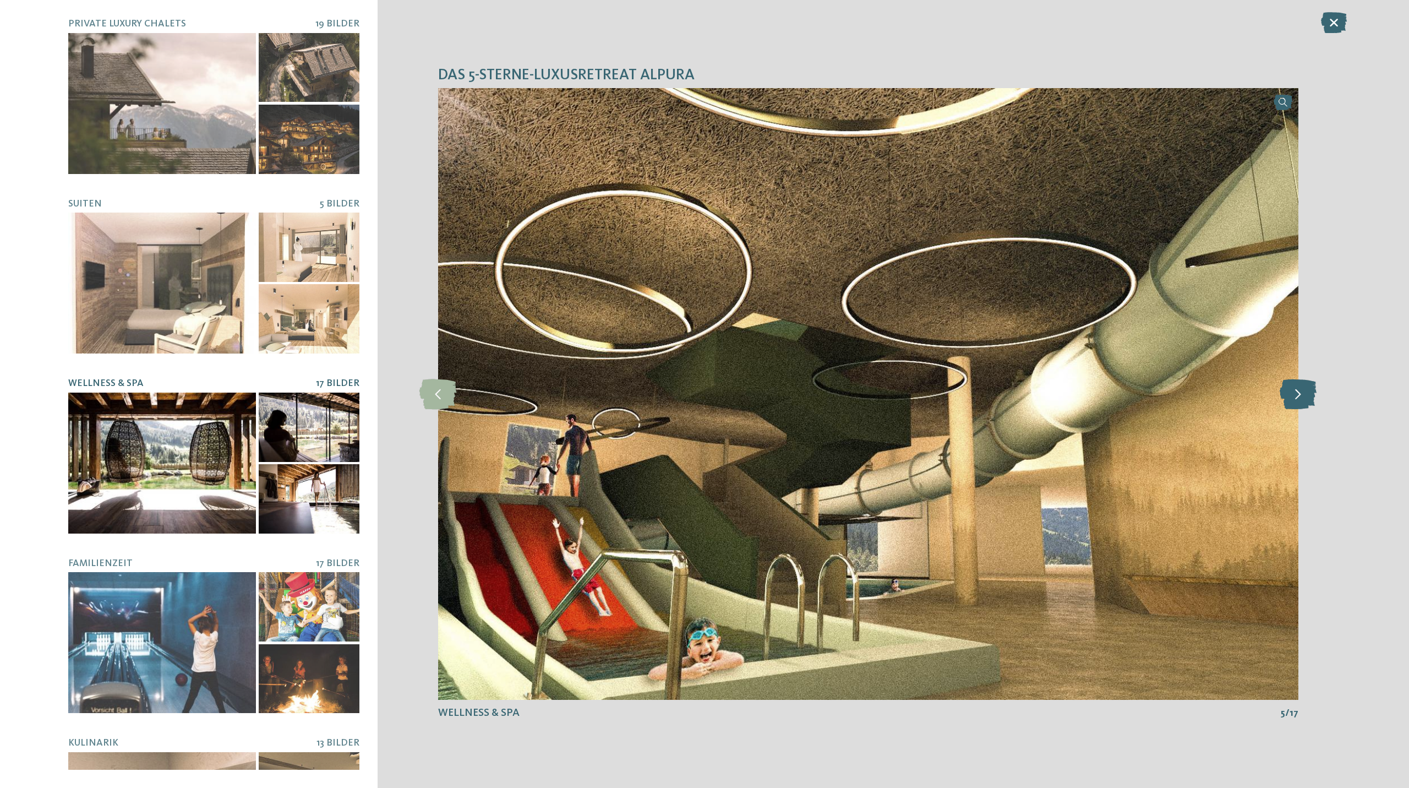
click at [1301, 396] on icon at bounding box center [1298, 394] width 37 height 30
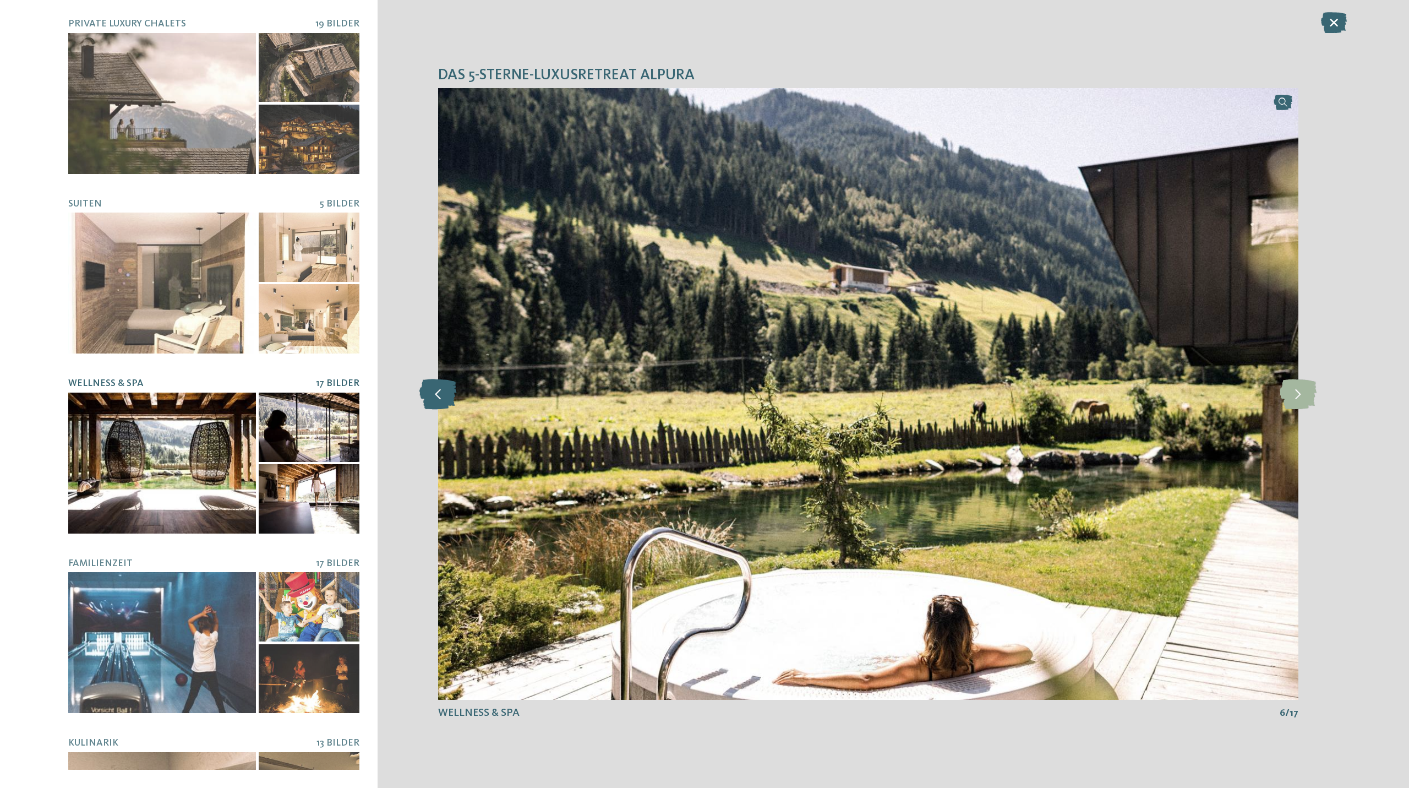
click at [448, 405] on icon at bounding box center [437, 394] width 37 height 30
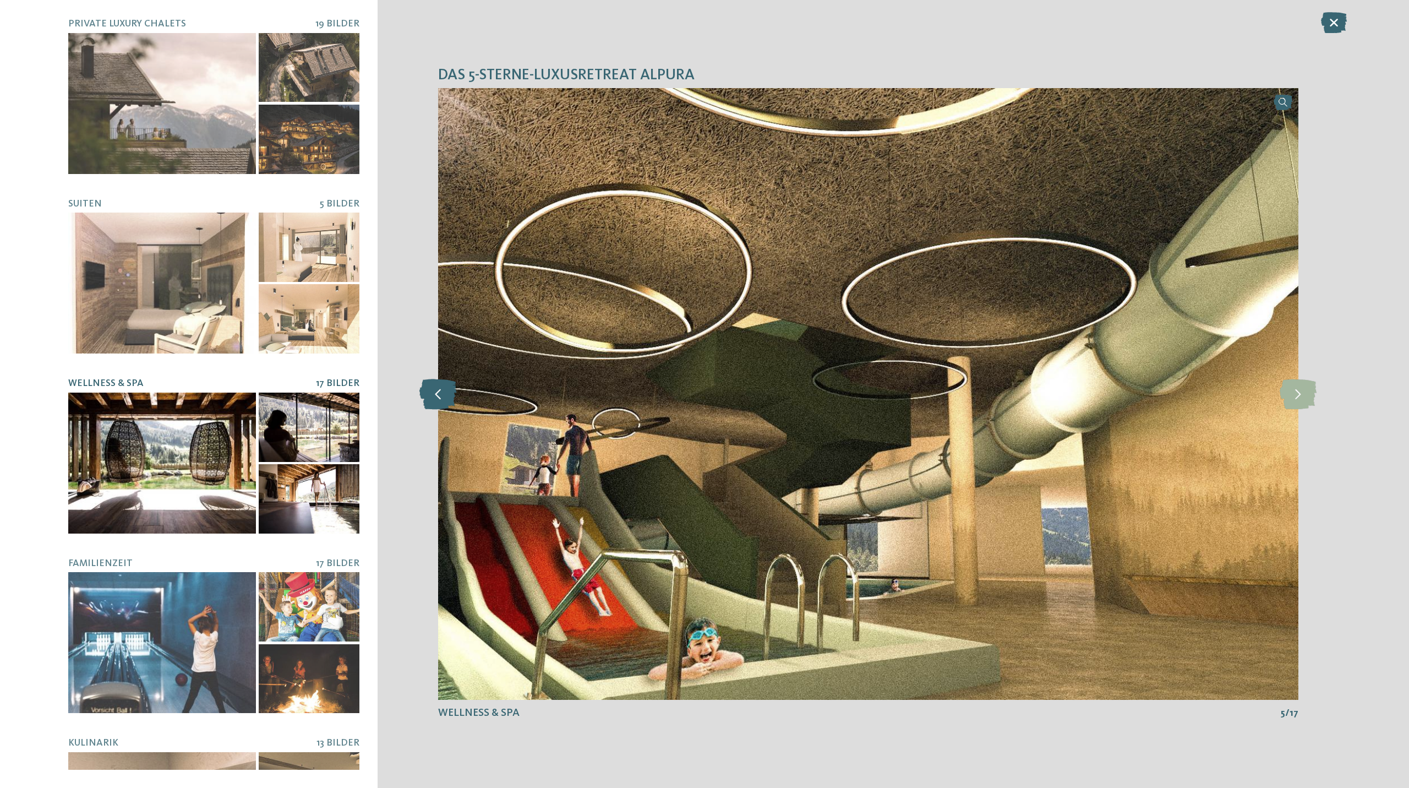
click at [448, 405] on icon at bounding box center [437, 394] width 37 height 30
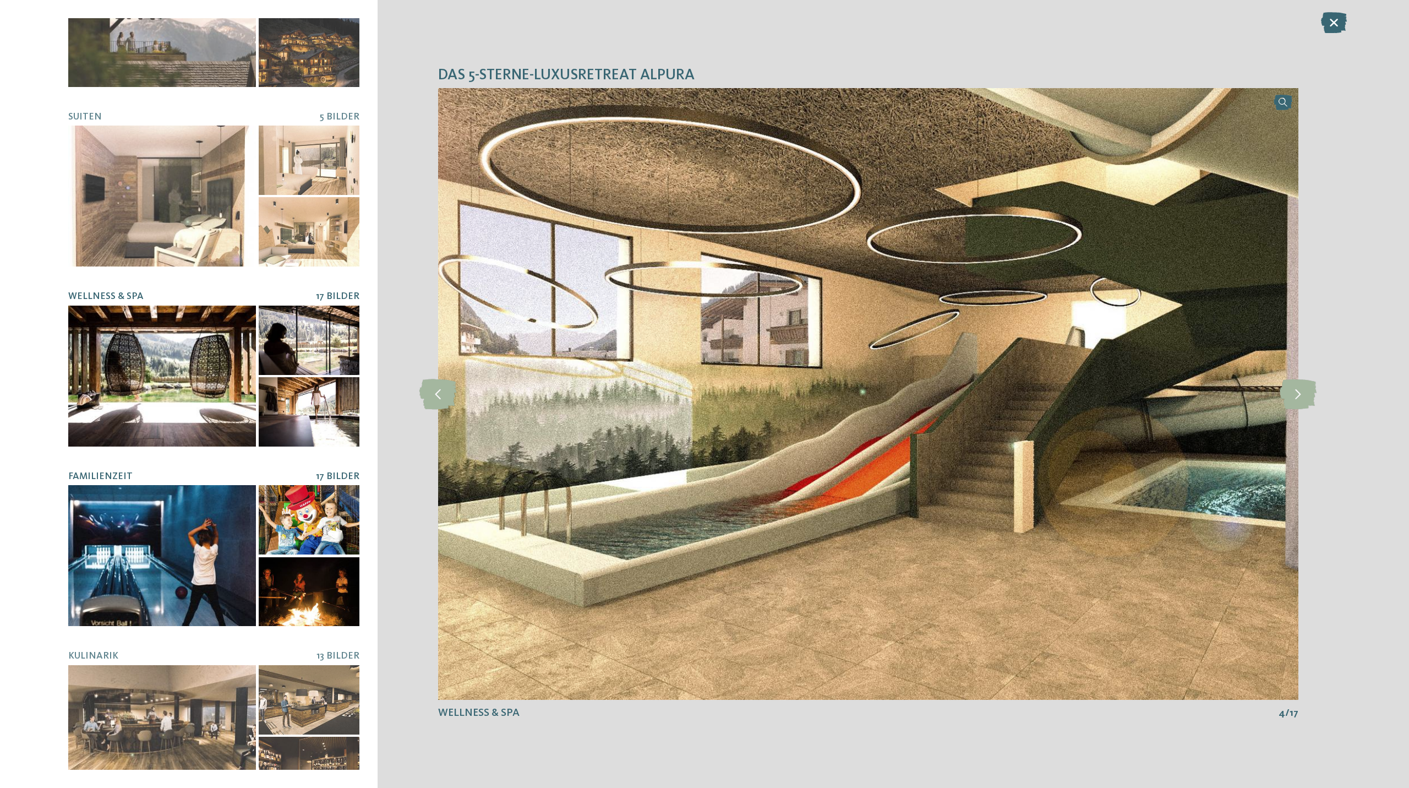
scroll to position [110, 0]
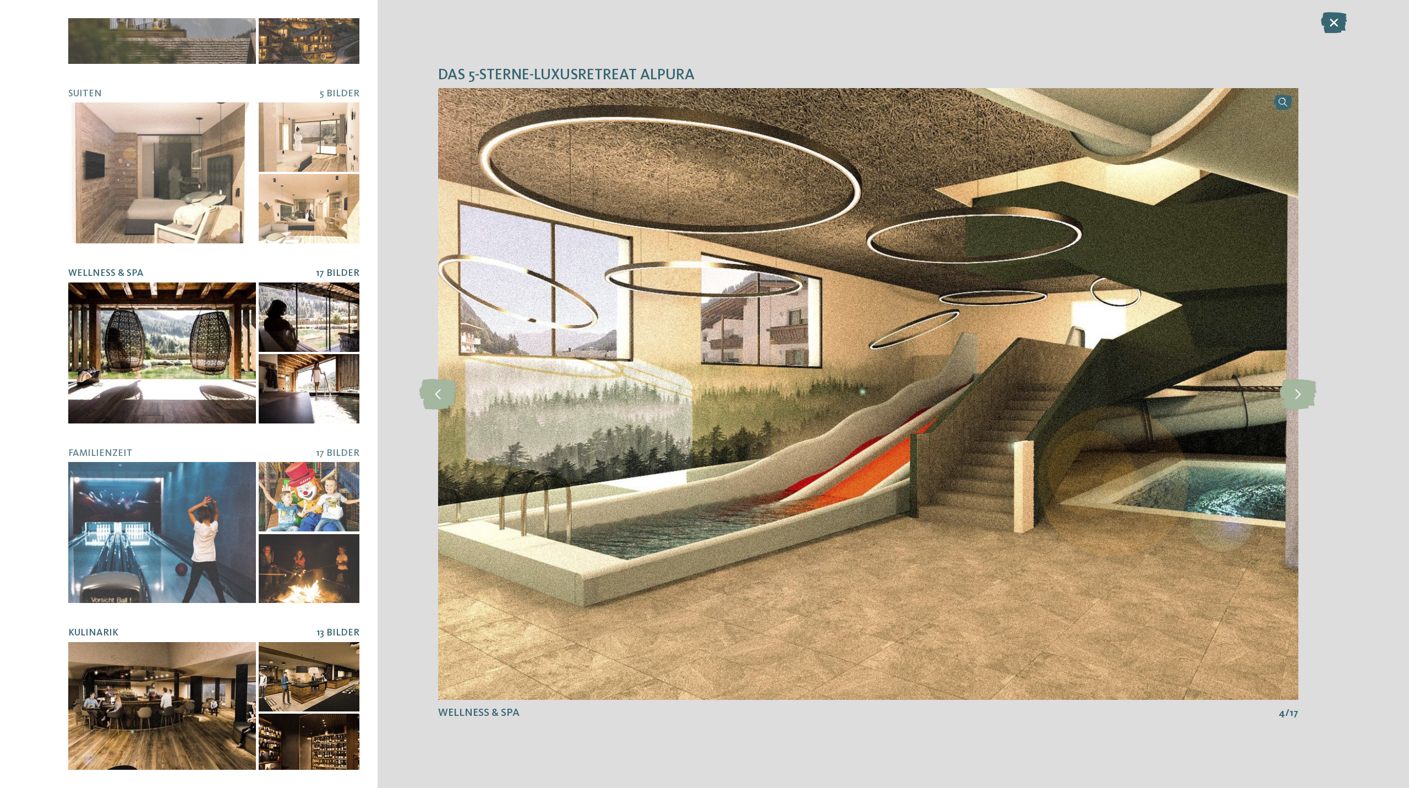
click at [168, 766] on div at bounding box center [162, 712] width 188 height 141
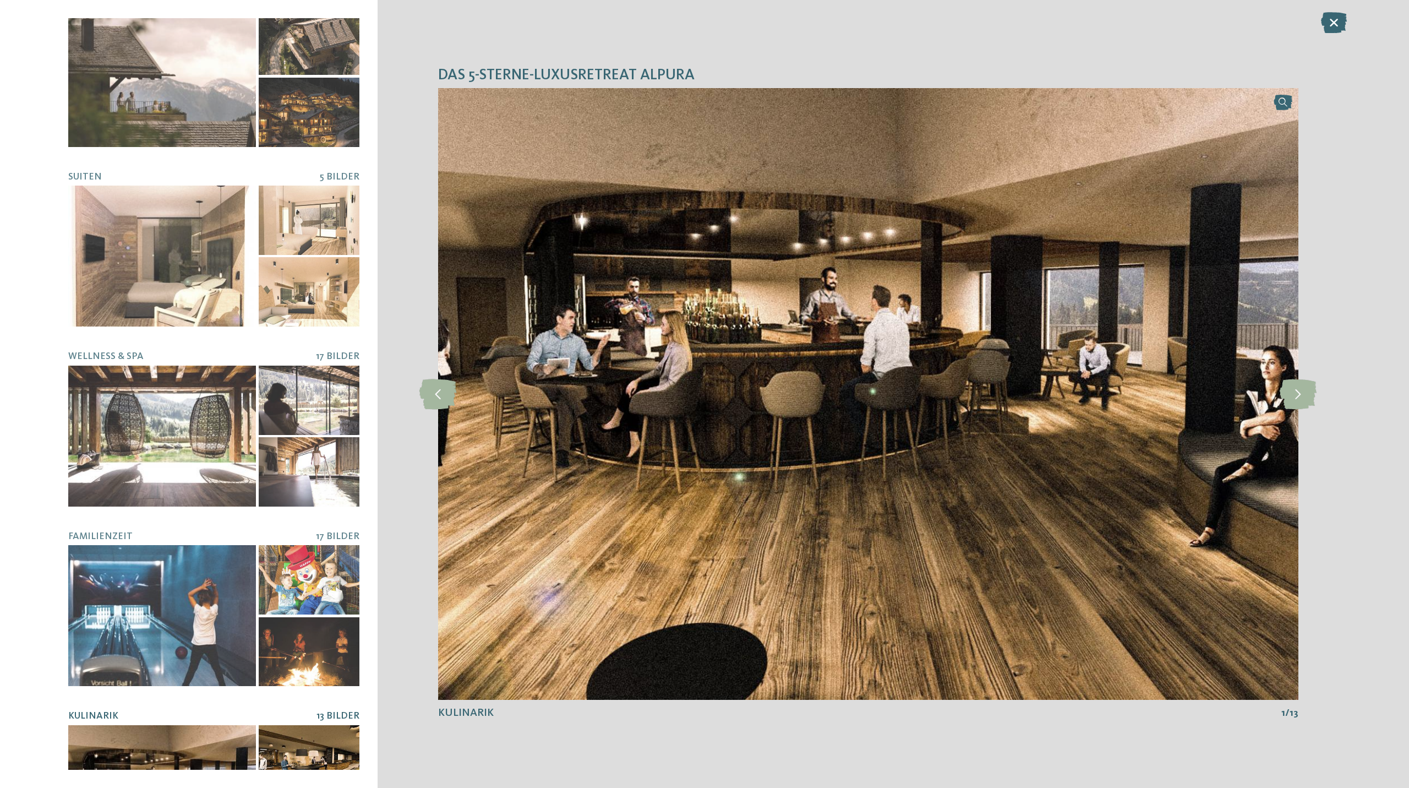
scroll to position [0, 0]
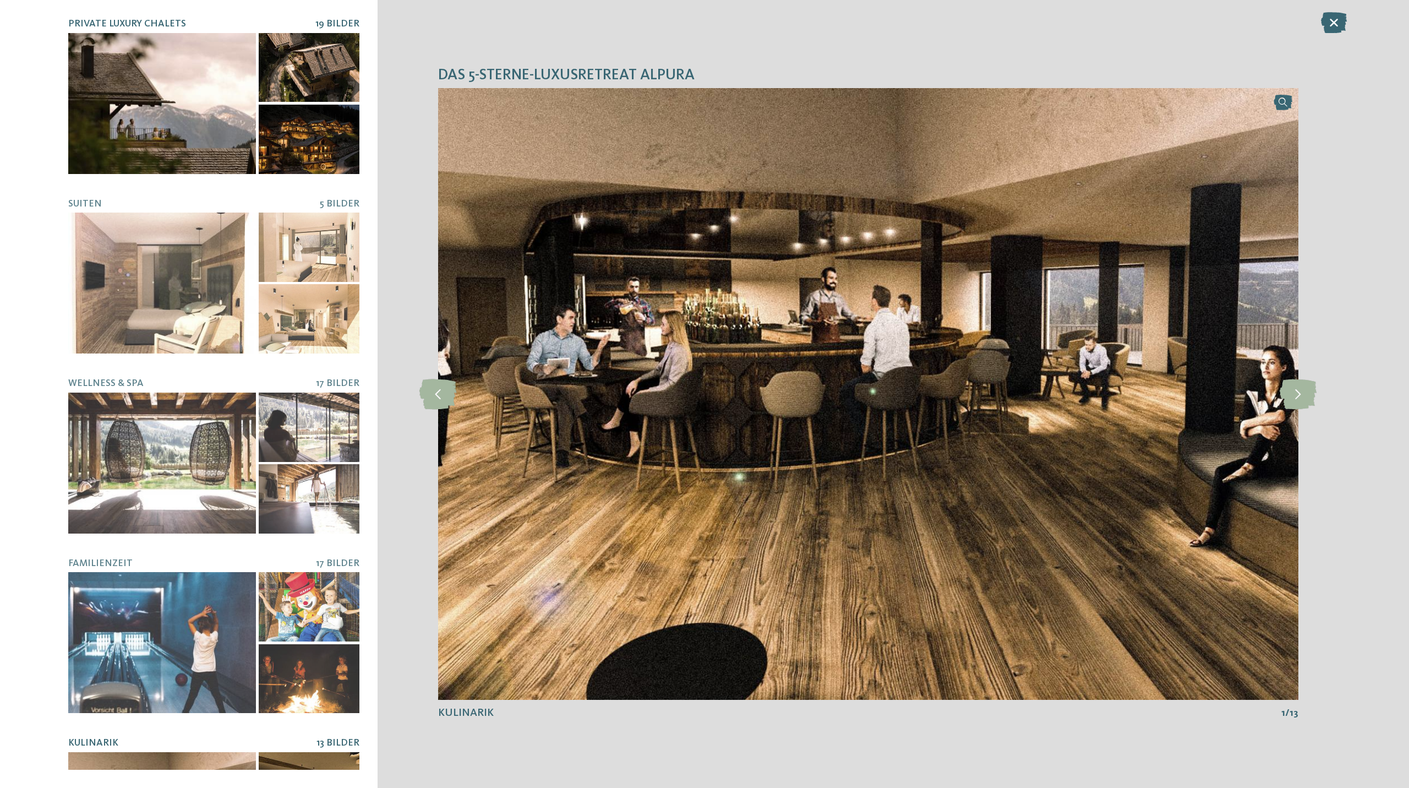
click at [334, 136] on div at bounding box center [309, 139] width 101 height 69
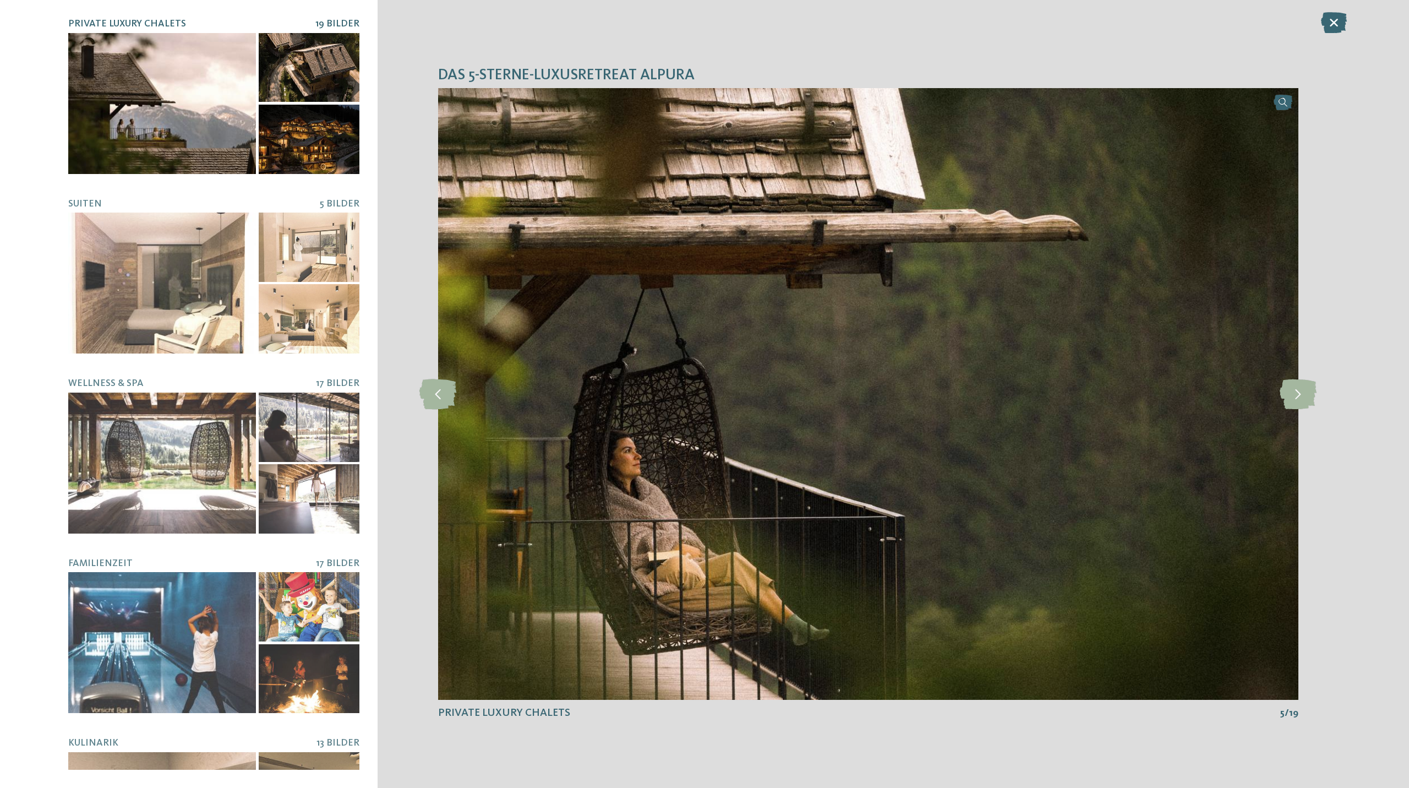
click at [325, 145] on div at bounding box center [309, 139] width 101 height 69
click at [310, 69] on div at bounding box center [309, 67] width 101 height 69
